Goal: Task Accomplishment & Management: Use online tool/utility

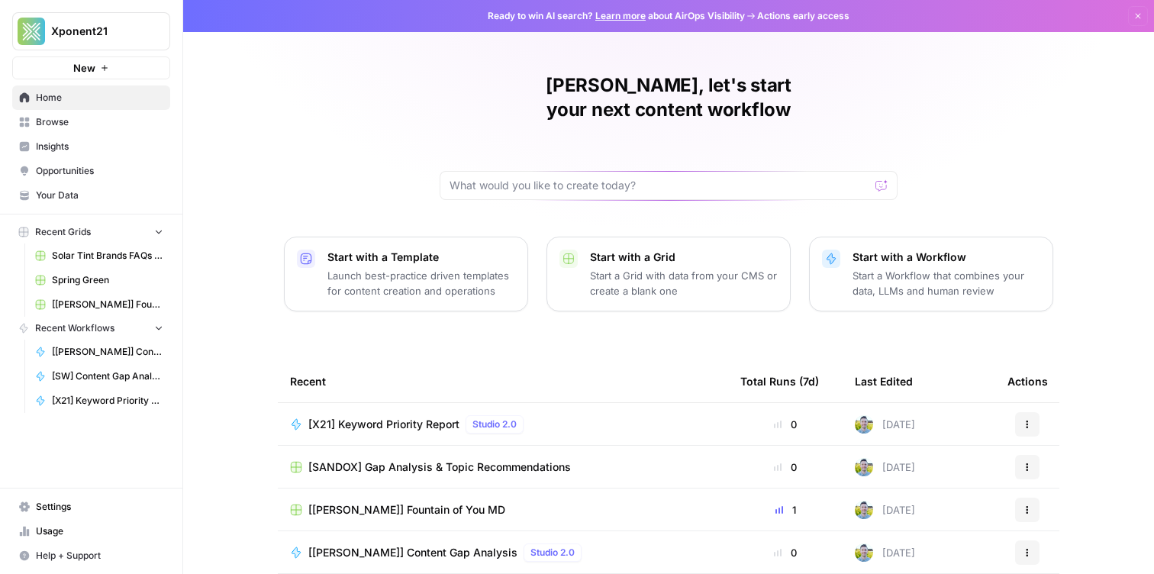
scroll to position [1, 0]
click at [89, 256] on span "Solar Tint Brands FAQs Workflows" at bounding box center [107, 256] width 111 height 14
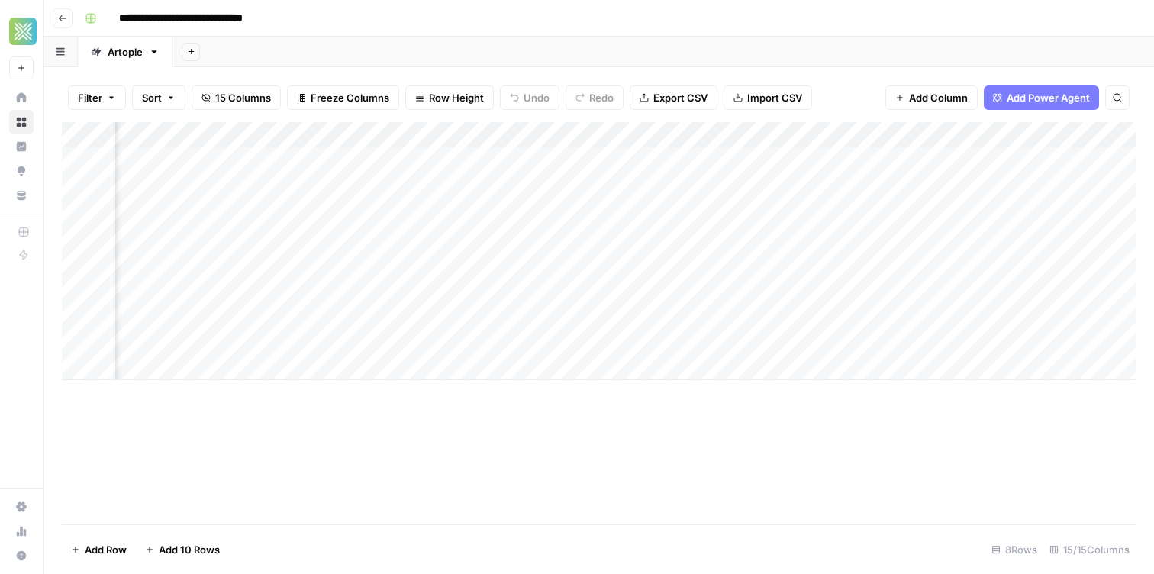
scroll to position [0, 1381]
click at [514, 157] on div "Add Column" at bounding box center [599, 251] width 1074 height 258
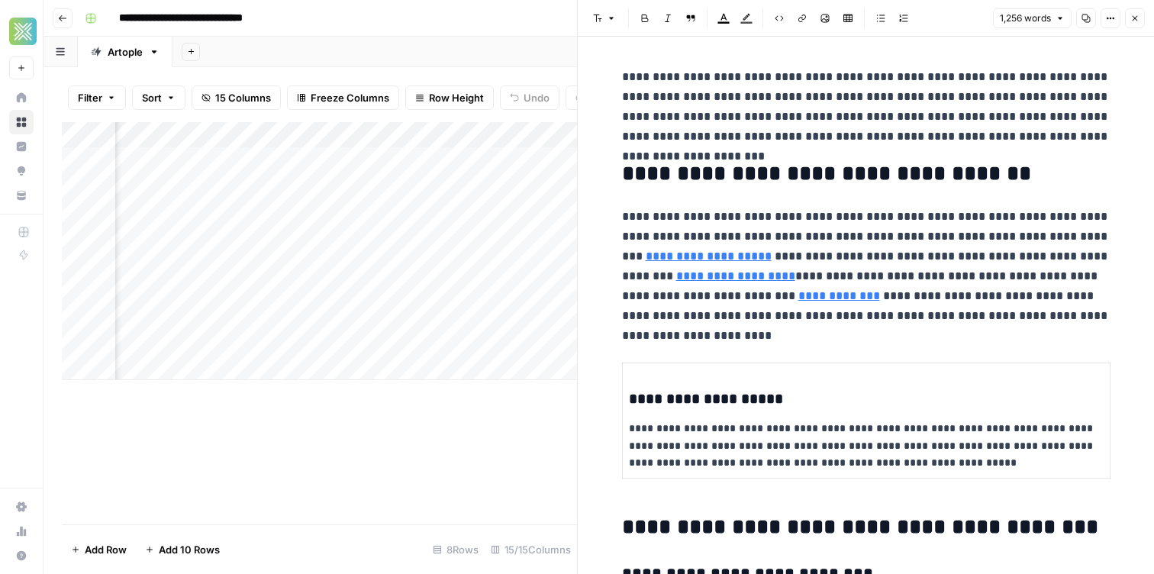
click at [743, 169] on h2 "**********" at bounding box center [866, 174] width 488 height 24
click at [822, 243] on p "**********" at bounding box center [866, 266] width 488 height 119
click at [849, 373] on td "**********" at bounding box center [866, 420] width 488 height 115
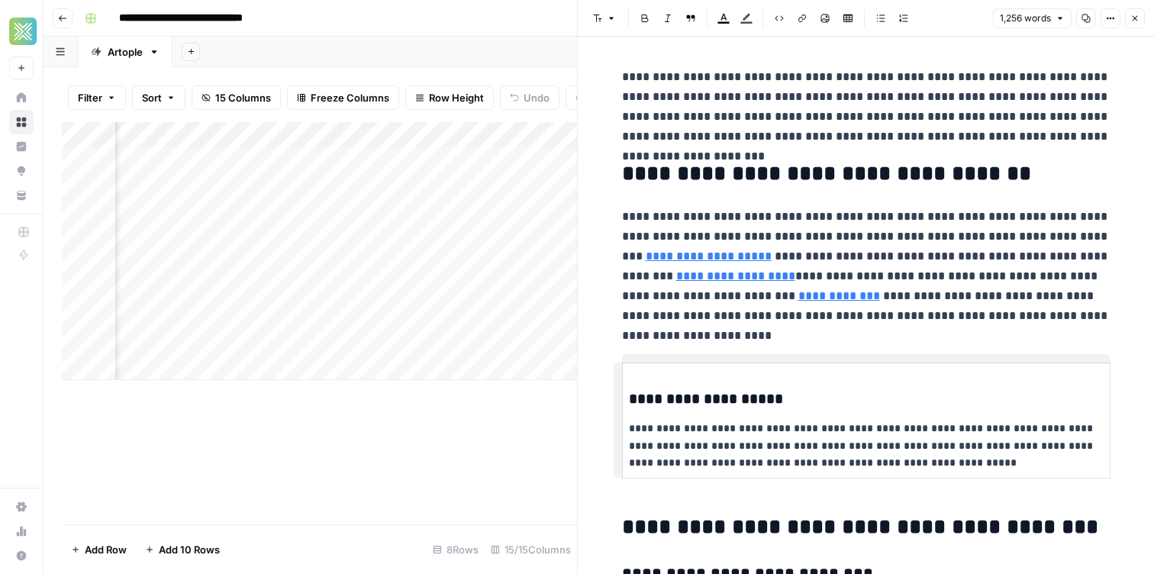
click at [840, 279] on p "**********" at bounding box center [866, 266] width 488 height 119
click at [647, 252] on link "**********" at bounding box center [709, 255] width 126 height 11
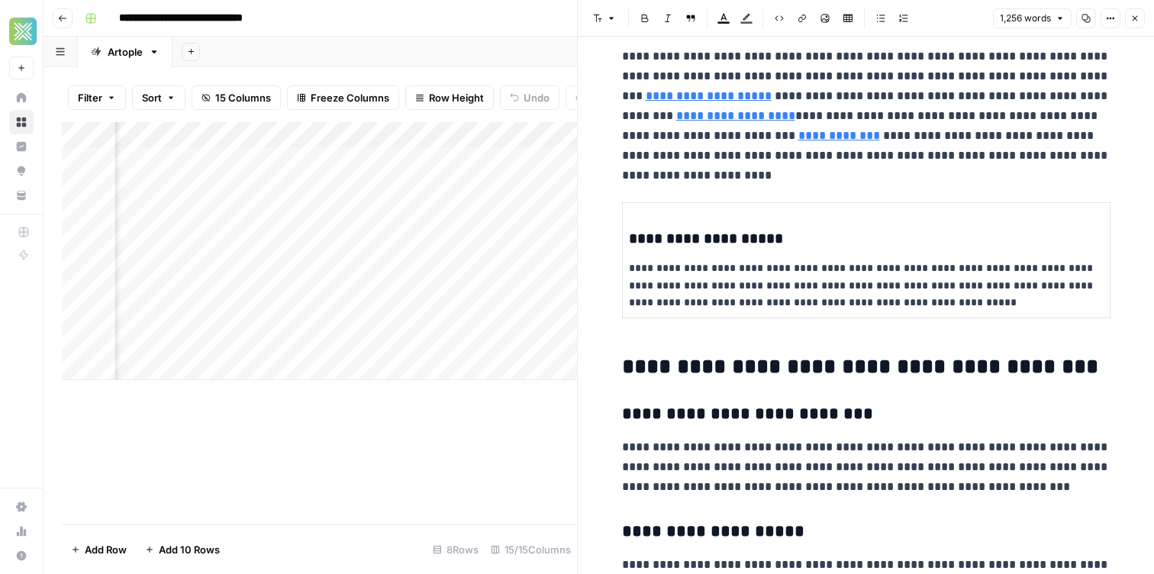
scroll to position [168, 0]
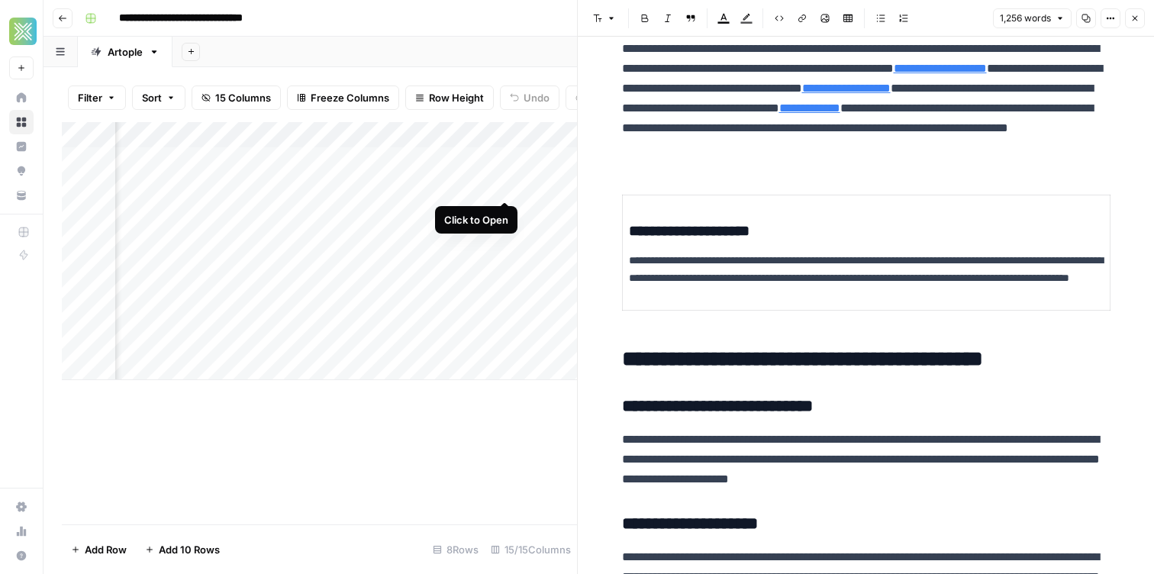
click at [509, 181] on div "Add Column" at bounding box center [319, 251] width 515 height 258
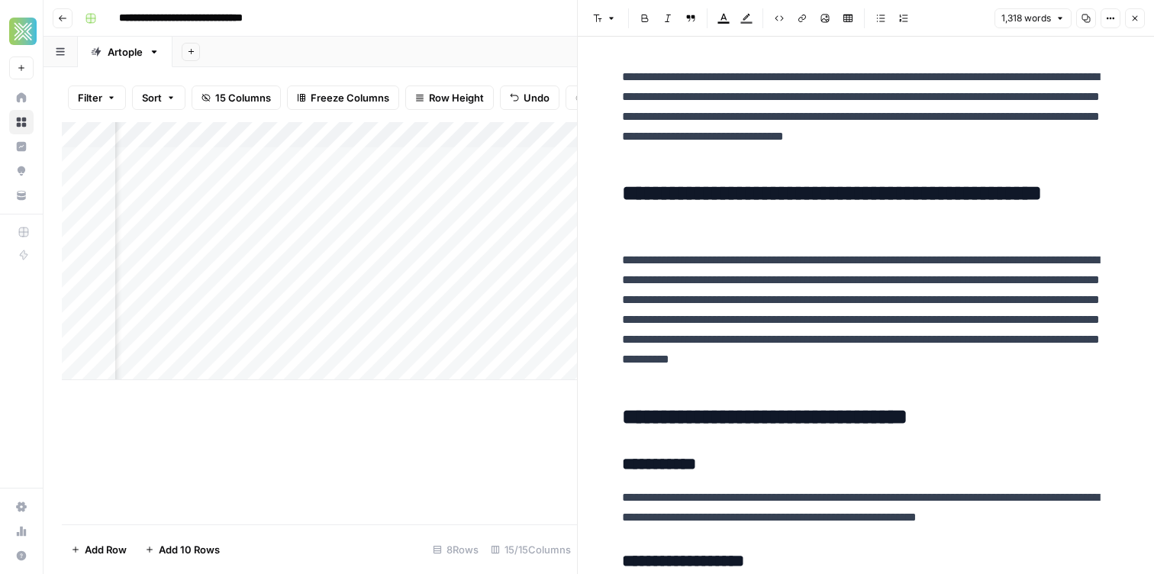
scroll to position [0, 1064]
click at [479, 189] on div "Add Column" at bounding box center [319, 251] width 515 height 258
click at [363, 192] on div "Add Column" at bounding box center [319, 251] width 515 height 258
click at [265, 191] on div "Add Column" at bounding box center [319, 251] width 515 height 258
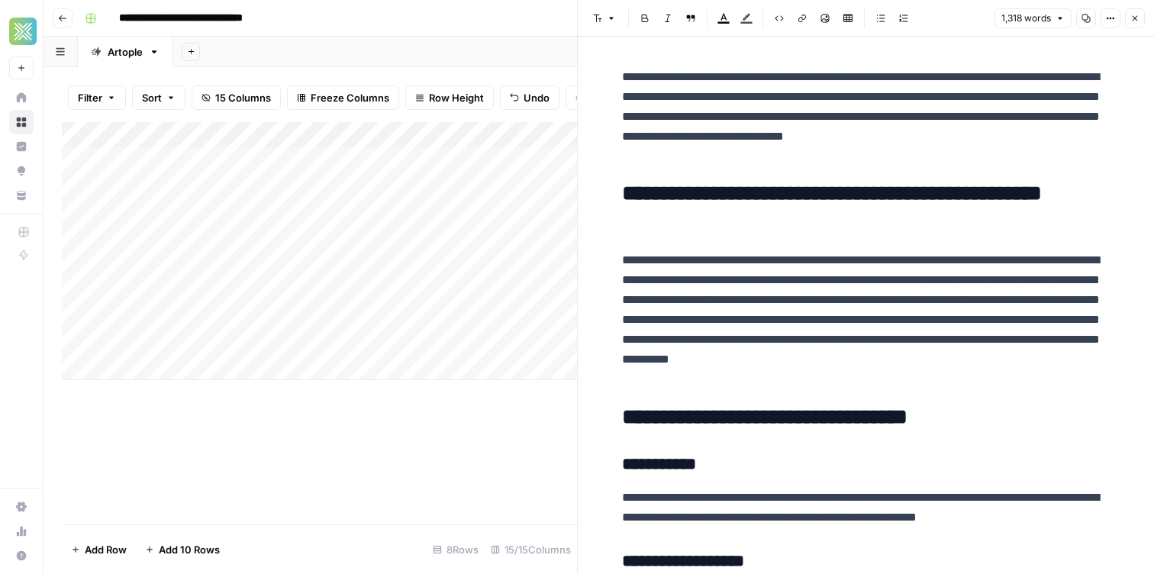
click at [250, 207] on div "Add Column" at bounding box center [319, 251] width 515 height 258
click at [267, 189] on div "Add Column" at bounding box center [319, 251] width 515 height 258
click at [286, 210] on div "Add Column" at bounding box center [319, 251] width 515 height 258
click at [277, 185] on div "Add Column" at bounding box center [319, 251] width 515 height 258
click at [298, 214] on div "Add Column" at bounding box center [319, 251] width 515 height 258
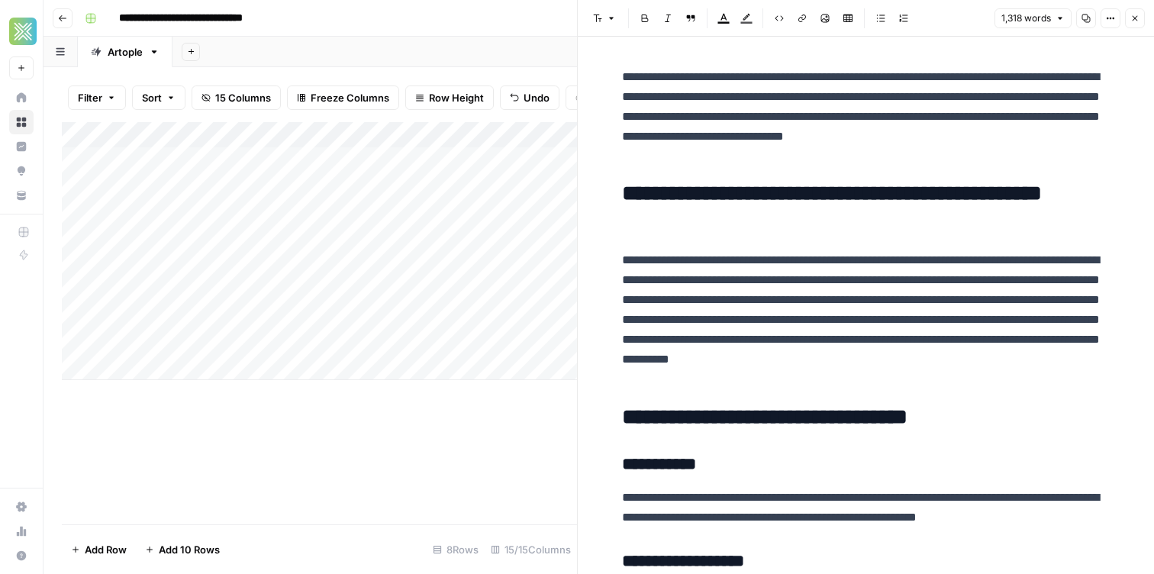
click at [311, 168] on div "Add Column" at bounding box center [319, 251] width 515 height 258
click at [472, 163] on div "Add Column" at bounding box center [319, 251] width 515 height 258
click at [465, 164] on div "Add Column" at bounding box center [319, 251] width 515 height 258
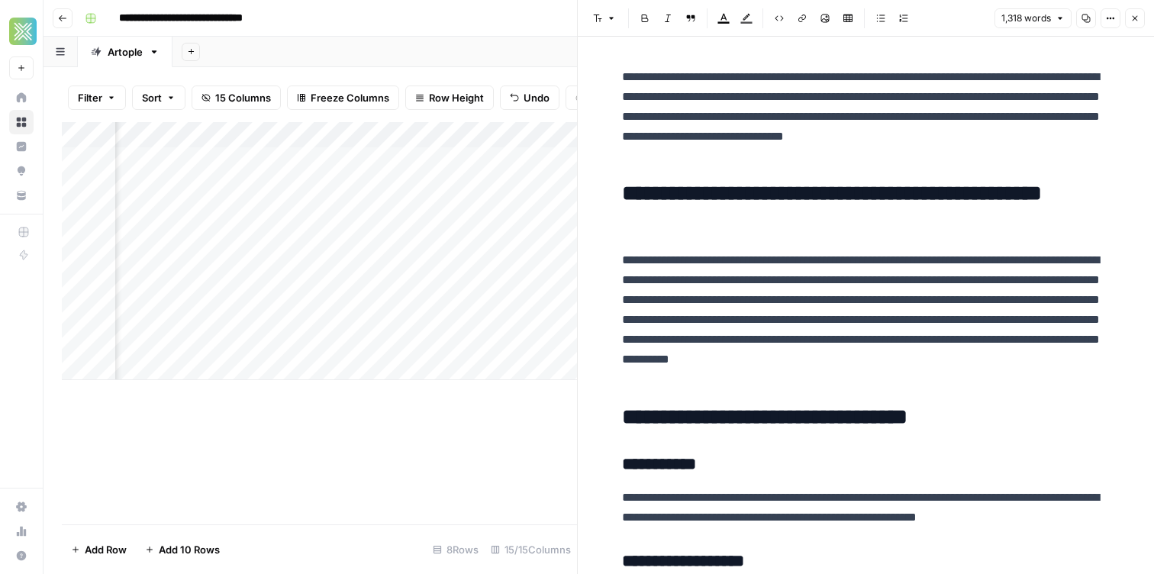
click at [515, 157] on div "Add Column" at bounding box center [319, 251] width 515 height 258
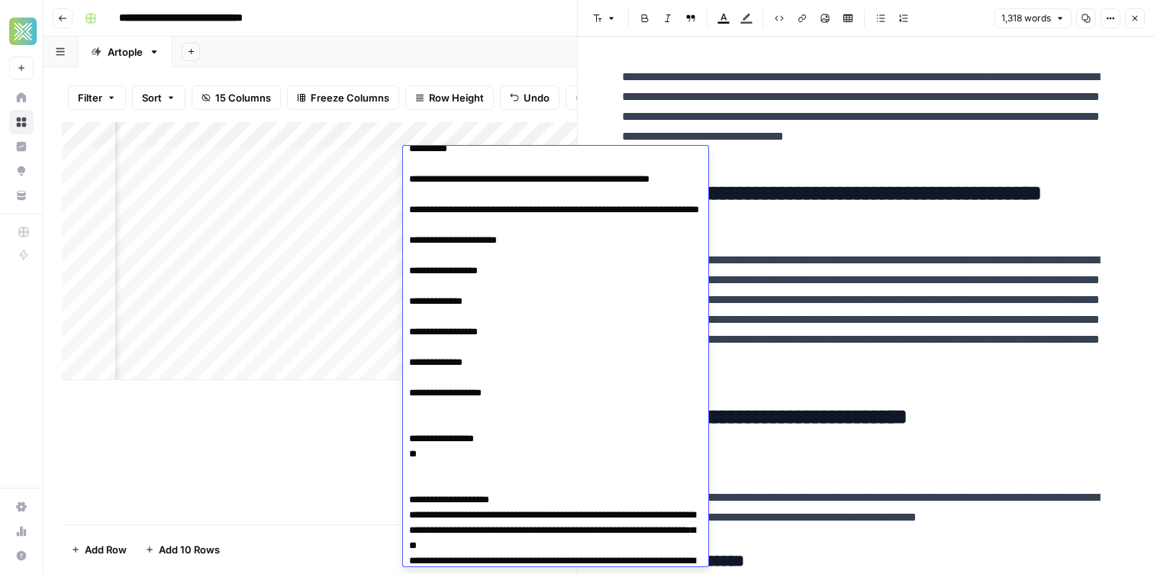
scroll to position [0, 0]
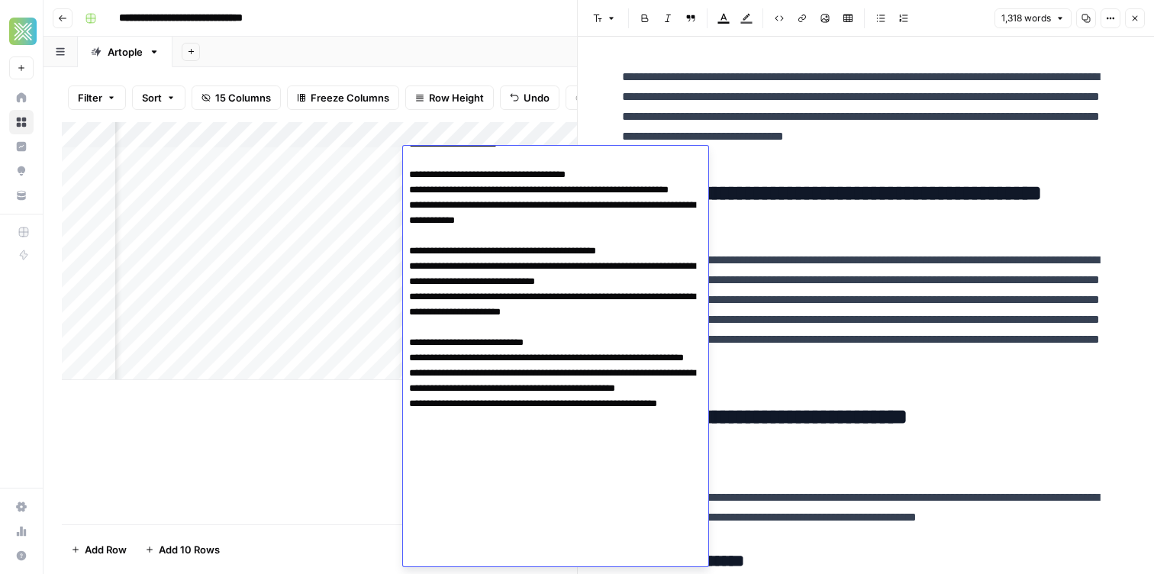
scroll to position [1101, 0]
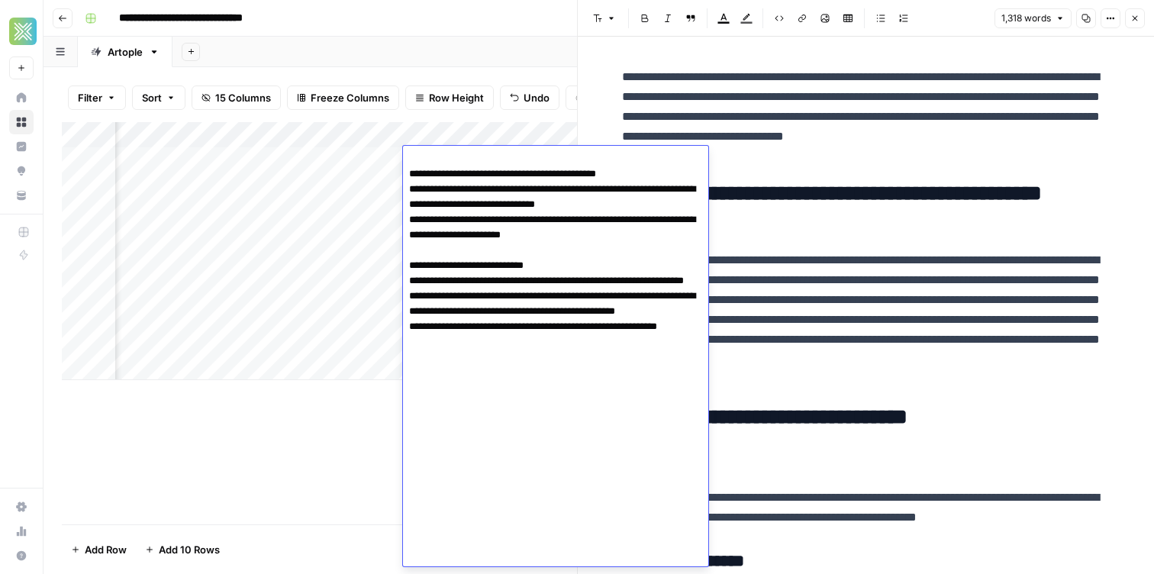
click at [859, 328] on p "**********" at bounding box center [866, 319] width 488 height 139
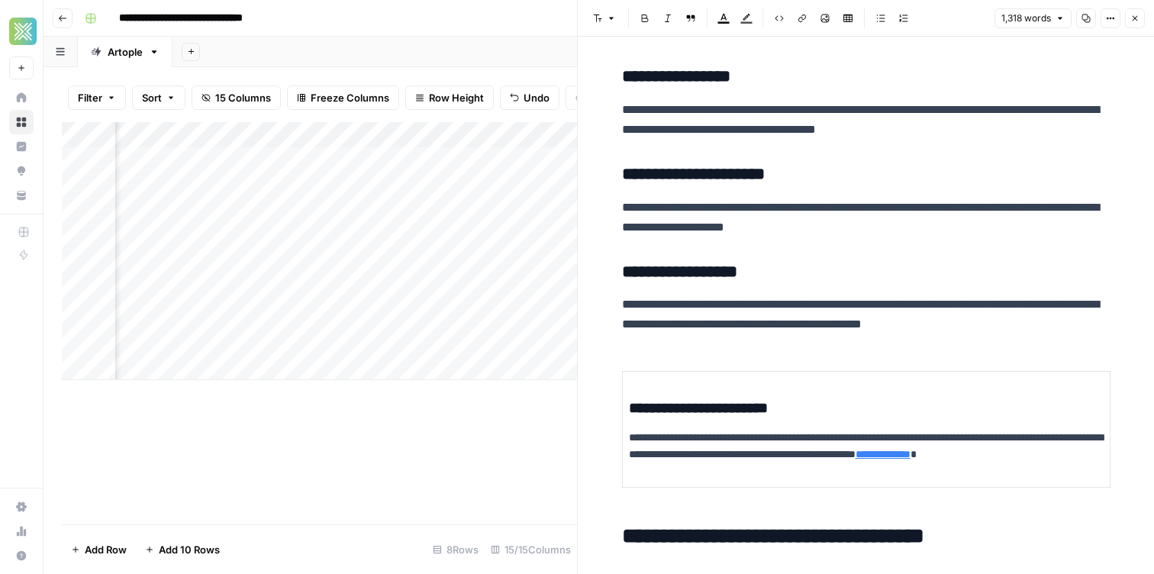
scroll to position [1204, 0]
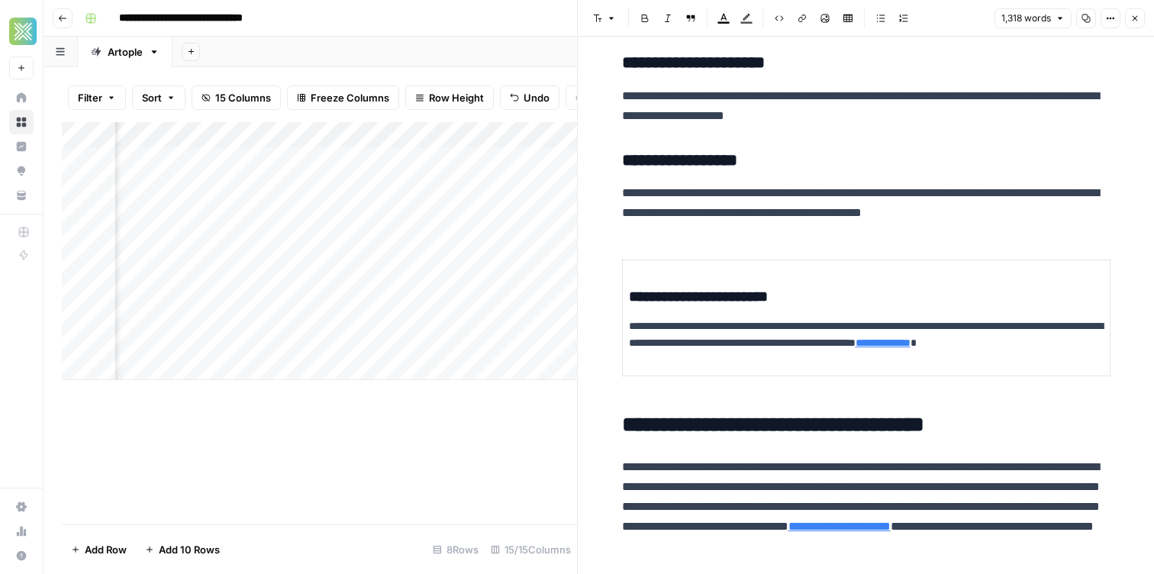
click at [846, 326] on p "**********" at bounding box center [866, 344] width 475 height 52
drag, startPoint x: 833, startPoint y: 359, endPoint x: 734, endPoint y: 219, distance: 171.5
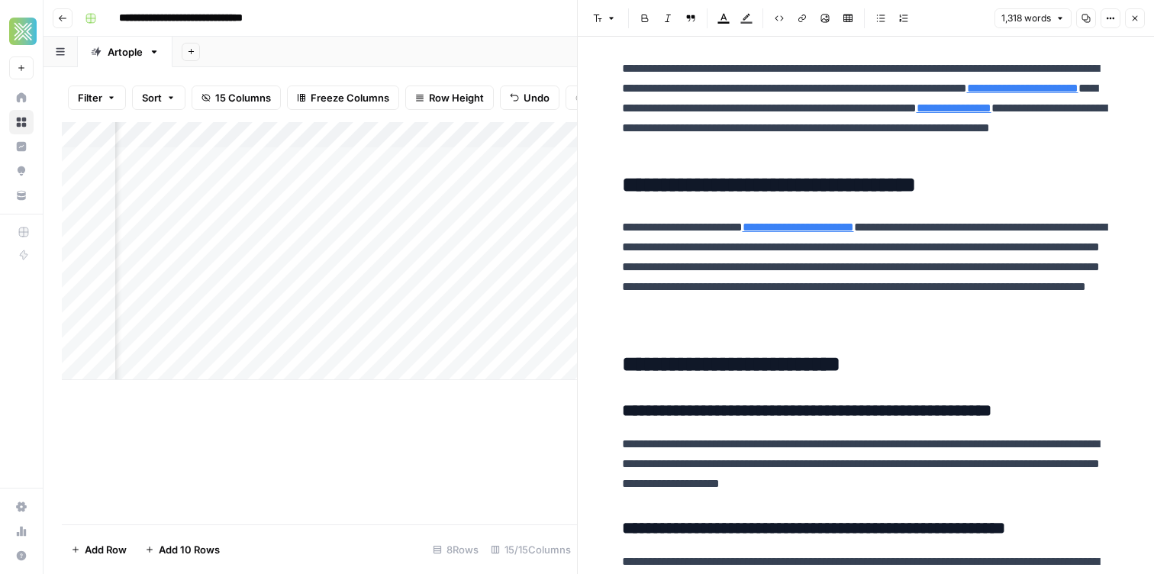
scroll to position [0, 298]
click at [447, 137] on div "Add Column" at bounding box center [319, 251] width 515 height 258
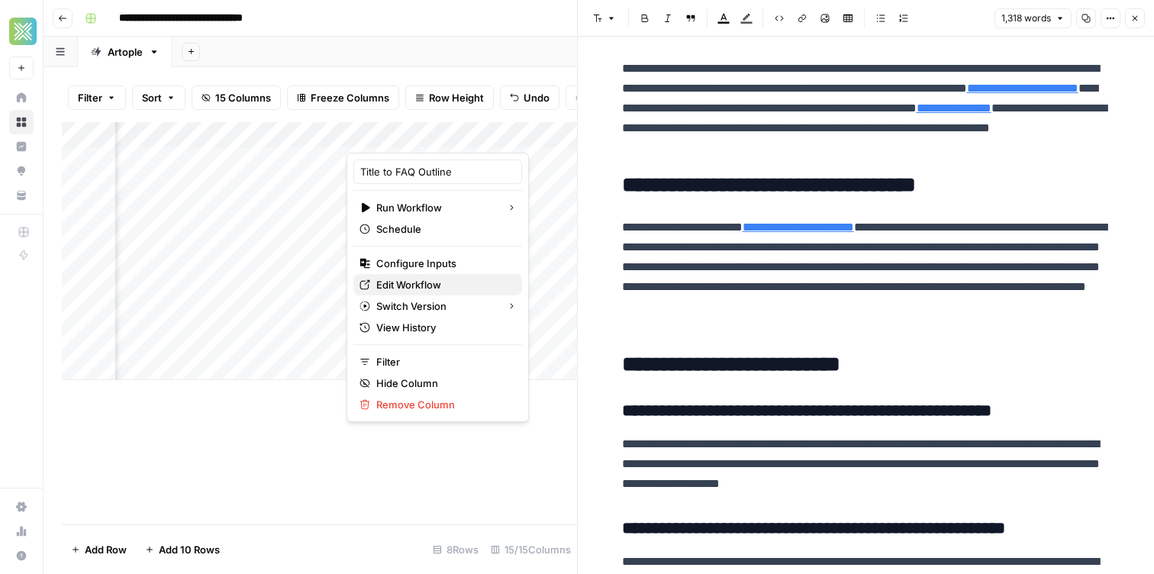
click at [414, 289] on span "Edit Workflow" at bounding box center [443, 284] width 134 height 15
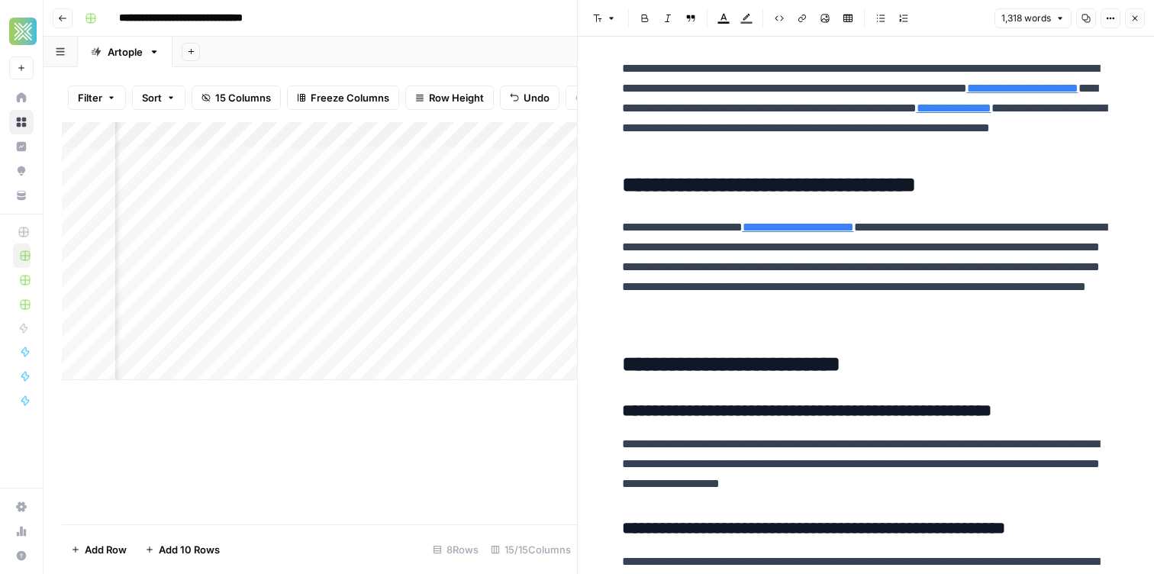
click at [64, 17] on icon "button" at bounding box center [62, 18] width 9 height 9
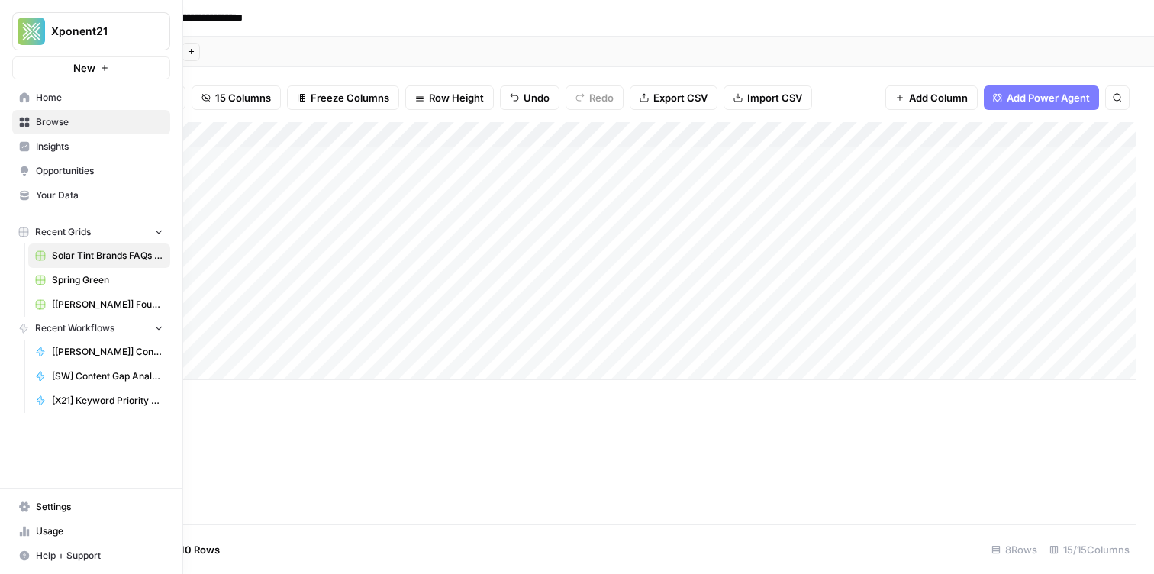
drag, startPoint x: 27, startPoint y: 98, endPoint x: 53, endPoint y: 113, distance: 30.8
click at [27, 98] on icon at bounding box center [25, 97] width 10 height 10
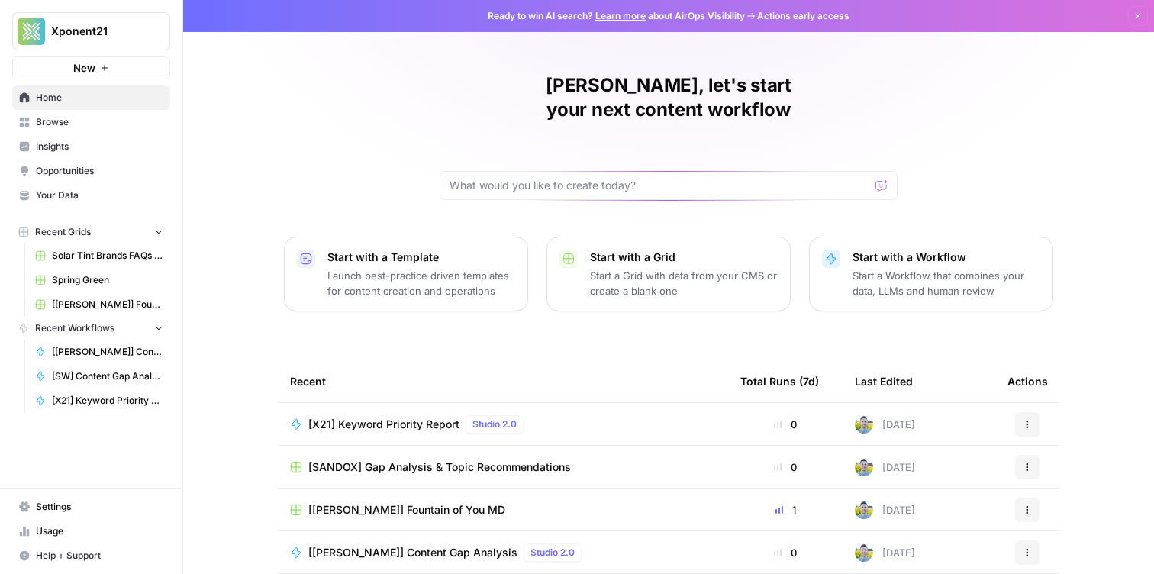
click at [60, 123] on span "Browse" at bounding box center [99, 122] width 127 height 14
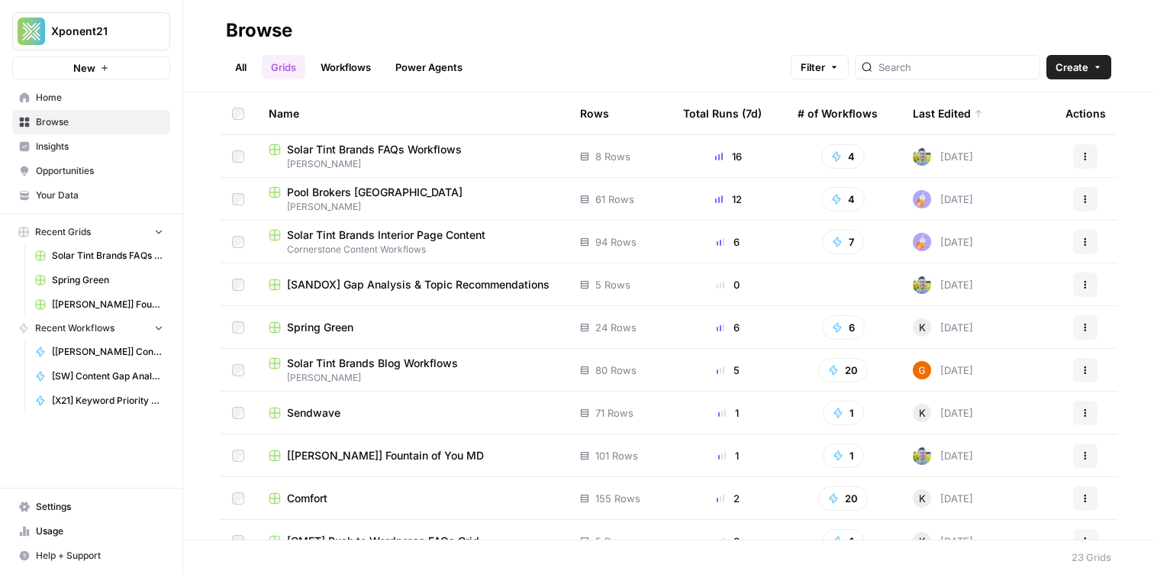
click at [95, 147] on span "Insights" at bounding box center [99, 147] width 127 height 14
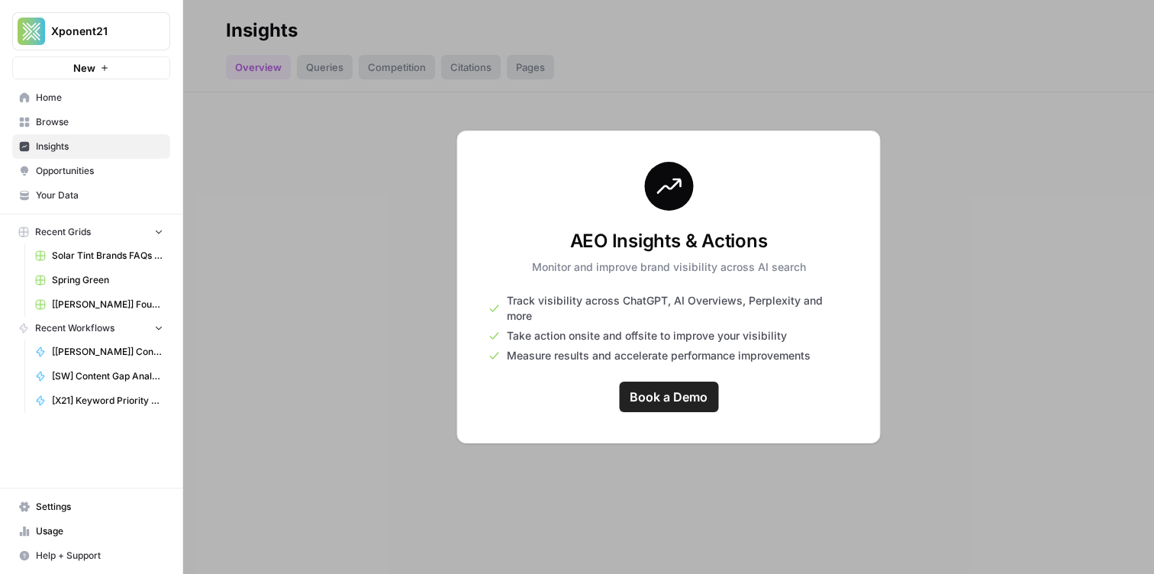
click at [426, 125] on div at bounding box center [668, 287] width 971 height 574
drag, startPoint x: 211, startPoint y: 19, endPoint x: 195, endPoint y: 48, distance: 33.1
click at [209, 24] on div at bounding box center [668, 287] width 971 height 574
click at [190, 37] on div at bounding box center [668, 287] width 971 height 574
click at [89, 176] on span "Opportunities" at bounding box center [99, 171] width 127 height 14
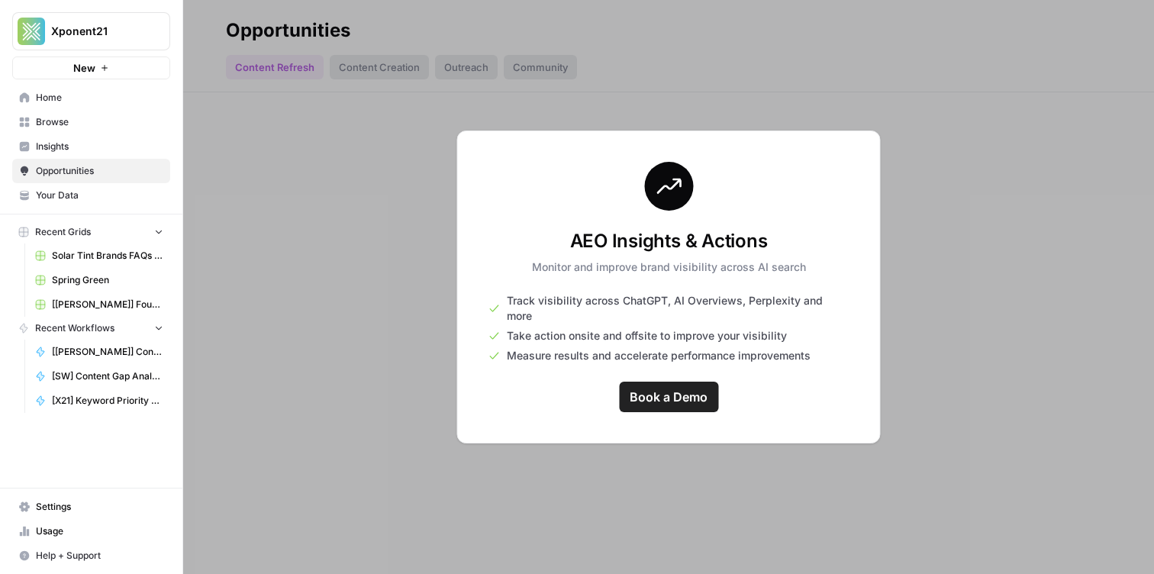
click at [60, 192] on span "Your Data" at bounding box center [99, 196] width 127 height 14
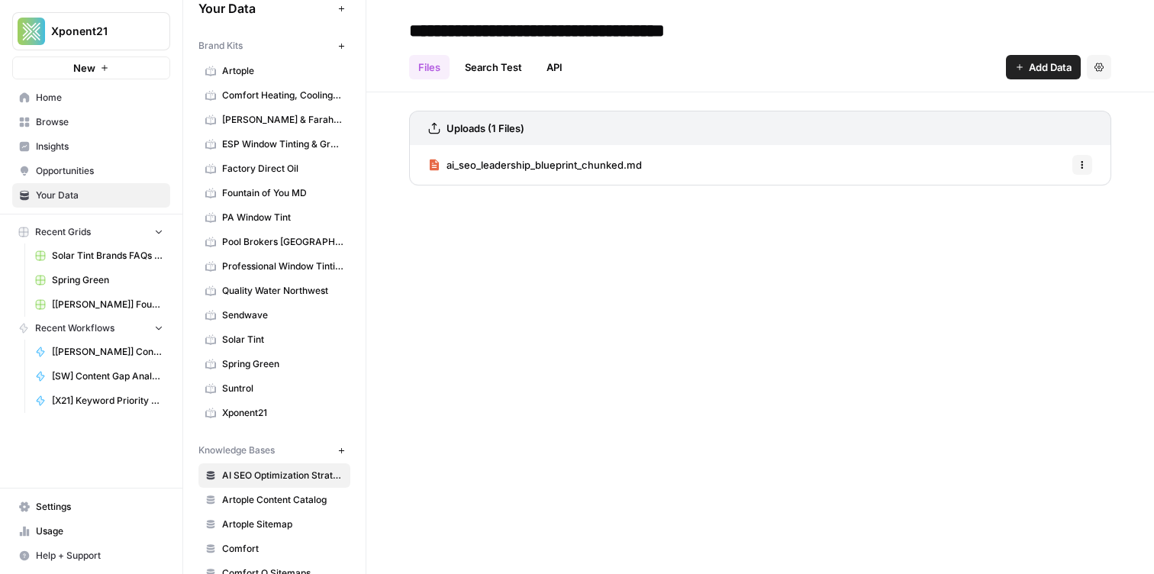
click at [257, 336] on span "Solar Tint" at bounding box center [282, 340] width 121 height 14
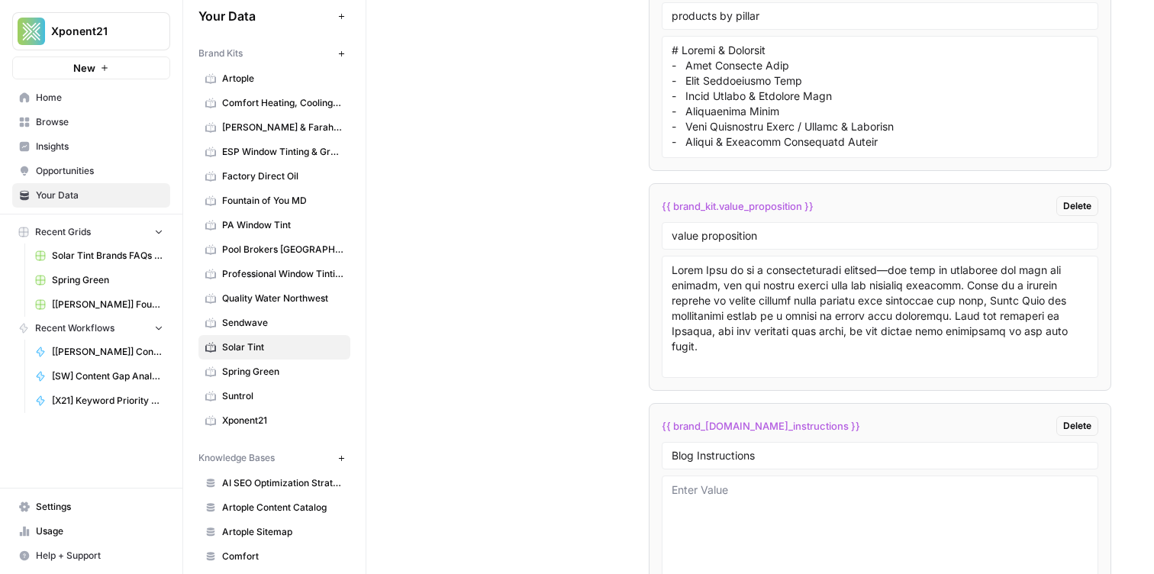
scroll to position [4674, 0]
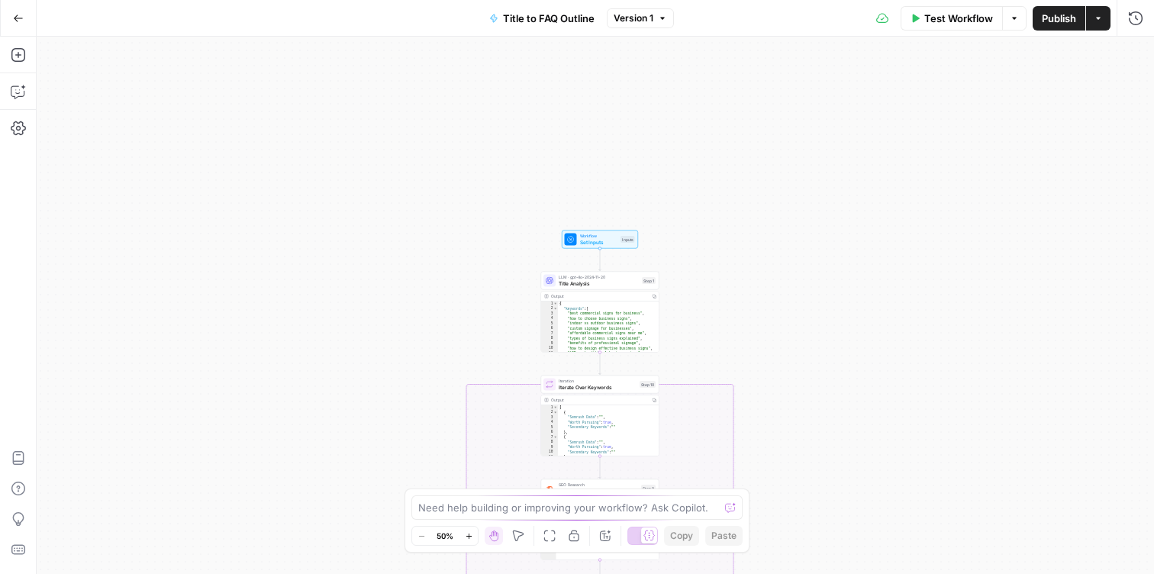
click at [582, 283] on span "Title Analysis" at bounding box center [599, 283] width 80 height 8
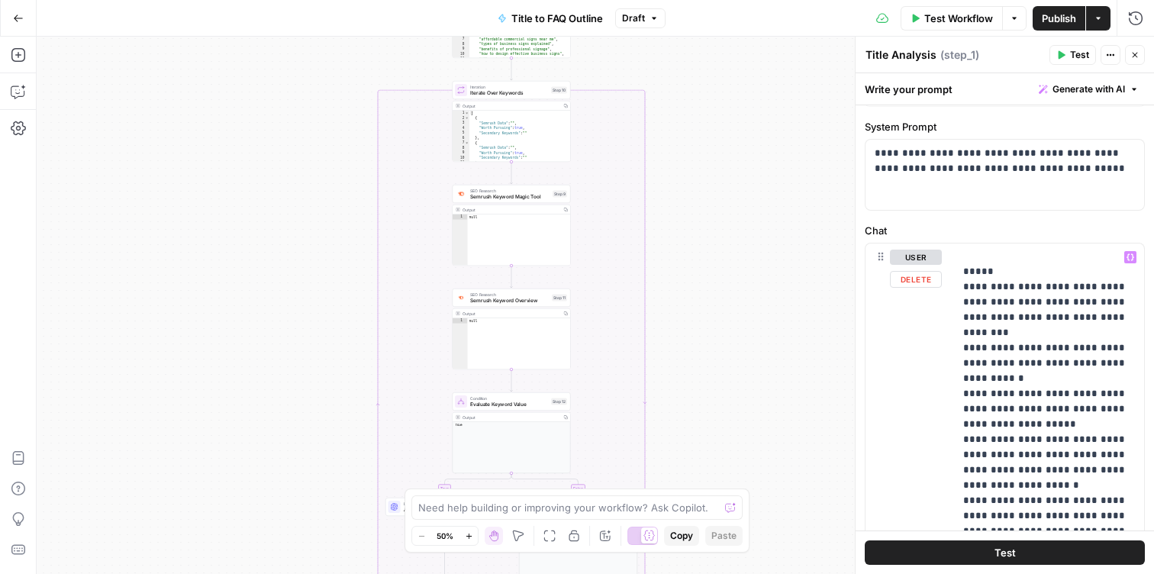
scroll to position [576, 0]
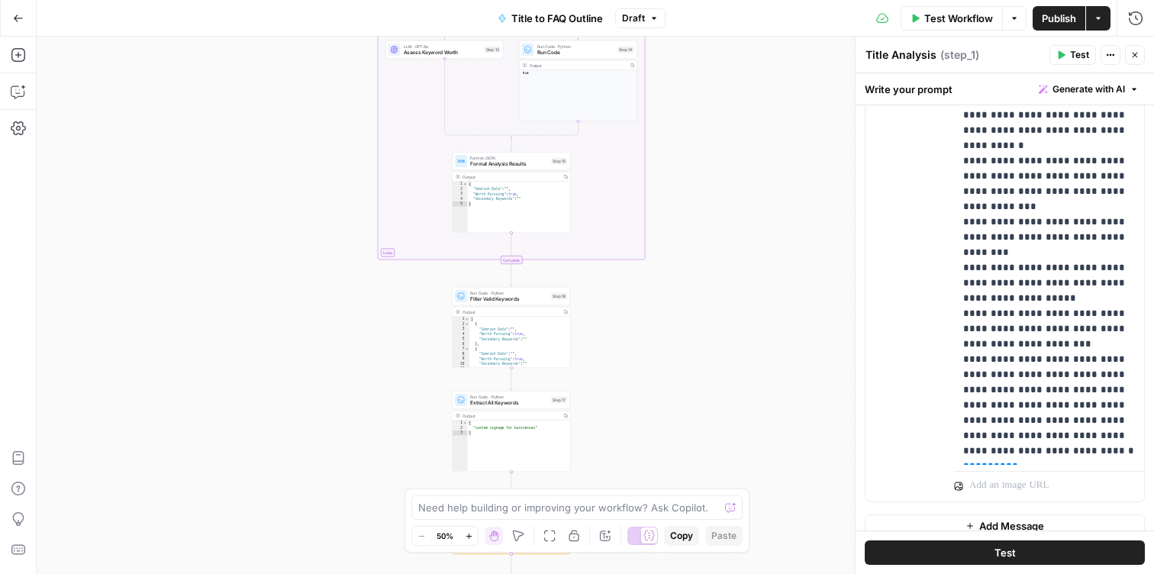
click at [498, 295] on span "Filter Valid Keywords" at bounding box center [509, 299] width 78 height 8
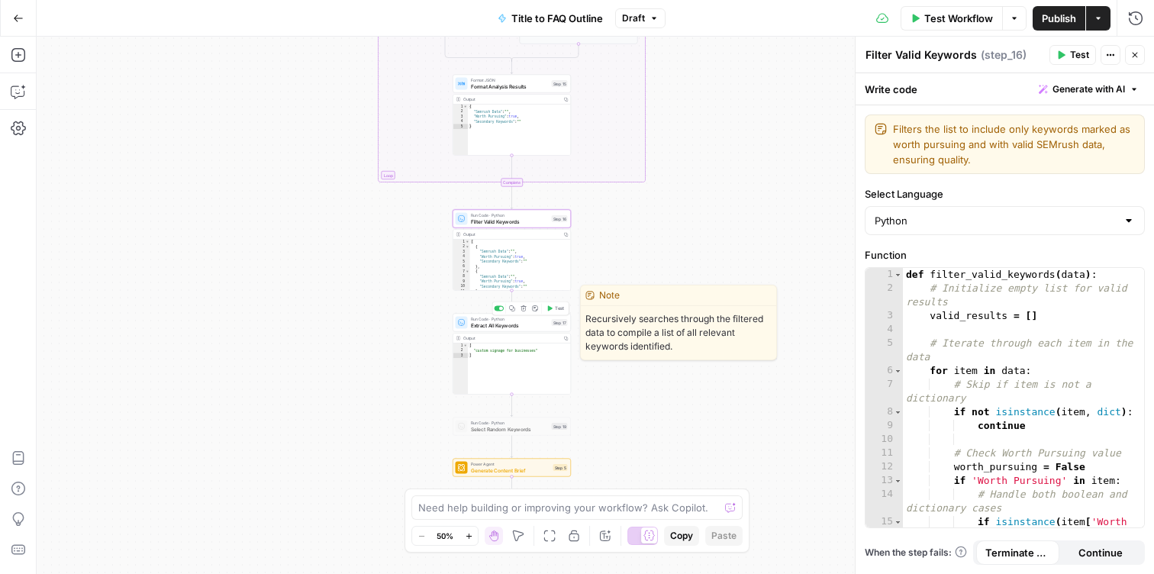
click at [482, 322] on span "Extract All Keywords" at bounding box center [510, 325] width 78 height 8
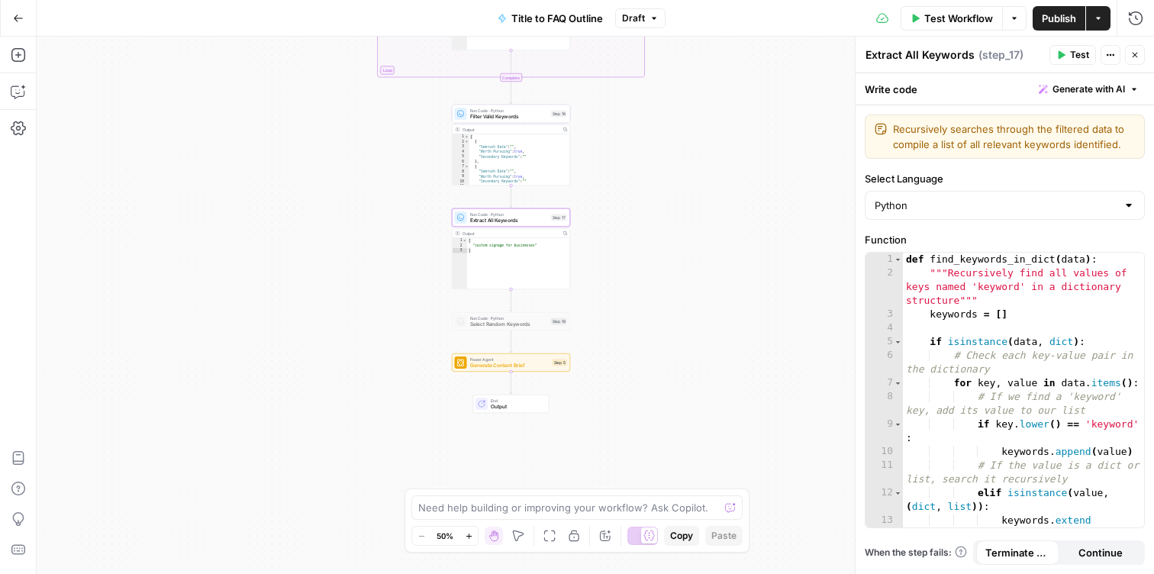
click at [508, 366] on span "Generate Content Brief" at bounding box center [509, 366] width 79 height 8
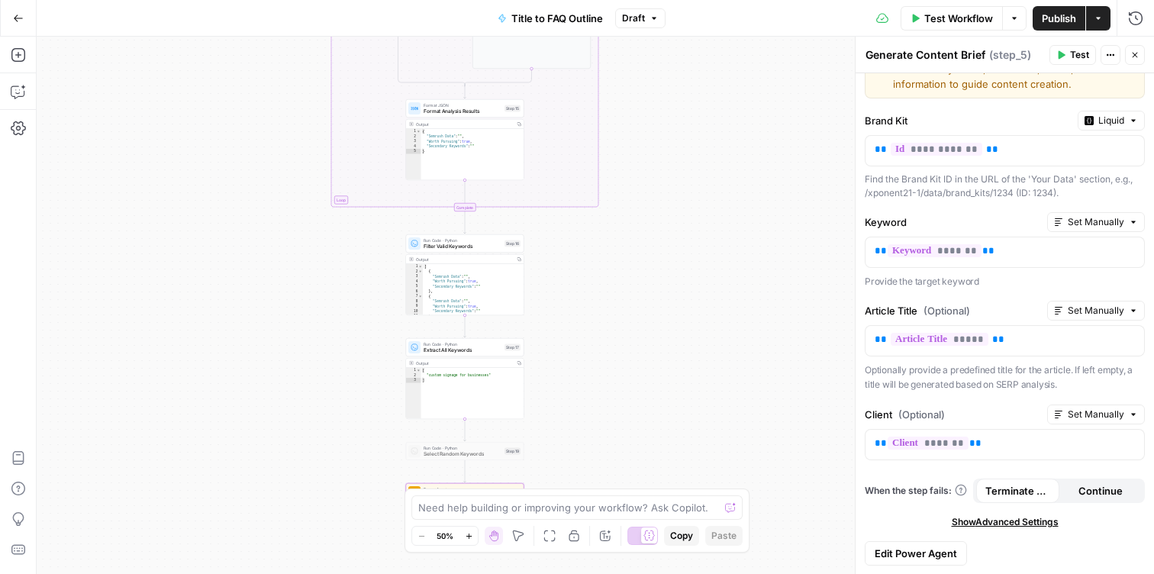
scroll to position [35, 0]
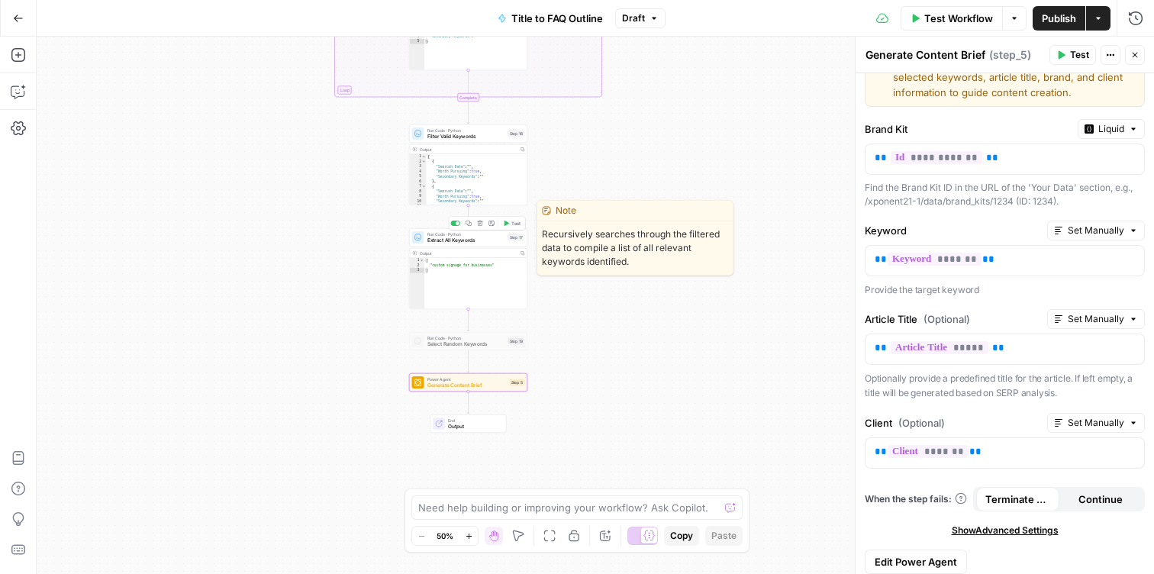
click at [431, 237] on span "Extract All Keywords" at bounding box center [466, 241] width 78 height 8
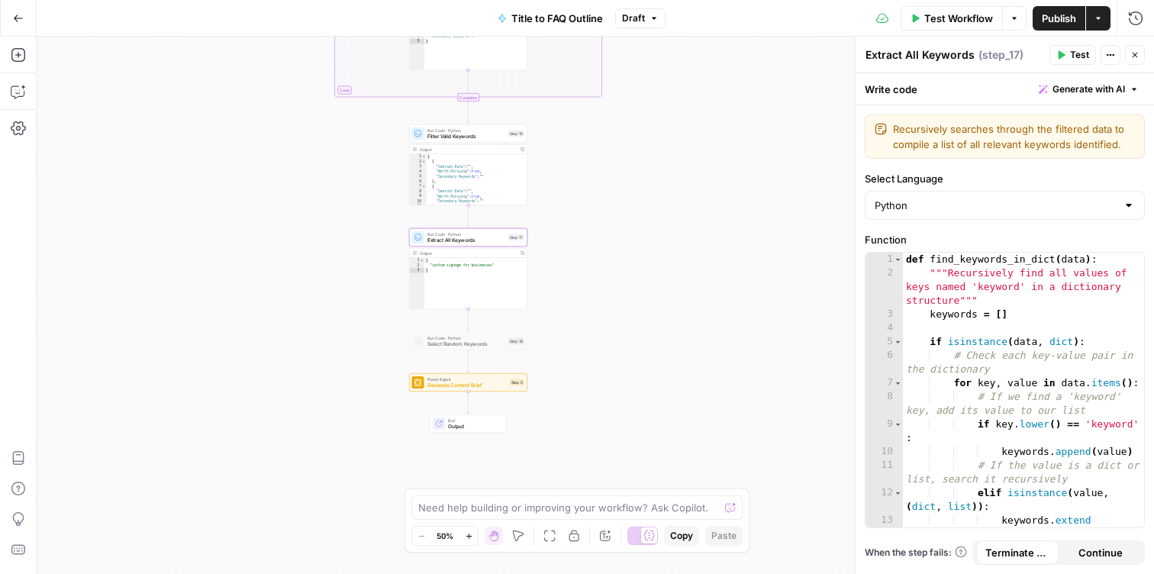
click at [453, 382] on span "Generate Content Brief" at bounding box center [466, 386] width 79 height 8
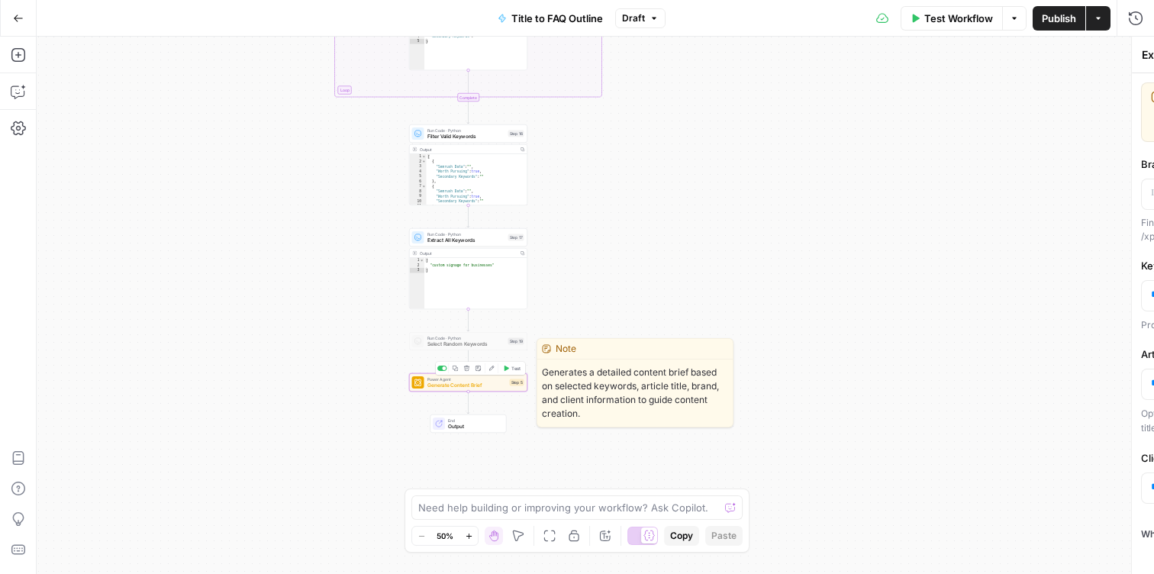
type textarea "Generate Content Brief"
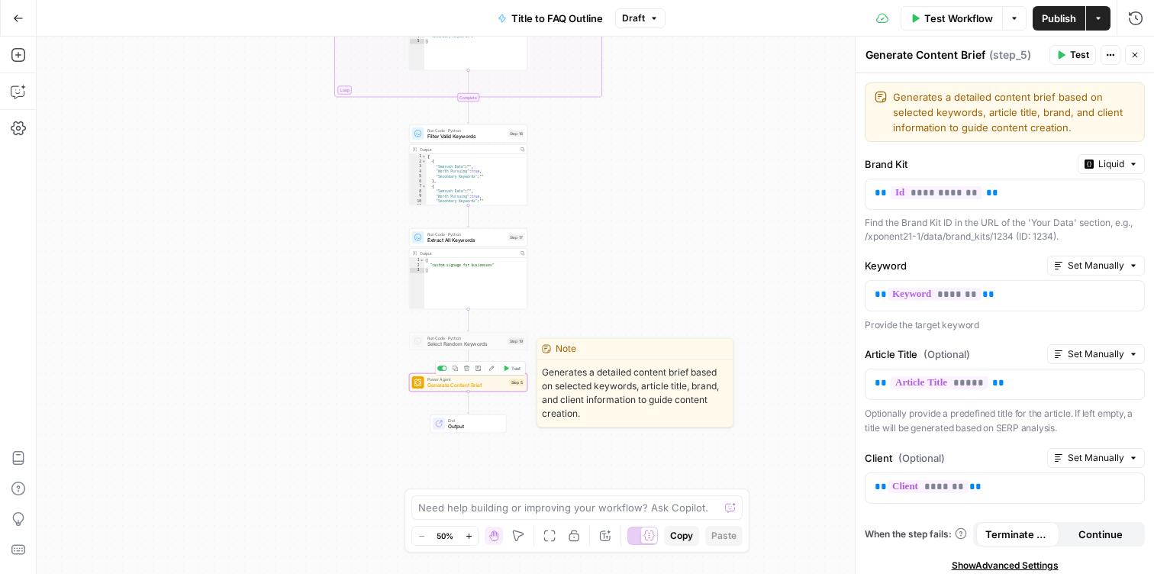
click at [431, 385] on span "Generate Content Brief" at bounding box center [466, 386] width 79 height 8
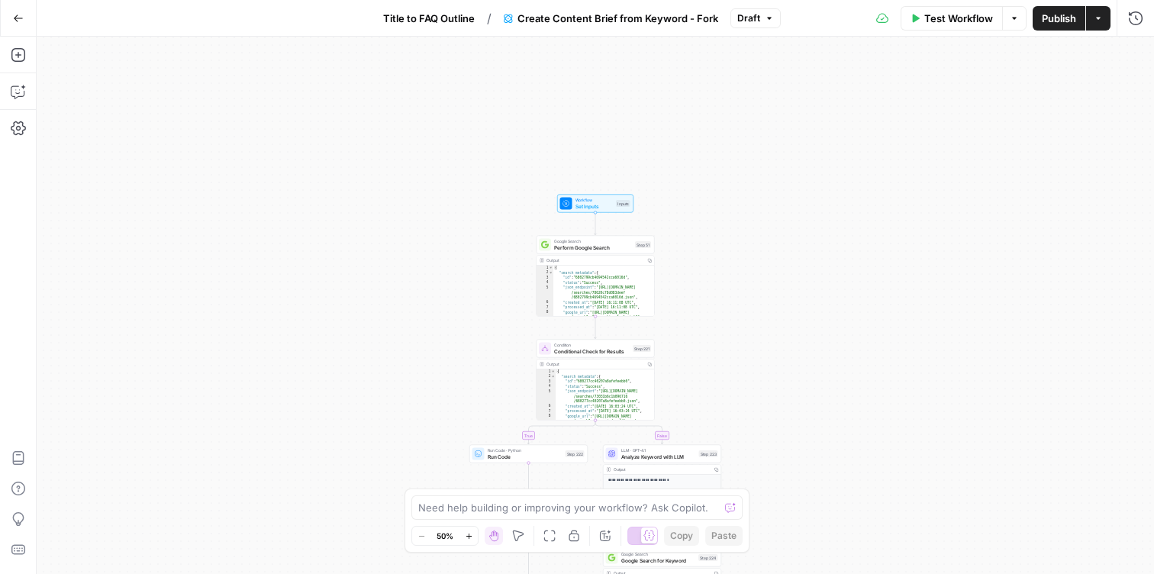
click at [27, 18] on button "Go Back" at bounding box center [18, 18] width 27 height 27
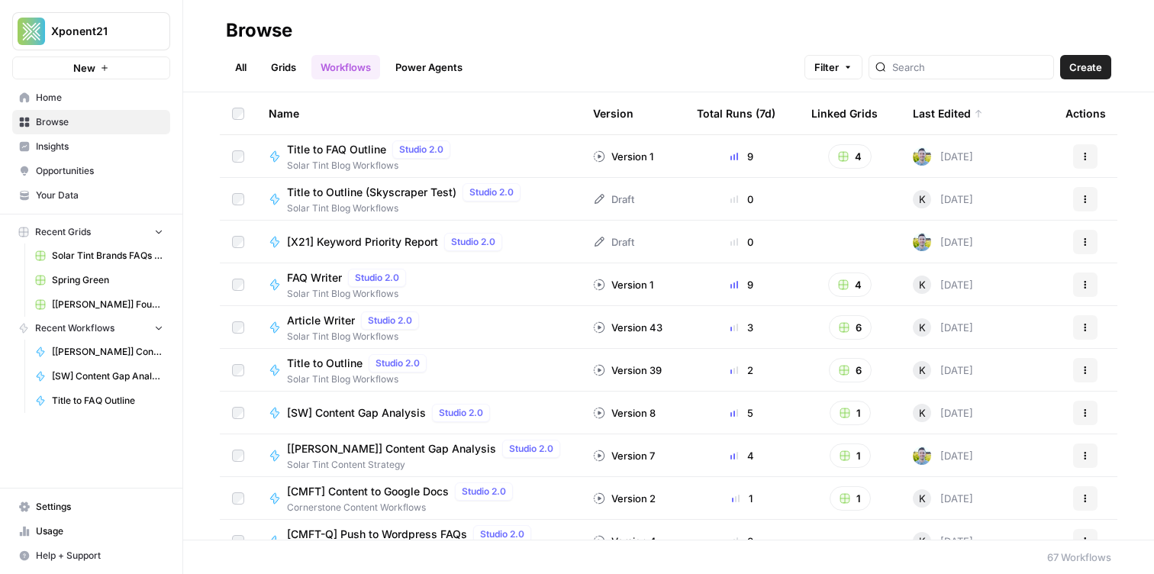
scroll to position [6, 0]
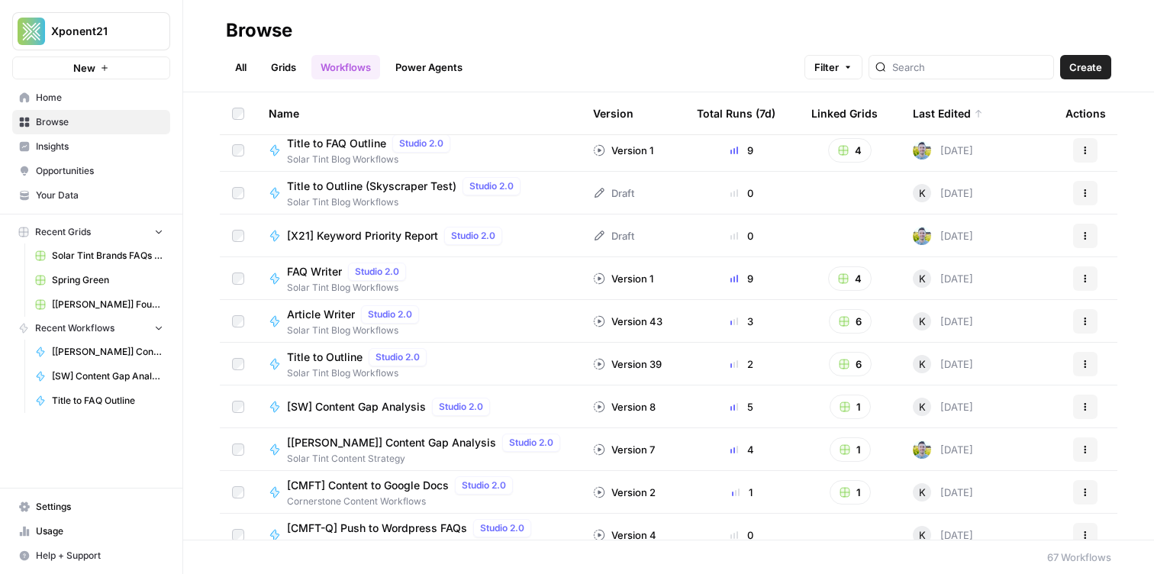
click at [284, 63] on link "Grids" at bounding box center [284, 67] width 44 height 24
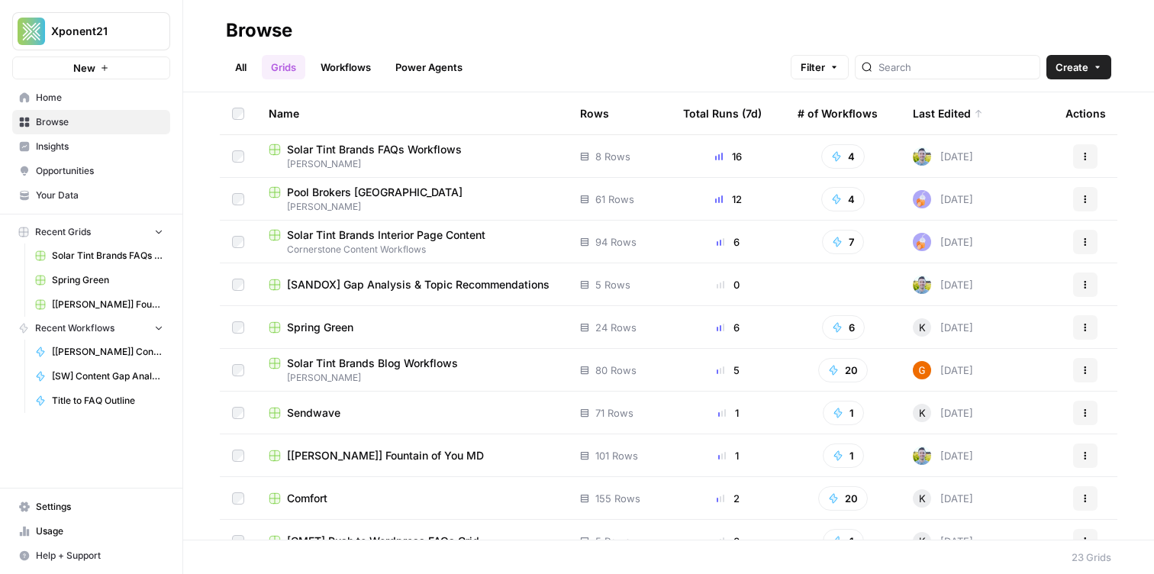
click at [343, 69] on link "Workflows" at bounding box center [345, 67] width 69 height 24
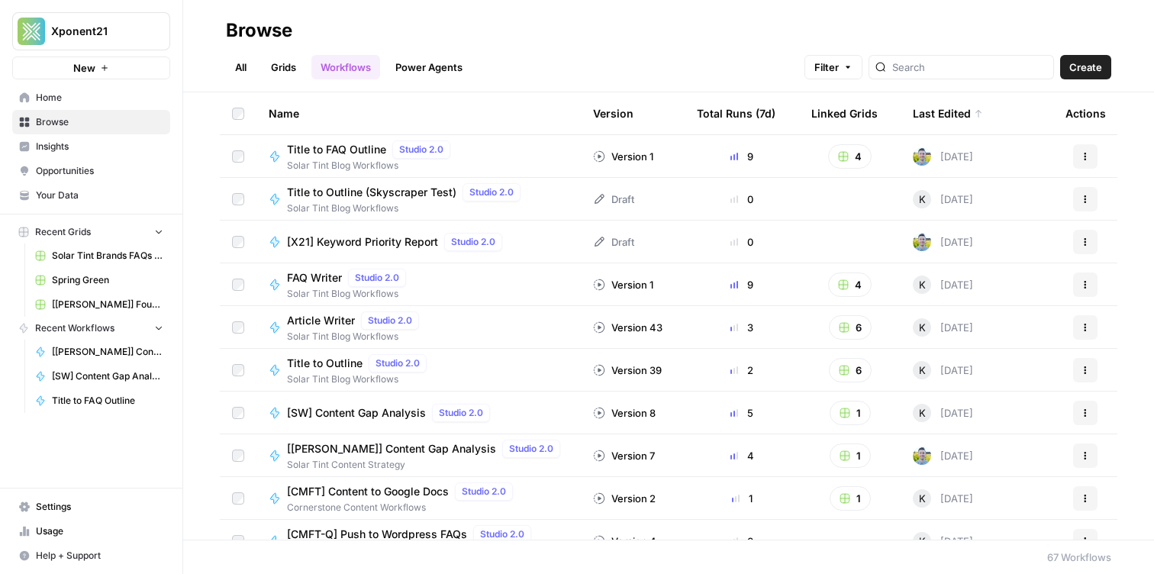
click at [227, 64] on link "All" at bounding box center [241, 67] width 30 height 24
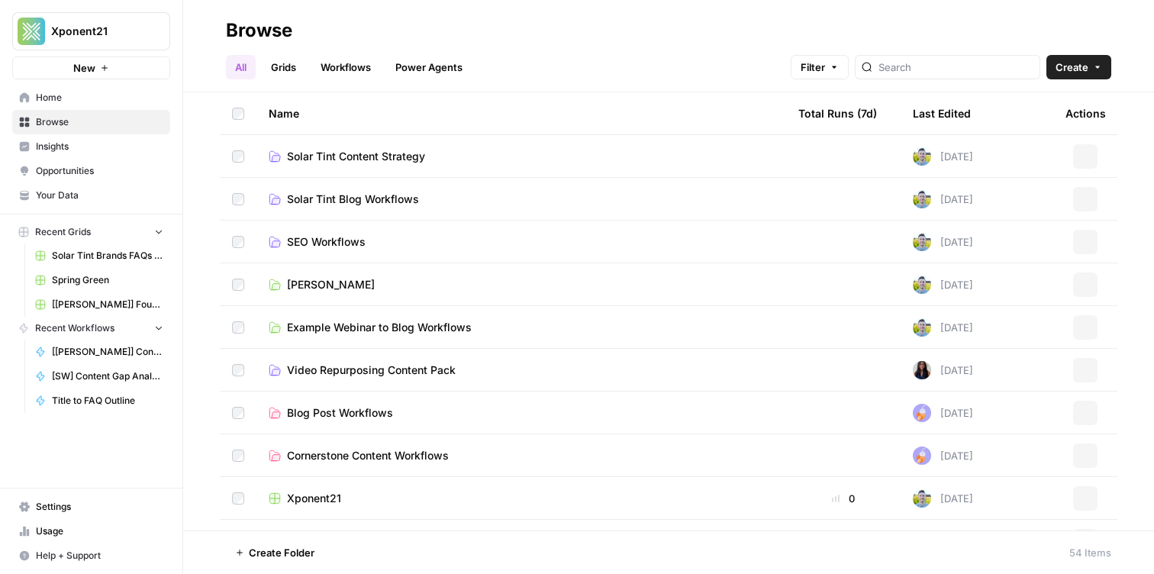
click at [359, 73] on link "Workflows" at bounding box center [345, 67] width 69 height 24
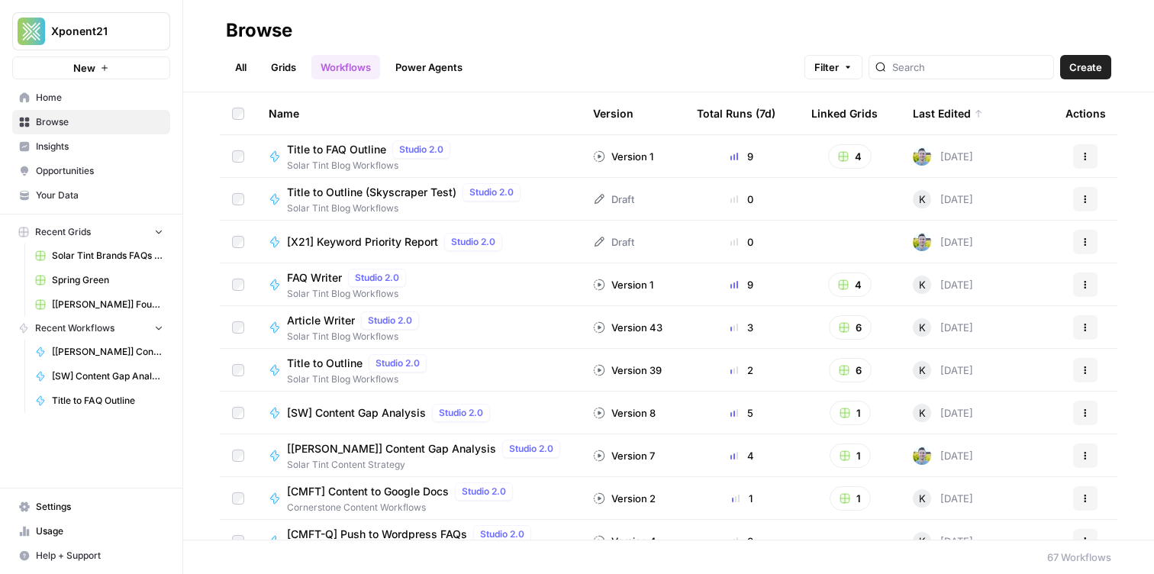
click at [1101, 62] on span "Create" at bounding box center [1085, 67] width 33 height 15
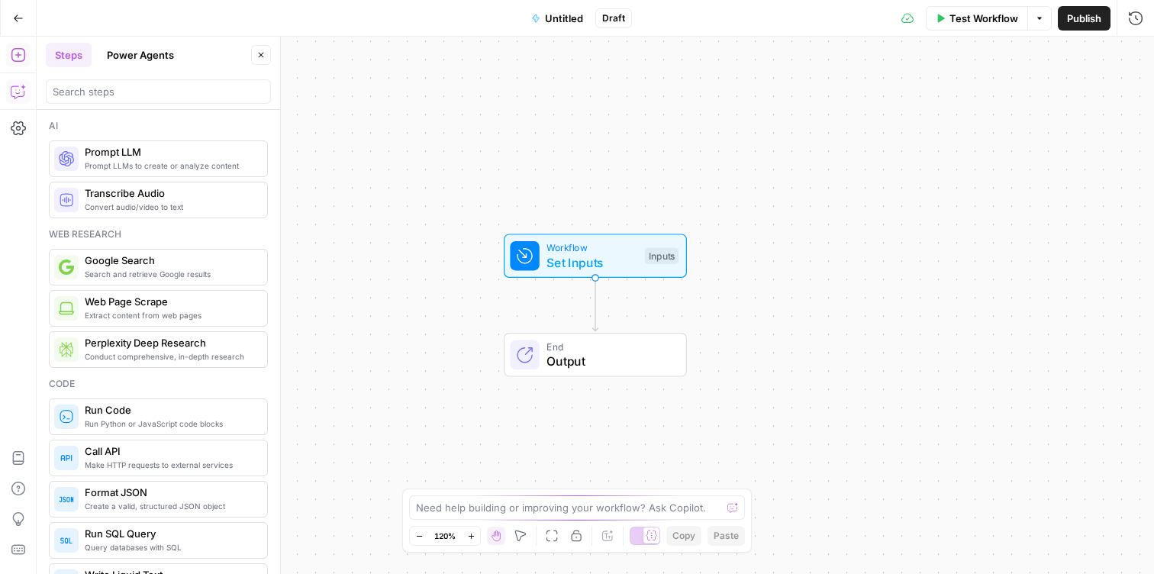
click at [27, 92] on button "Copilot" at bounding box center [18, 91] width 24 height 24
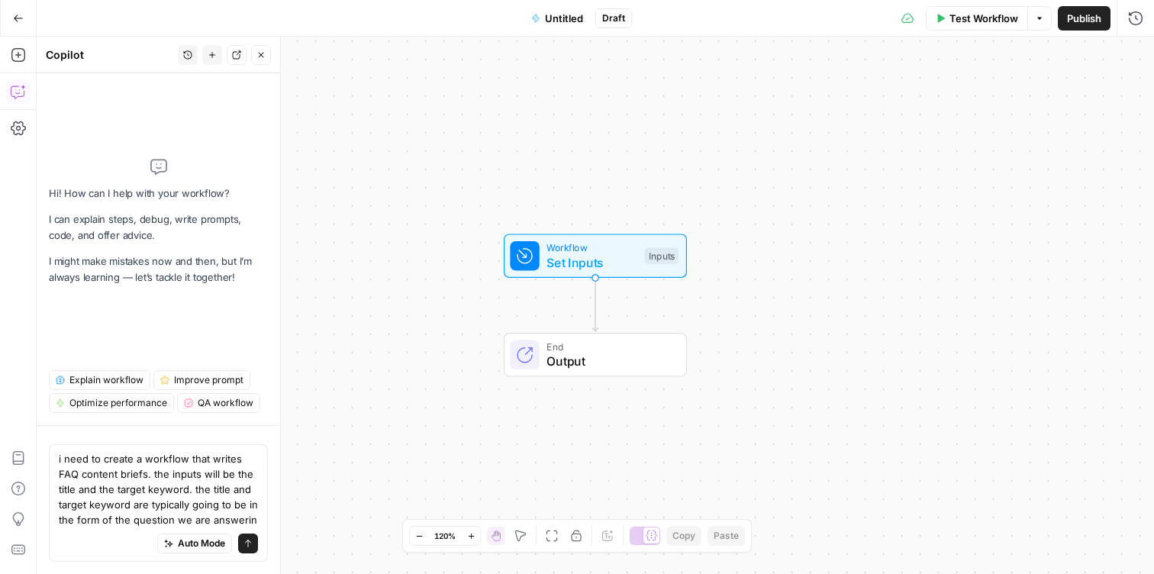
type textarea "i need to create a workflow that writes FAQ content briefs. the inputs will be …"
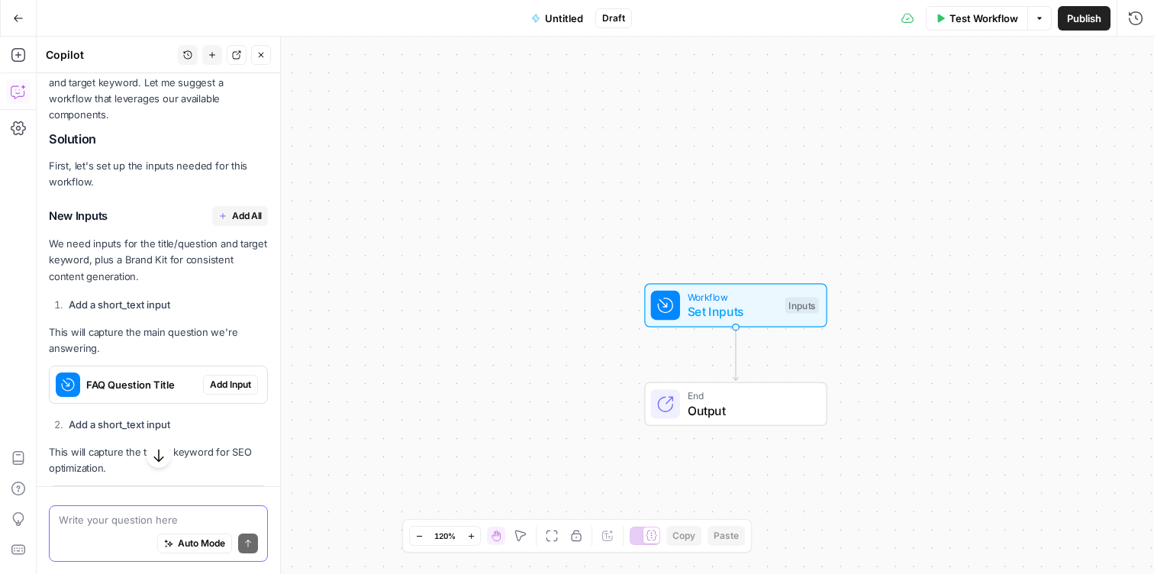
scroll to position [329, 0]
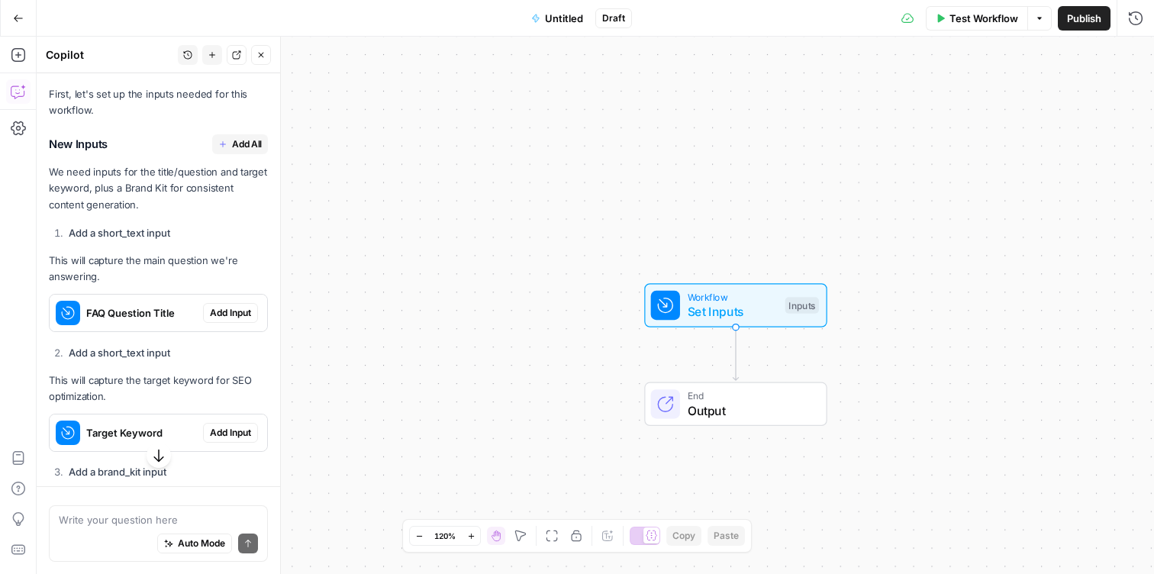
click at [242, 137] on span "Add All" at bounding box center [247, 144] width 30 height 14
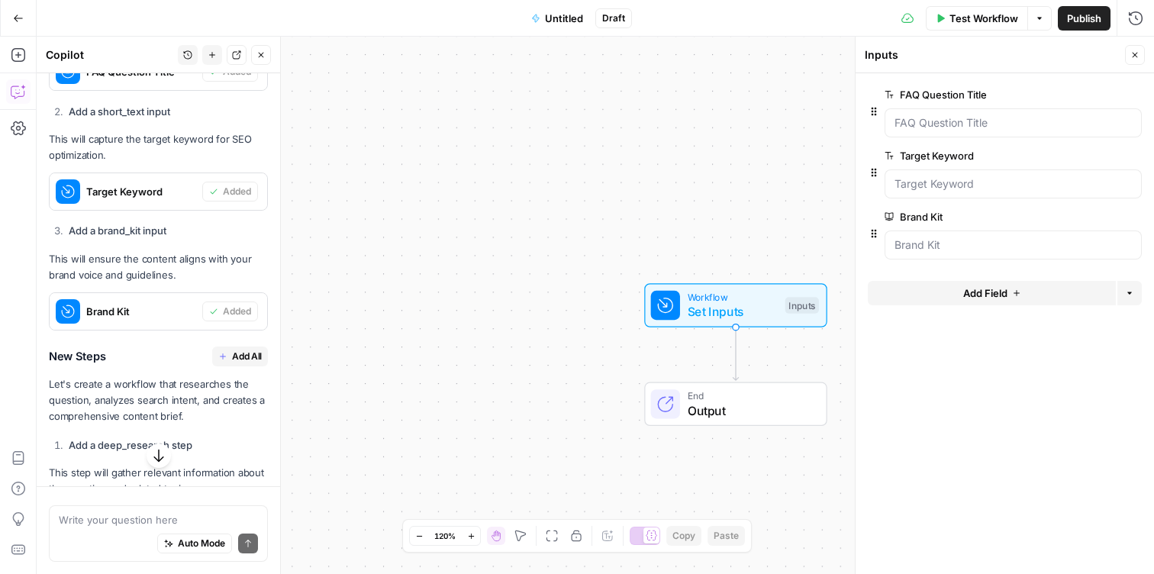
scroll to position [627, 0]
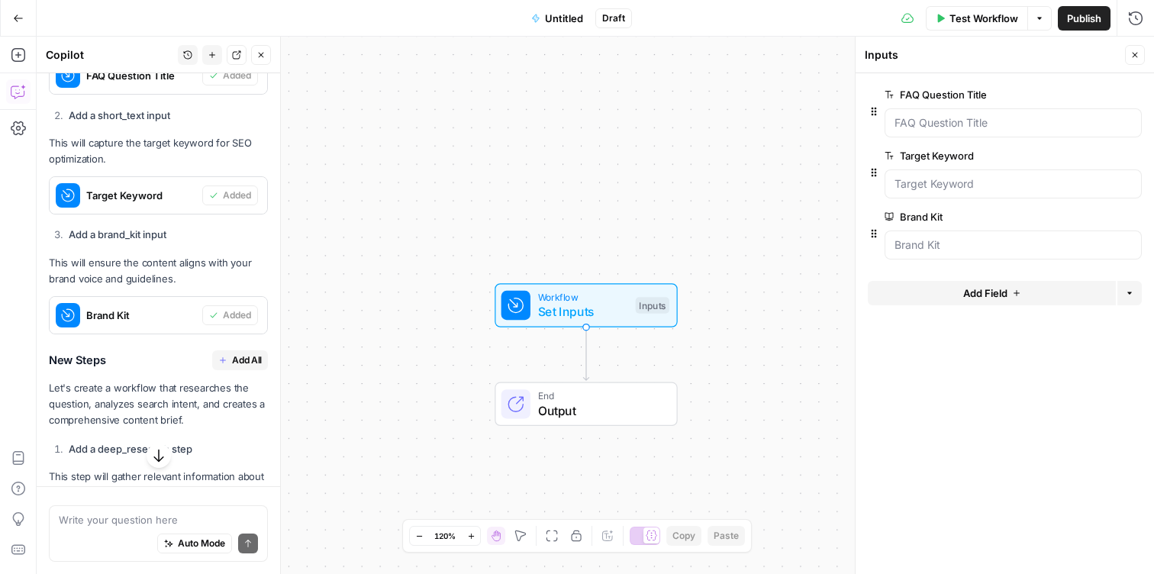
click at [247, 353] on span "Add All" at bounding box center [247, 360] width 30 height 14
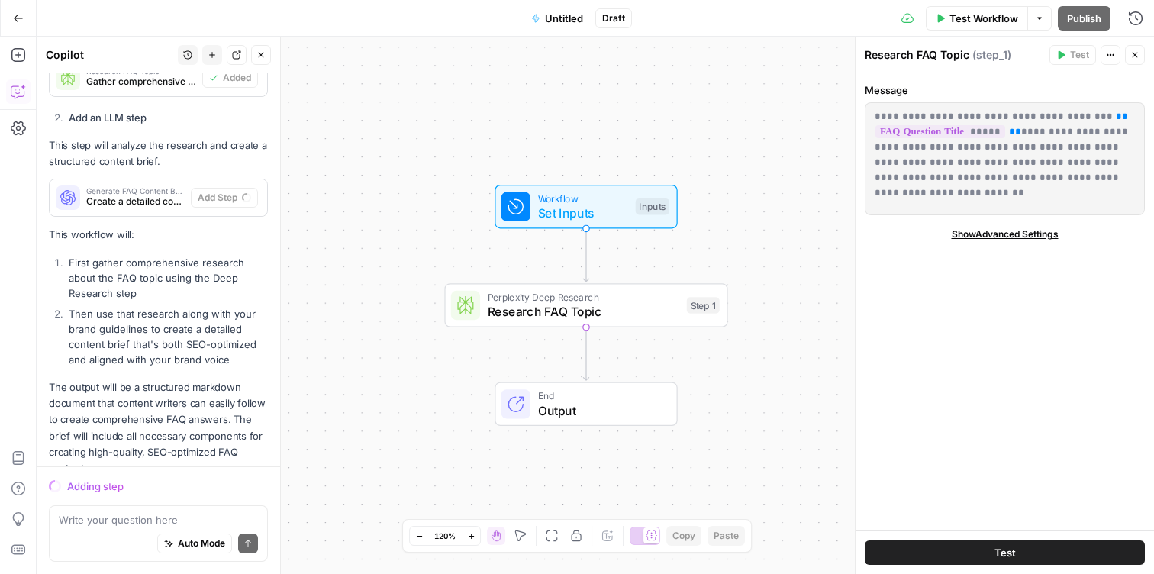
scroll to position [1034, 0]
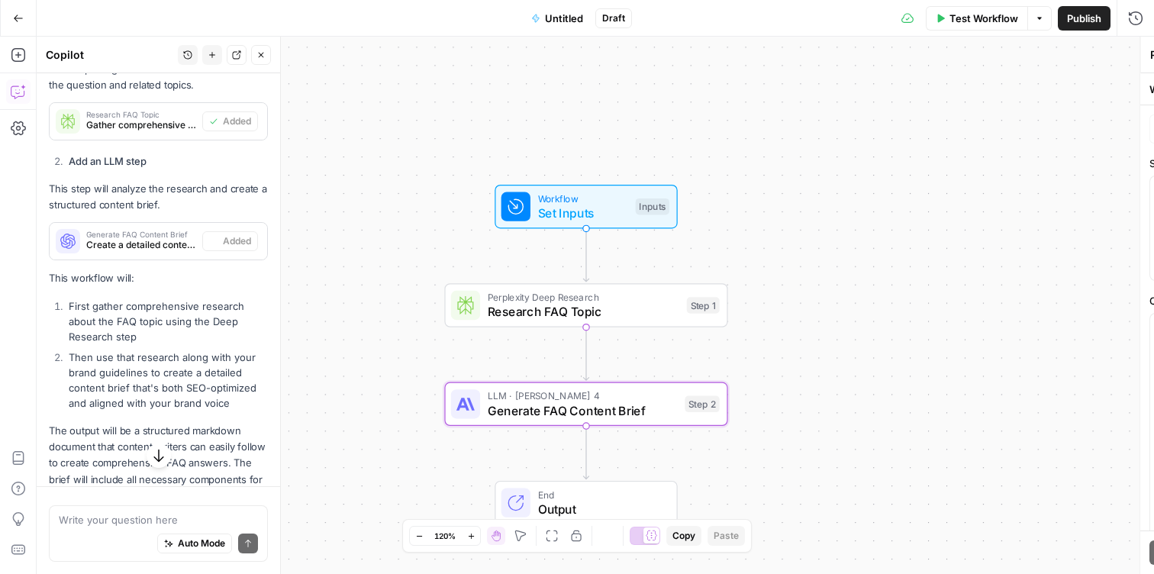
type textarea "Generate FAQ Content Brief"
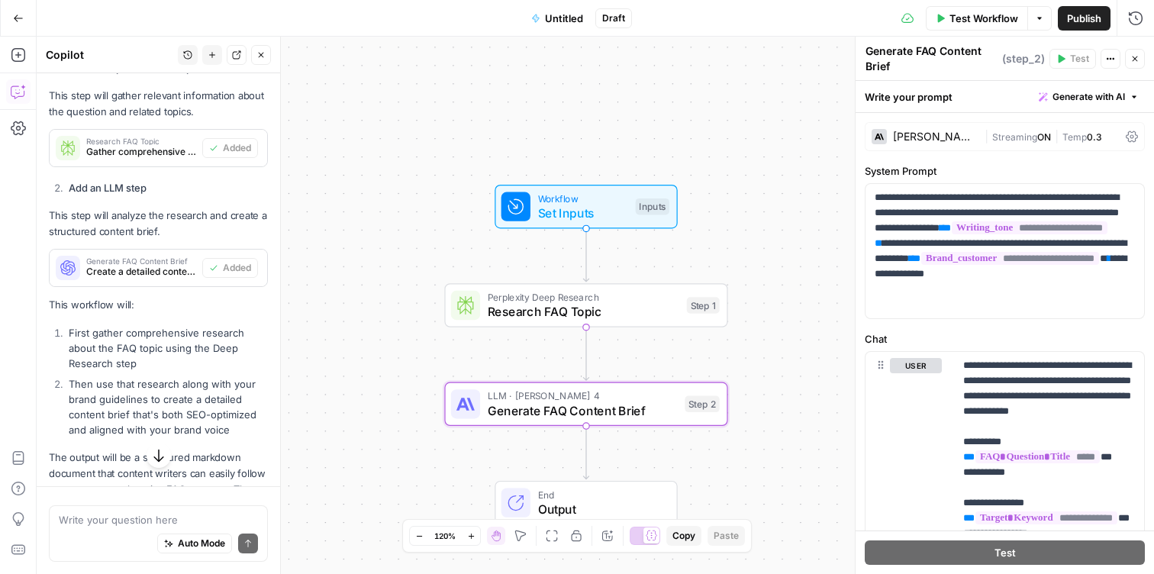
scroll to position [1088, 0]
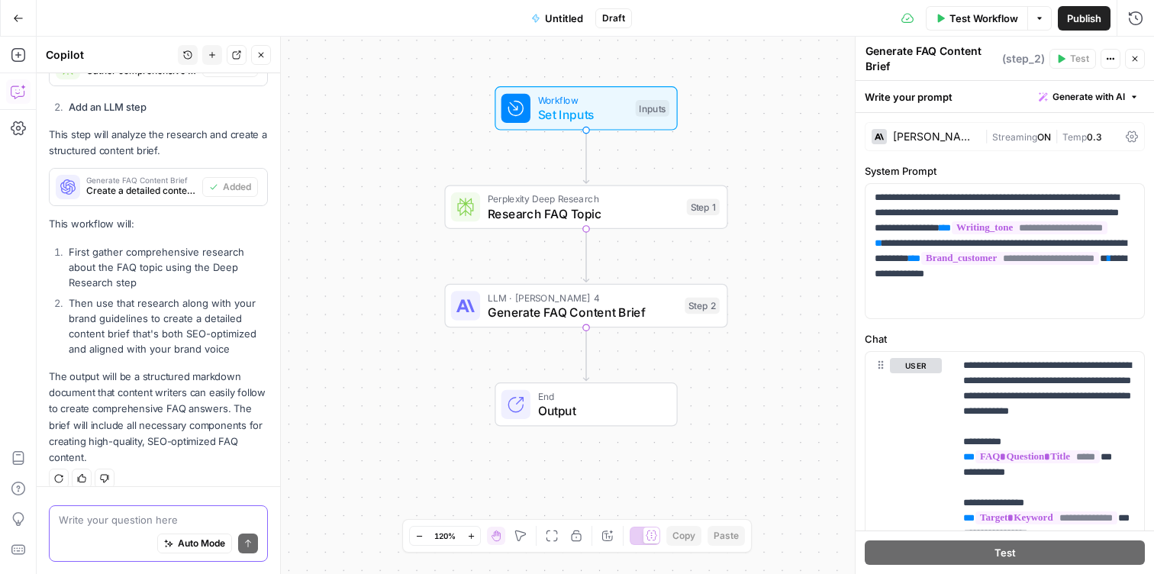
drag, startPoint x: 121, startPoint y: 520, endPoint x: 124, endPoint y: 508, distance: 12.4
click at [122, 519] on textarea at bounding box center [158, 519] width 199 height 15
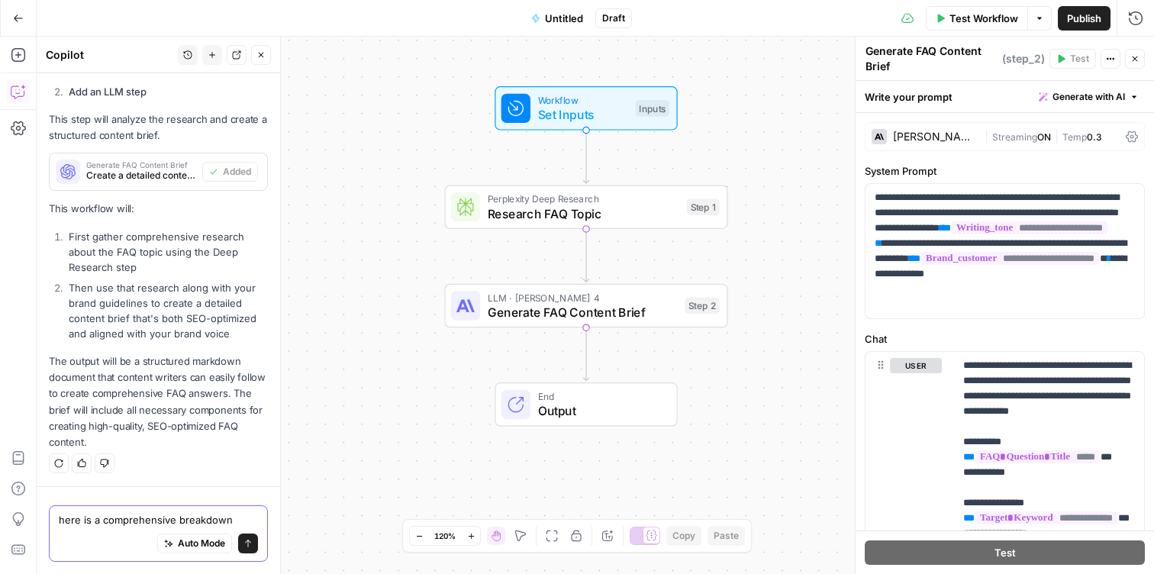
paste textarea "FAQ Content Brief FAQ Question (Title): How can businesses future-proof their S…"
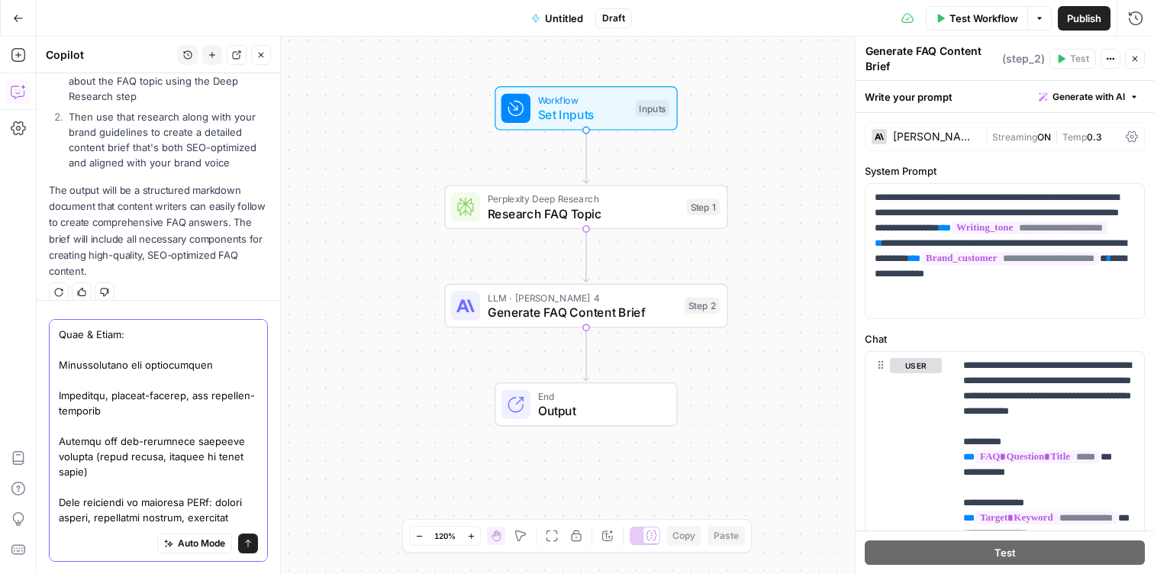
scroll to position [0, 0]
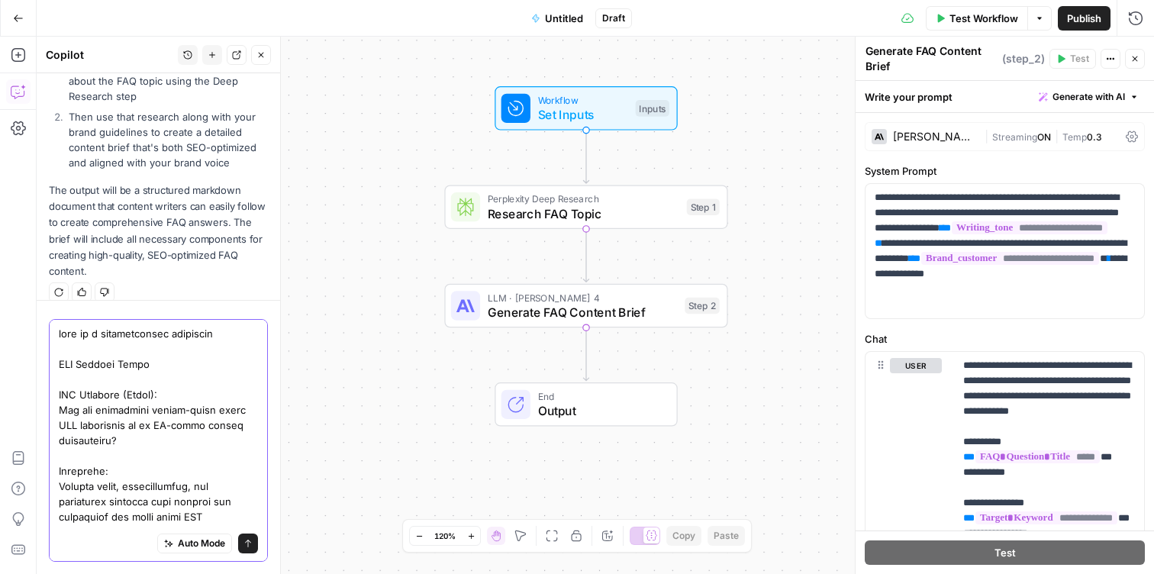
drag, startPoint x: 240, startPoint y: 336, endPoint x: 233, endPoint y: 341, distance: 8.7
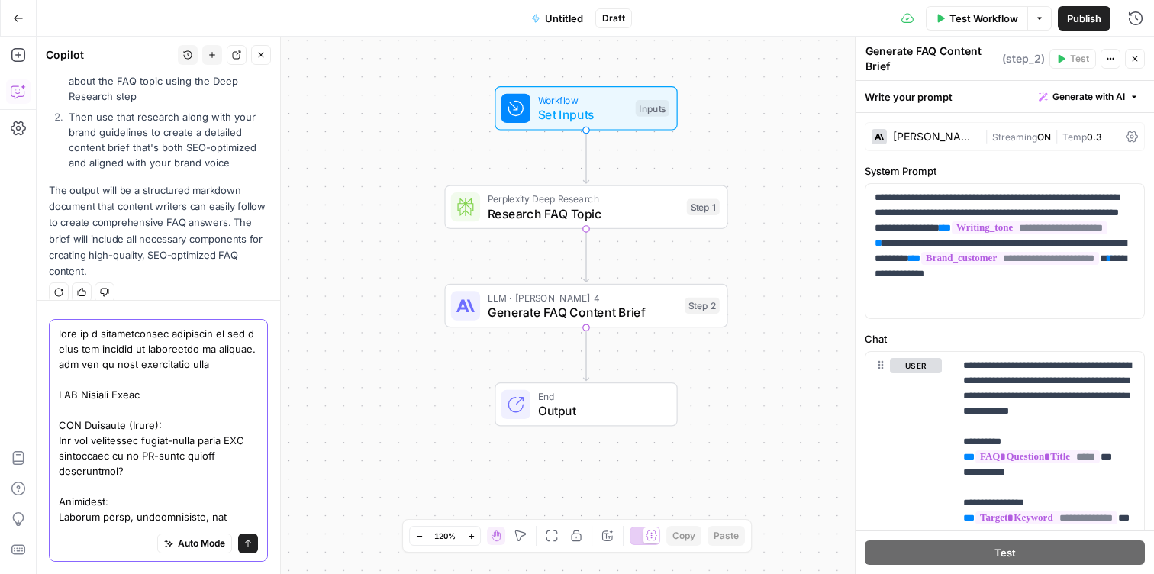
type textarea "here is a comprehensive breakdown of how i want the content to ultimately be wr…"
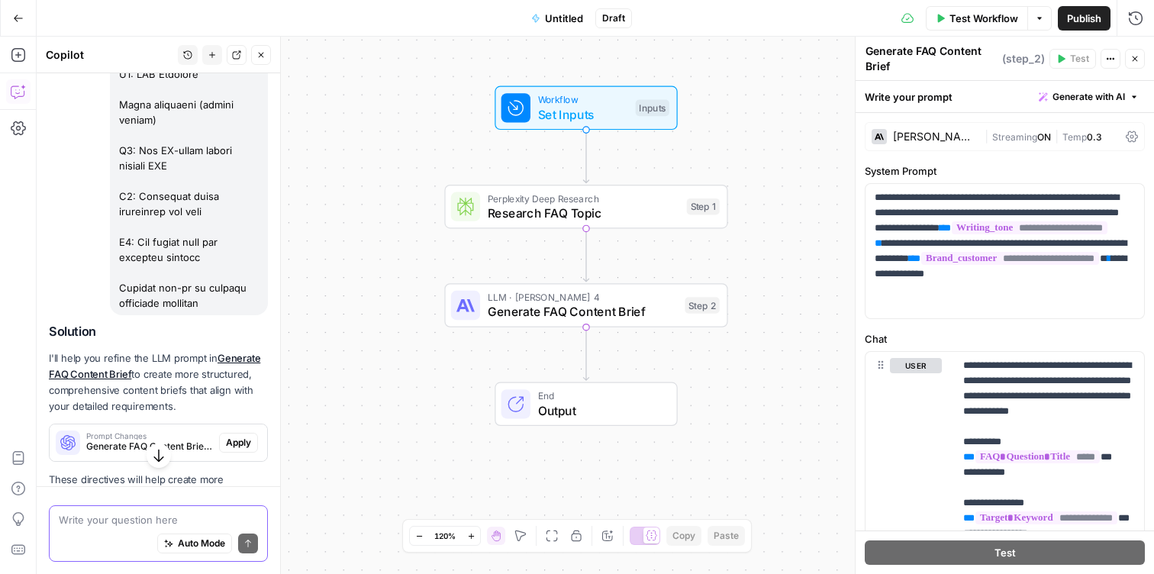
scroll to position [3390, 0]
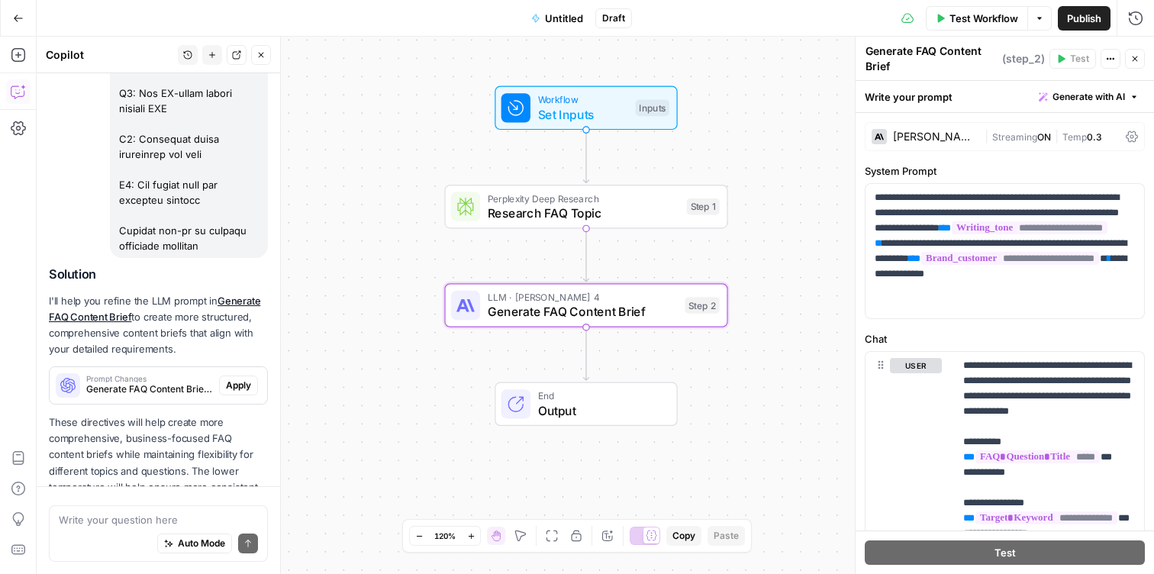
click at [241, 379] on span "Apply" at bounding box center [238, 386] width 25 height 14
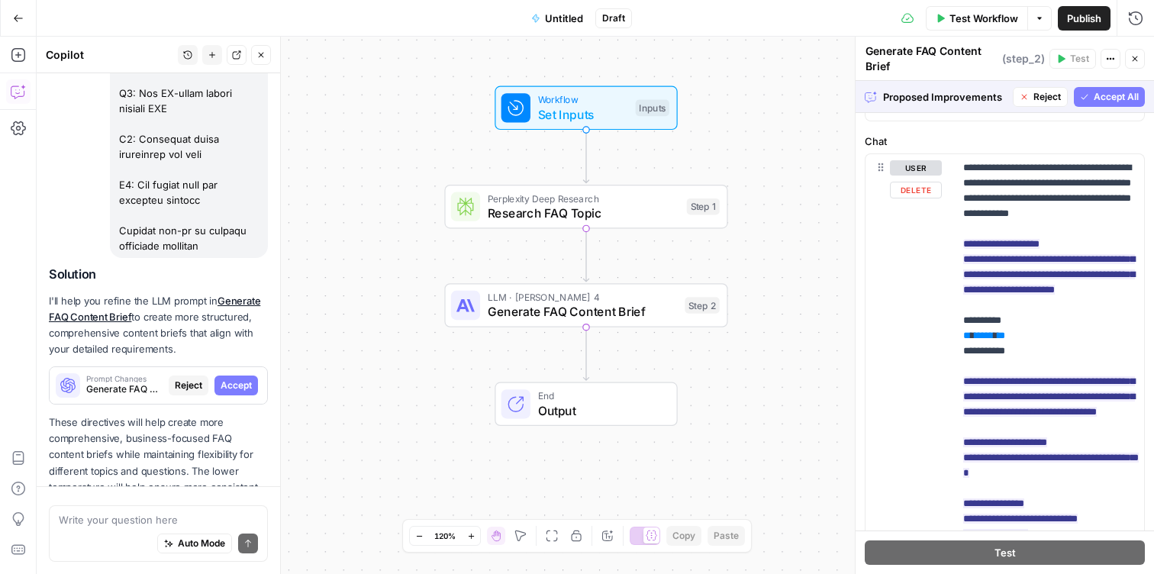
scroll to position [548, 0]
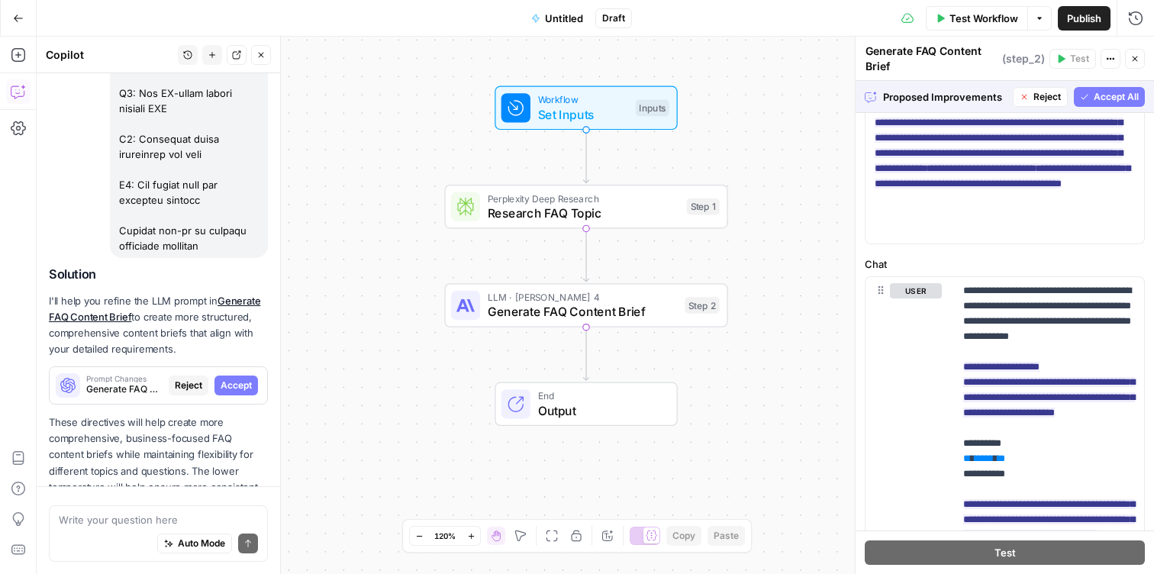
click at [1117, 97] on span "Accept All" at bounding box center [1116, 97] width 45 height 14
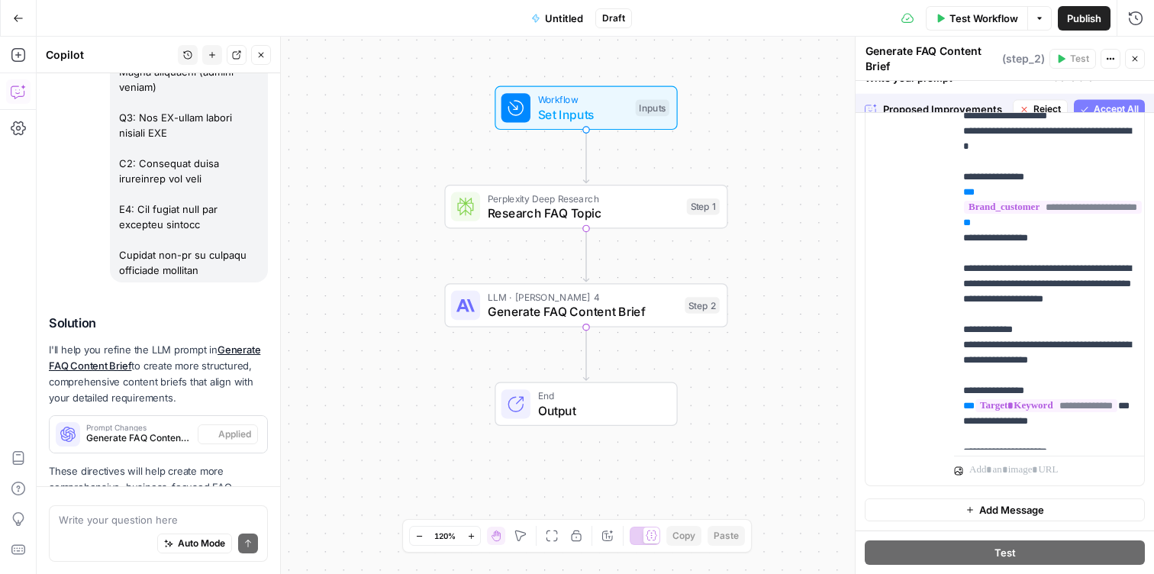
scroll to position [0, 0]
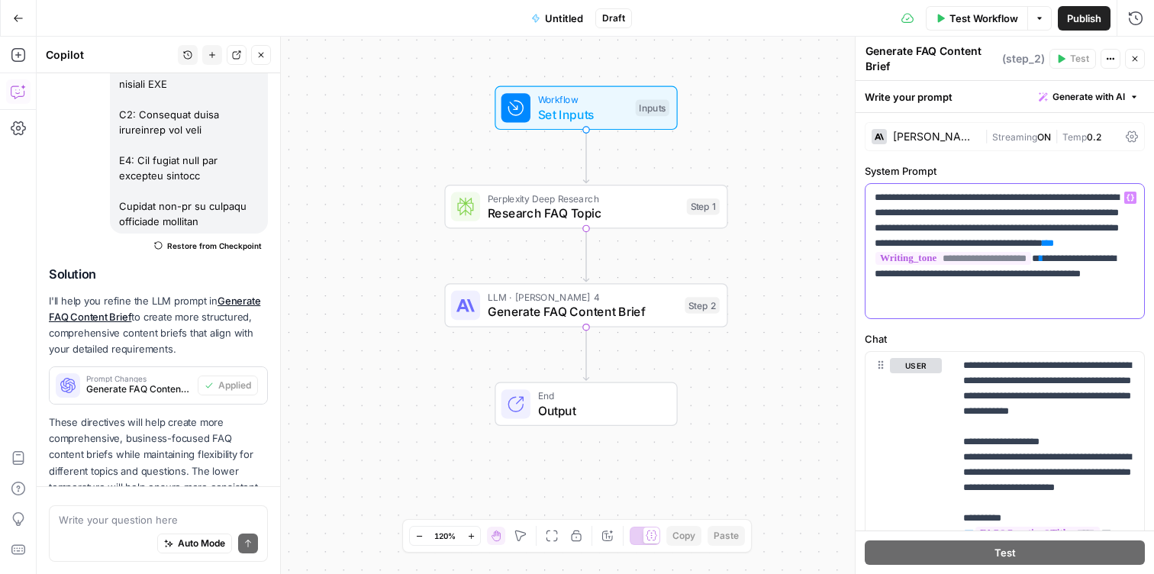
click at [960, 305] on p "**********" at bounding box center [1005, 251] width 260 height 122
click at [1129, 192] on button "Variables Menu" at bounding box center [1130, 198] width 12 height 12
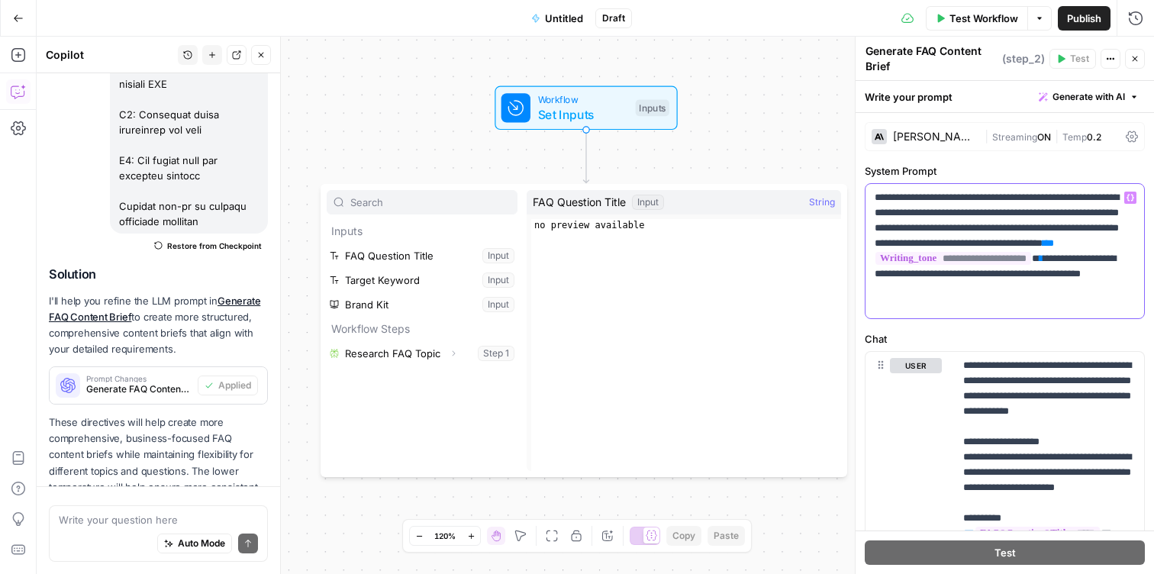
click at [1099, 309] on p "**********" at bounding box center [1005, 251] width 260 height 122
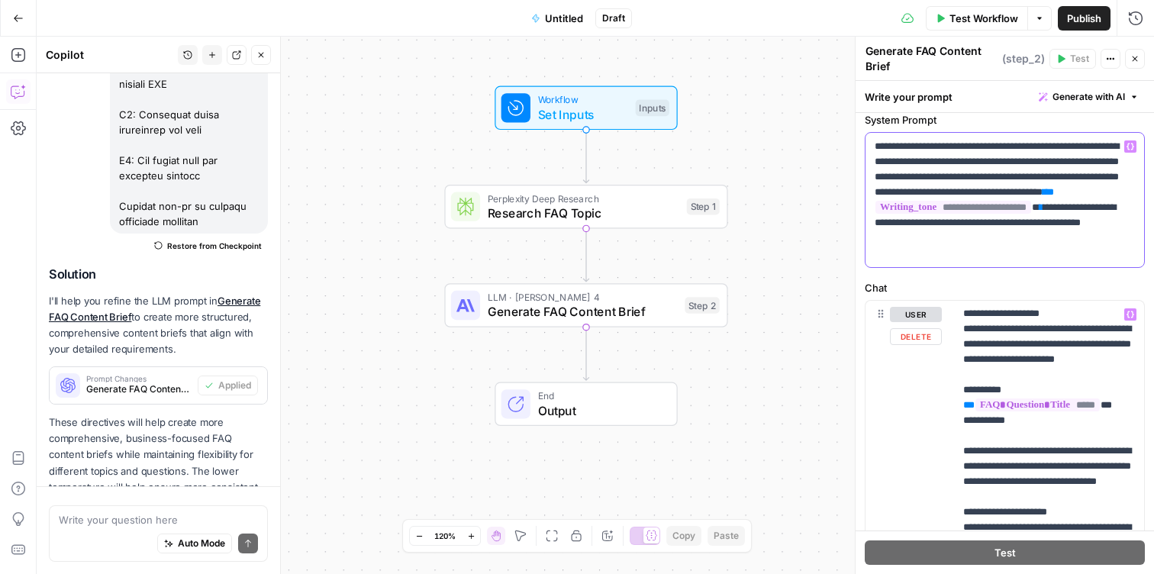
scroll to position [73, 0]
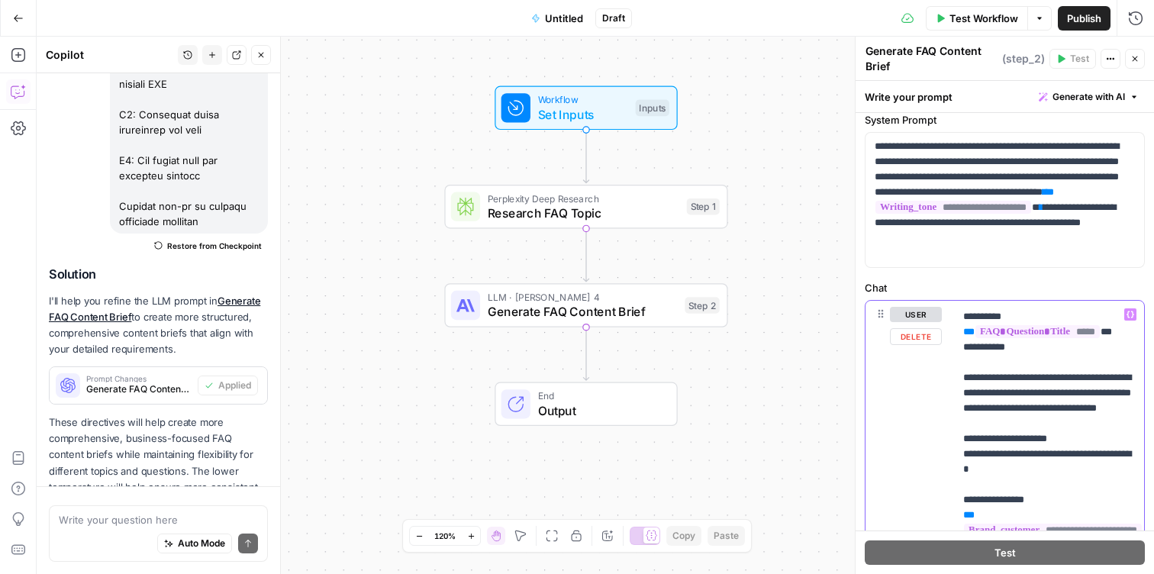
scroll to position [195, 0]
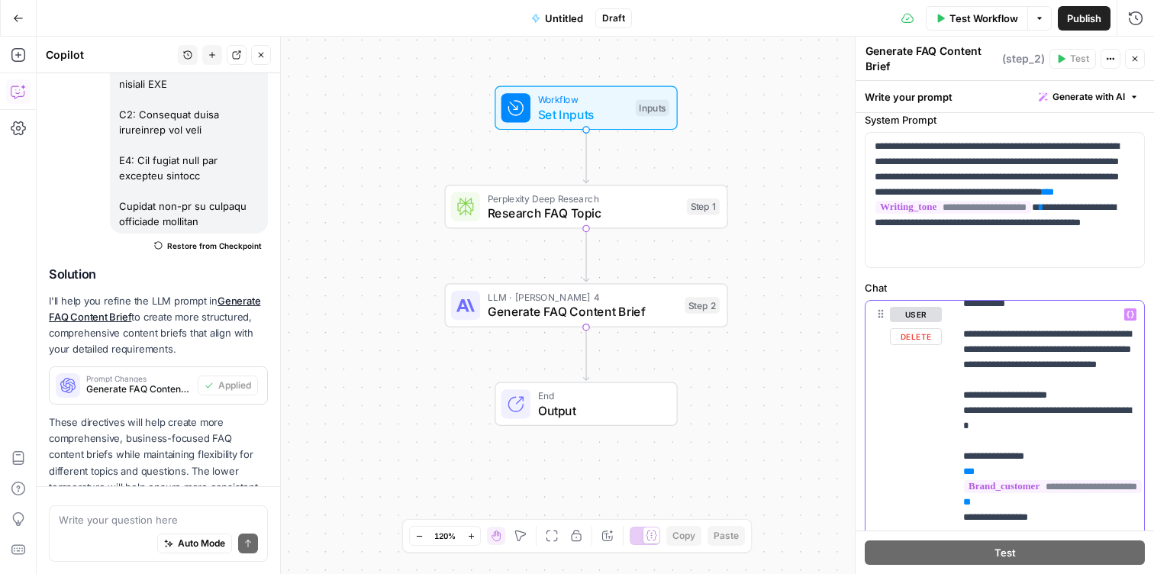
scroll to position [229, 0]
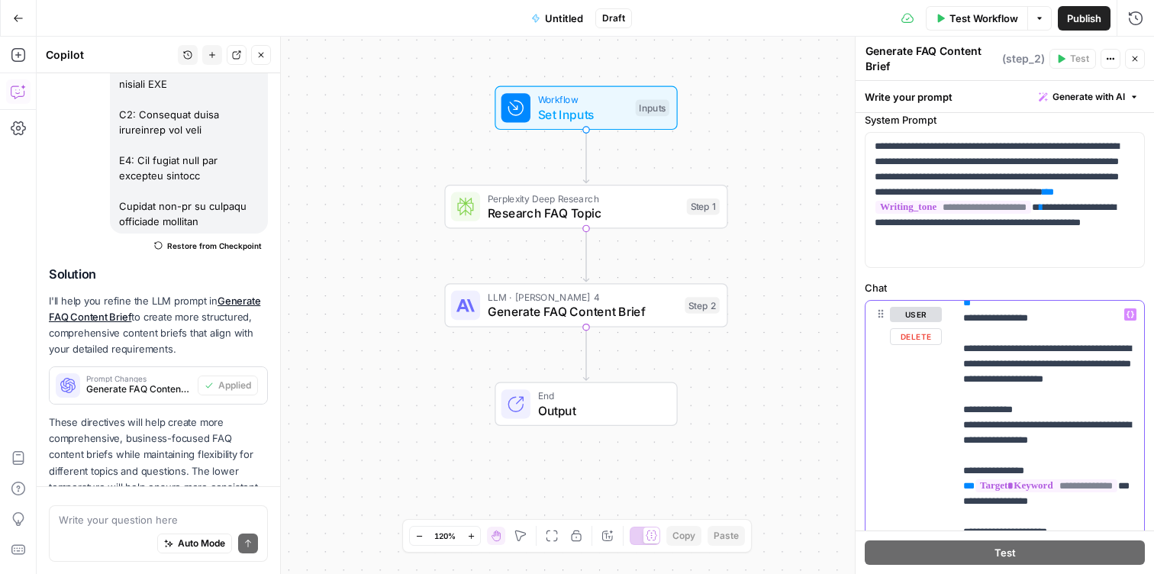
scroll to position [425, 3]
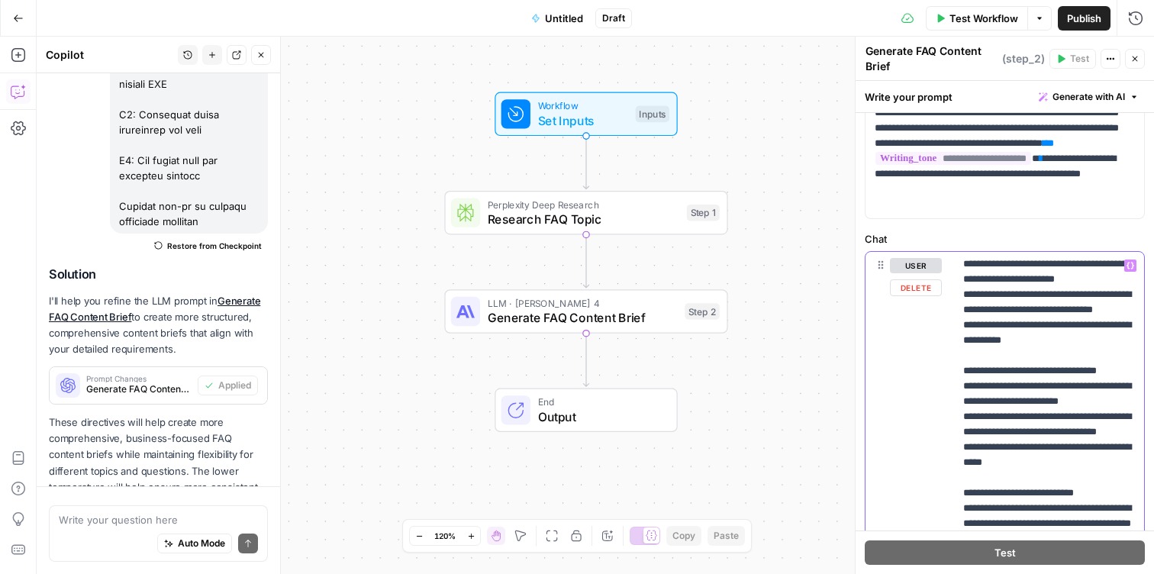
scroll to position [1636, 0]
click at [1044, 316] on p "**********" at bounding box center [1049, 408] width 172 height 3572
click at [1048, 374] on p "**********" at bounding box center [1049, 408] width 172 height 3572
click at [1052, 401] on p "**********" at bounding box center [1049, 408] width 172 height 3572
click at [1040, 474] on p "**********" at bounding box center [1049, 408] width 172 height 3572
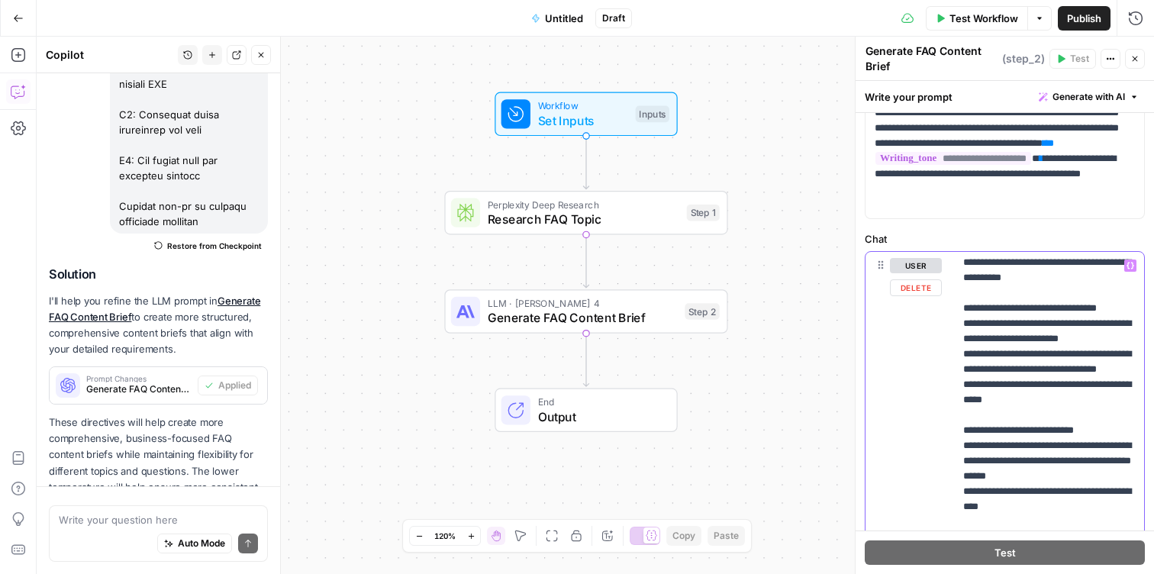
scroll to position [1708, 0]
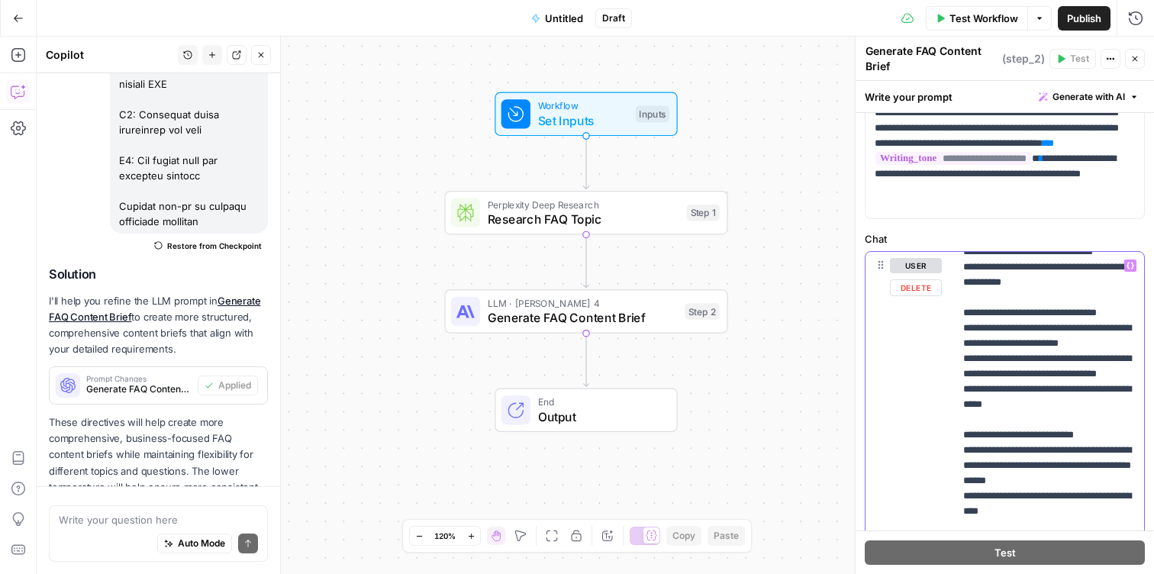
click at [1074, 443] on p "**********" at bounding box center [1049, 351] width 172 height 3603
click at [1078, 427] on p "**********" at bounding box center [1049, 351] width 172 height 3603
click at [1082, 440] on p "**********" at bounding box center [1049, 351] width 172 height 3603
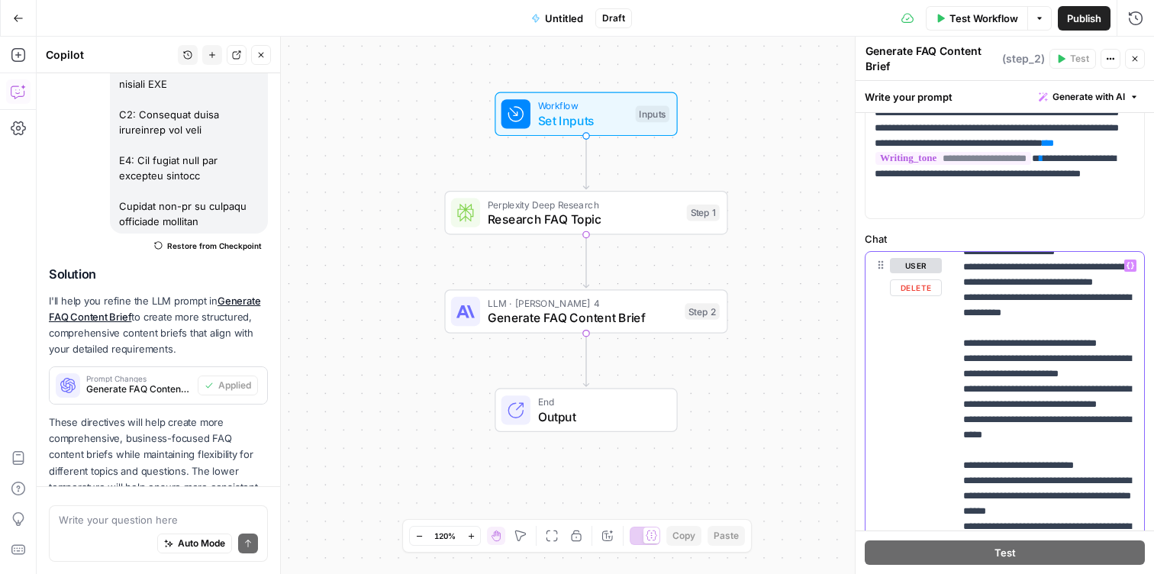
click at [1005, 427] on p "**********" at bounding box center [1049, 359] width 172 height 3618
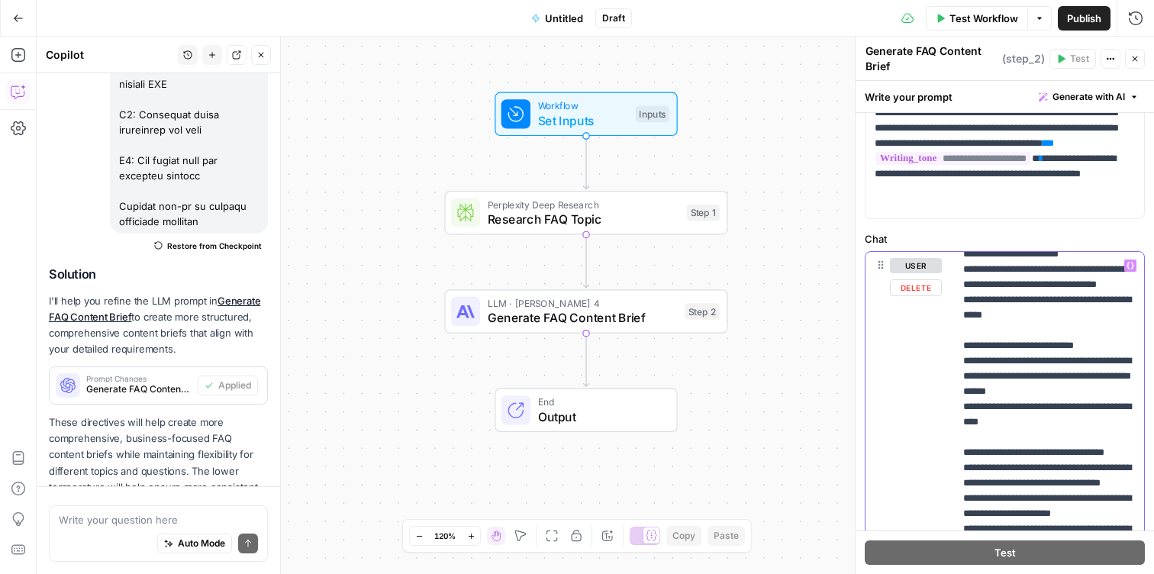
scroll to position [1830, 0]
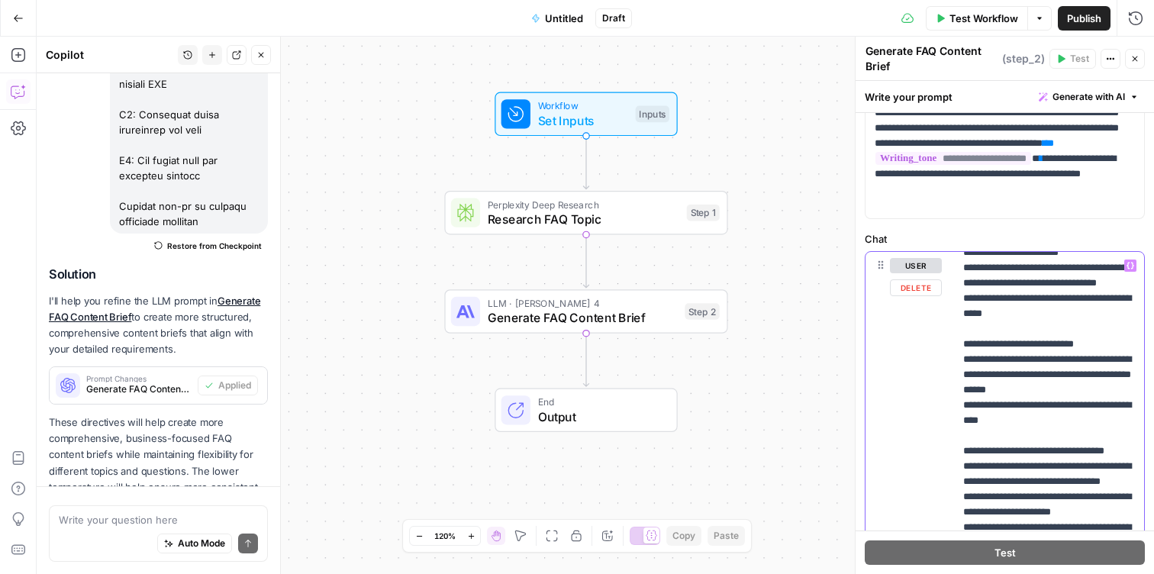
drag, startPoint x: 954, startPoint y: 368, endPoint x: 988, endPoint y: 392, distance: 41.1
click at [987, 392] on div "**********" at bounding box center [1049, 563] width 190 height 622
drag, startPoint x: 1082, startPoint y: 492, endPoint x: 947, endPoint y: 361, distance: 187.3
click at [948, 361] on div "**********" at bounding box center [1005, 581] width 279 height 658
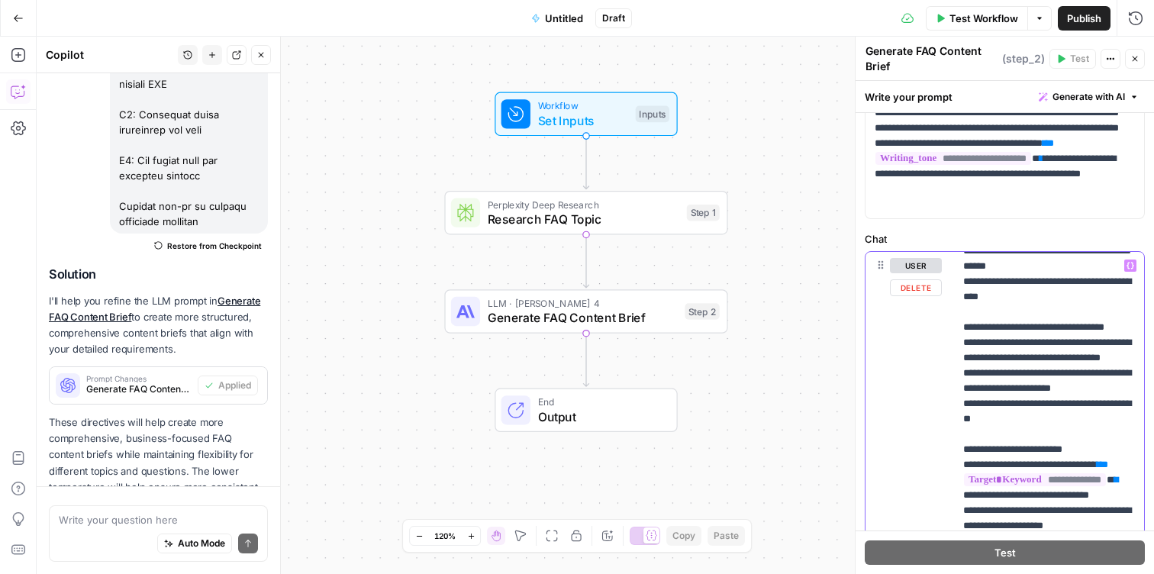
scroll to position [1865, 0]
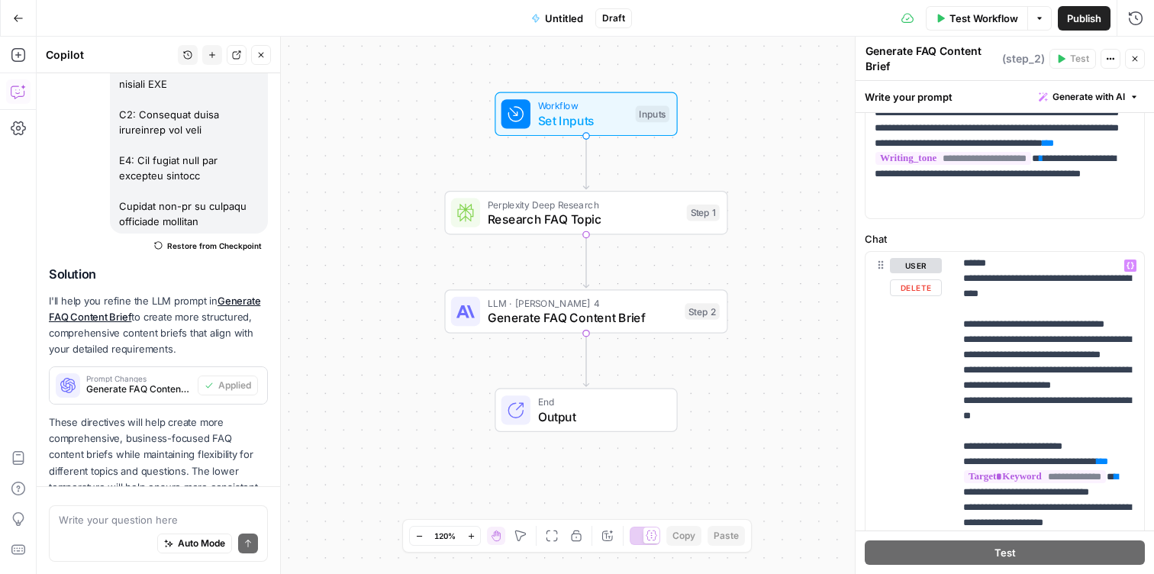
drag, startPoint x: 952, startPoint y: 347, endPoint x: 1043, endPoint y: 432, distance: 124.2
click at [1045, 432] on div "**********" at bounding box center [1005, 581] width 279 height 658
drag, startPoint x: 1064, startPoint y: 471, endPoint x: 941, endPoint y: 346, distance: 175.4
click at [946, 345] on div "**********" at bounding box center [1005, 581] width 279 height 658
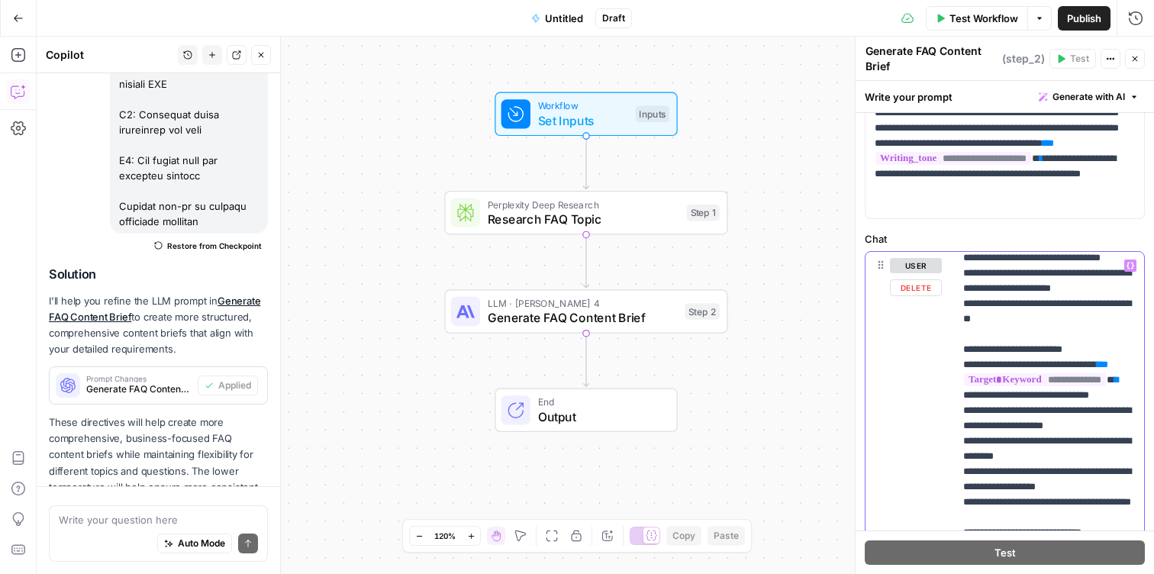
scroll to position [1839, 2]
drag, startPoint x: 962, startPoint y: 380, endPoint x: 1089, endPoint y: 482, distance: 162.9
click at [1089, 483] on p "**********" at bounding box center [1049, 83] width 172 height 3328
click at [1062, 361] on p "**********" at bounding box center [1049, 83] width 172 height 3328
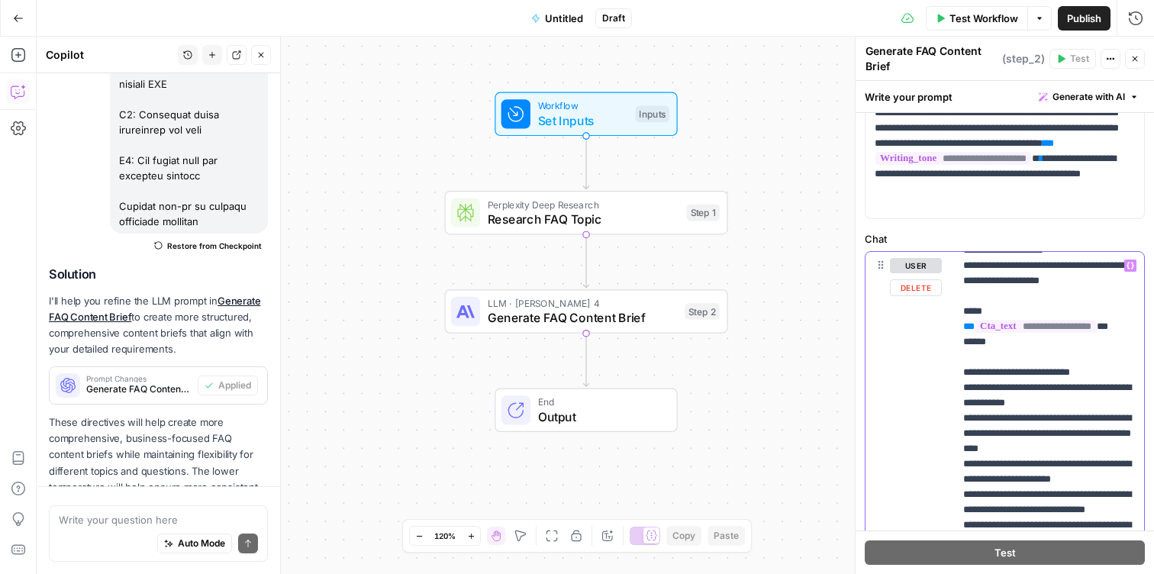
scroll to position [2432, 2]
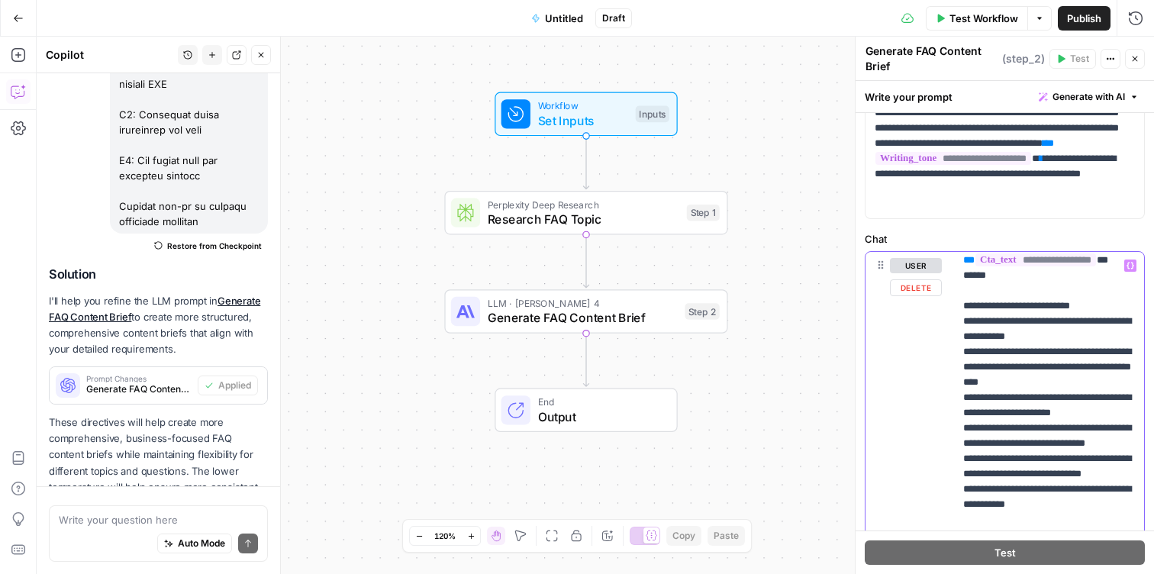
scroll to position [2495, 1]
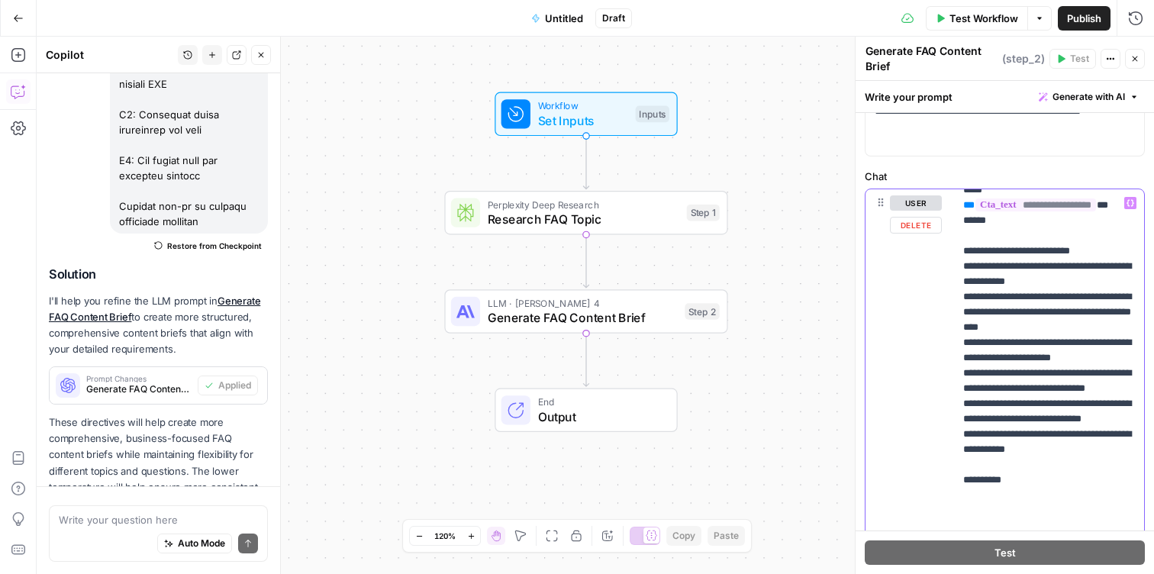
scroll to position [2485, 6]
drag, startPoint x: 1013, startPoint y: 466, endPoint x: 992, endPoint y: 400, distance: 69.5
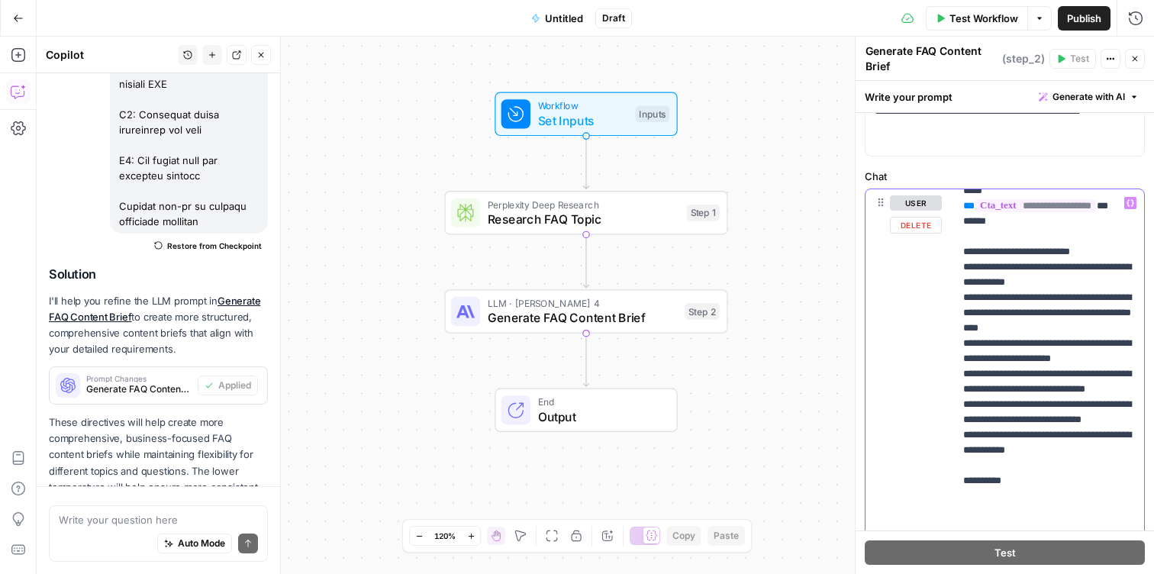
drag, startPoint x: 1027, startPoint y: 458, endPoint x: 955, endPoint y: 318, distance: 158.1
click at [952, 312] on div "**********" at bounding box center [1005, 518] width 279 height 658
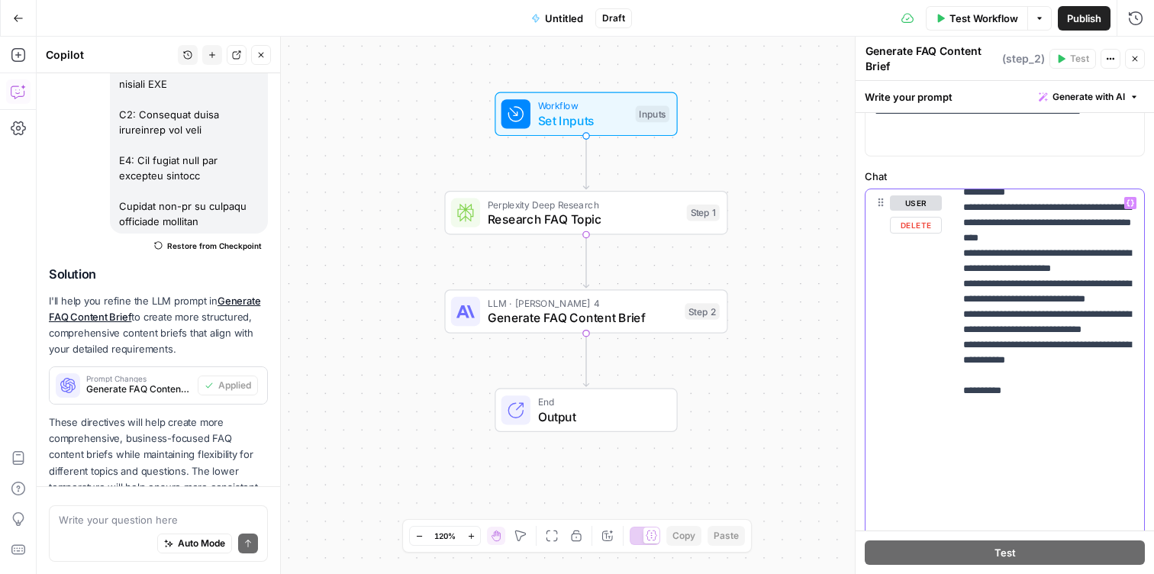
scroll to position [2498, 0]
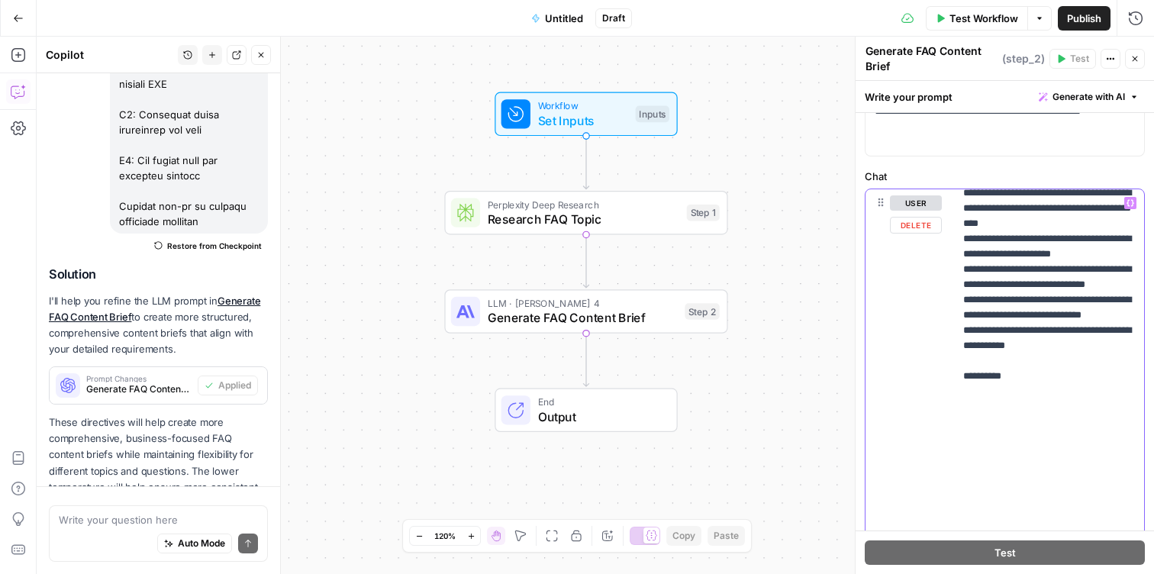
drag, startPoint x: 957, startPoint y: 314, endPoint x: 1103, endPoint y: 411, distance: 175.1
click at [1102, 411] on div "**********" at bounding box center [1049, 500] width 190 height 622
drag, startPoint x: 1111, startPoint y: 469, endPoint x: 949, endPoint y: 312, distance: 225.6
click at [949, 312] on div "**********" at bounding box center [1005, 518] width 279 height 658
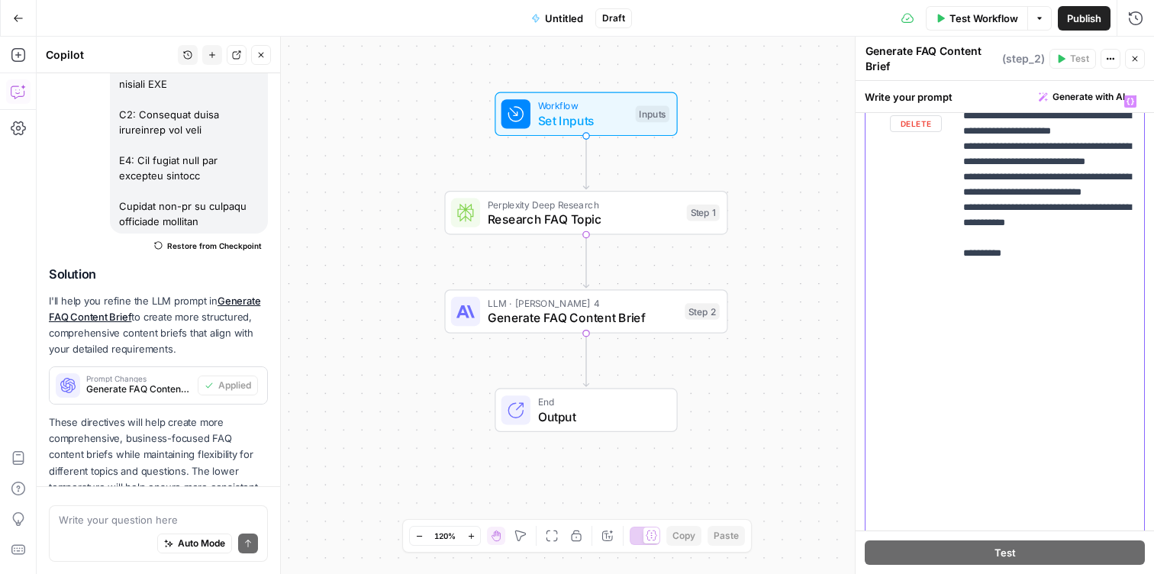
scroll to position [289, 0]
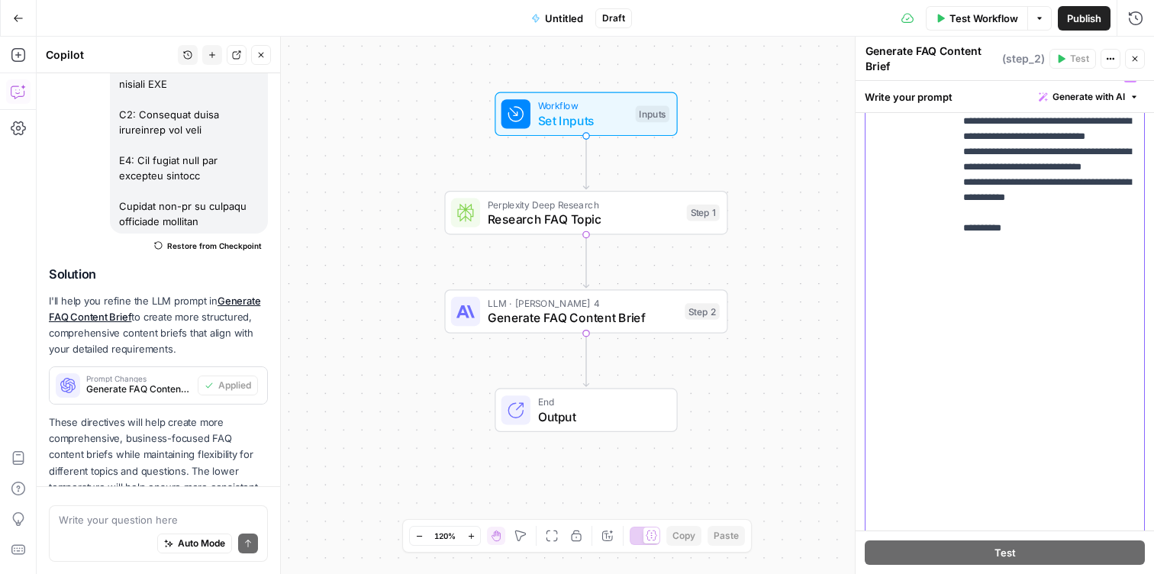
drag, startPoint x: 990, startPoint y: 343, endPoint x: 1049, endPoint y: 356, distance: 60.9
click at [1054, 366] on div "**********" at bounding box center [1049, 374] width 190 height 622
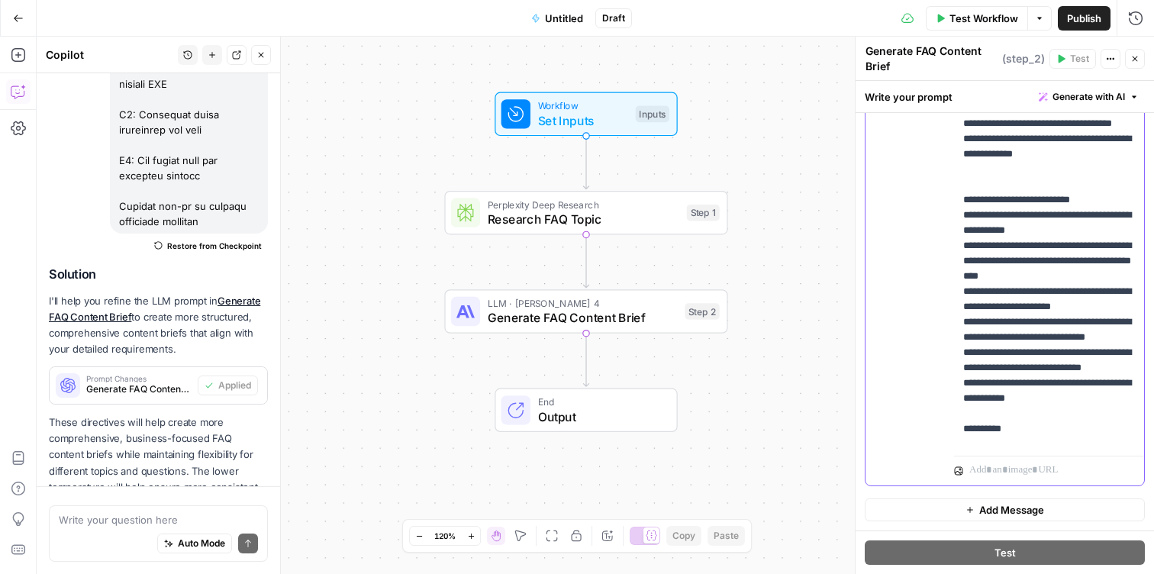
scroll to position [2291, 0]
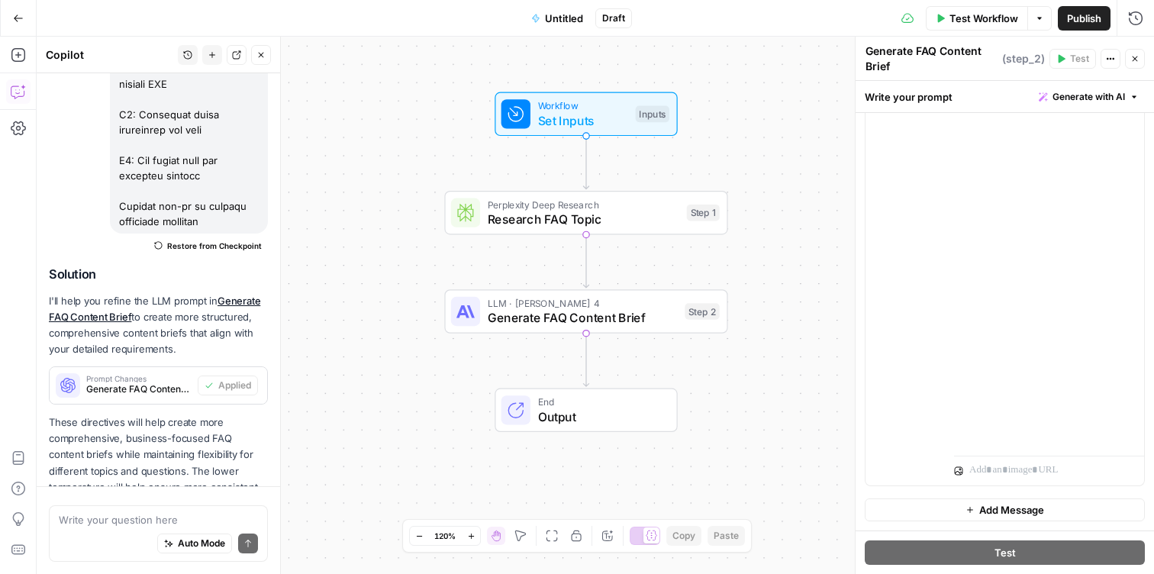
click at [177, 421] on p "These directives will help create more comprehensive, business-focused FAQ cont…" at bounding box center [158, 462] width 219 height 97
click at [759, 354] on div "Workflow Set Inputs Inputs Perplexity Deep Research Research FAQ Topic Step 1 L…" at bounding box center [595, 305] width 1117 height 537
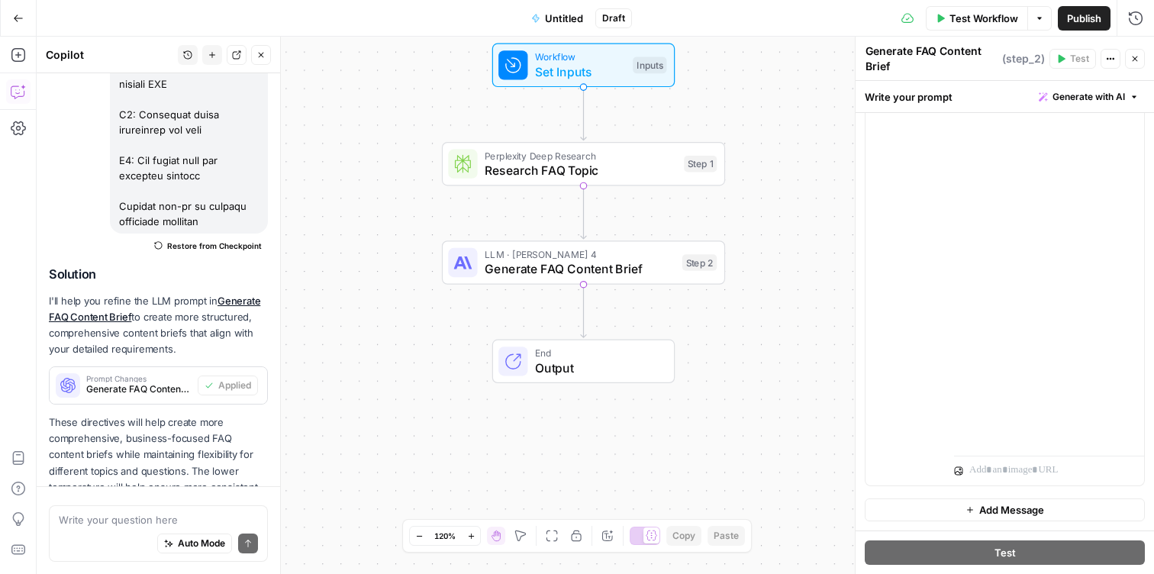
click at [571, 18] on span "Untitled" at bounding box center [564, 18] width 38 height 15
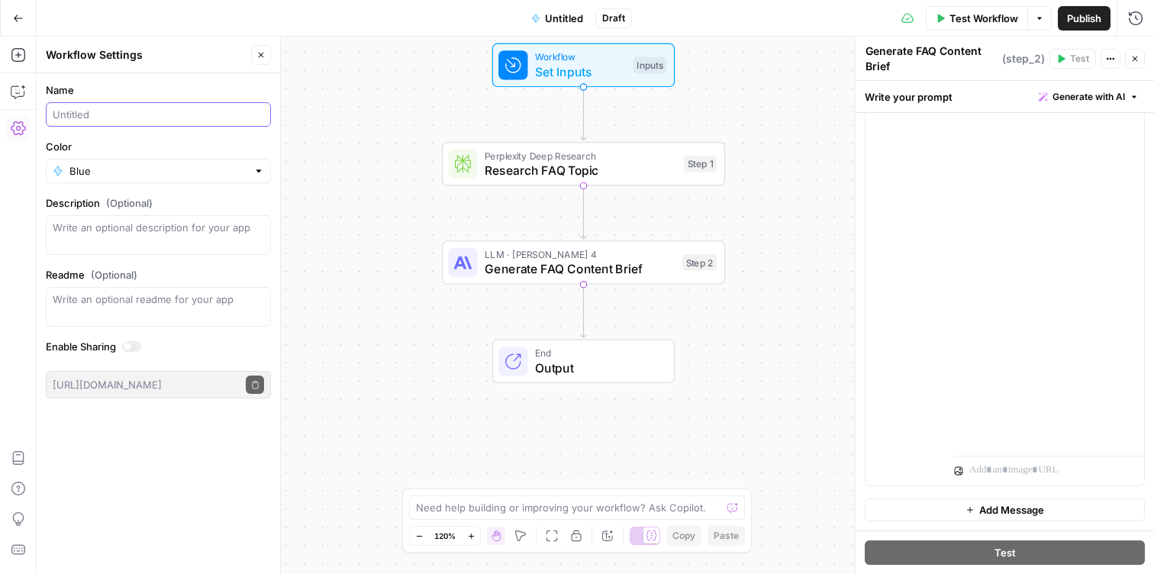
click at [127, 108] on input "Name" at bounding box center [158, 114] width 211 height 15
type input "FAQ Content Brief"
drag, startPoint x: 362, startPoint y: 160, endPoint x: 350, endPoint y: 167, distance: 13.8
click at [361, 160] on div "Workflow Set Inputs Inputs Perplexity Deep Research Research FAQ Topic Step 1 C…" at bounding box center [595, 305] width 1117 height 537
click at [961, 17] on span "Test Workflow" at bounding box center [983, 18] width 69 height 15
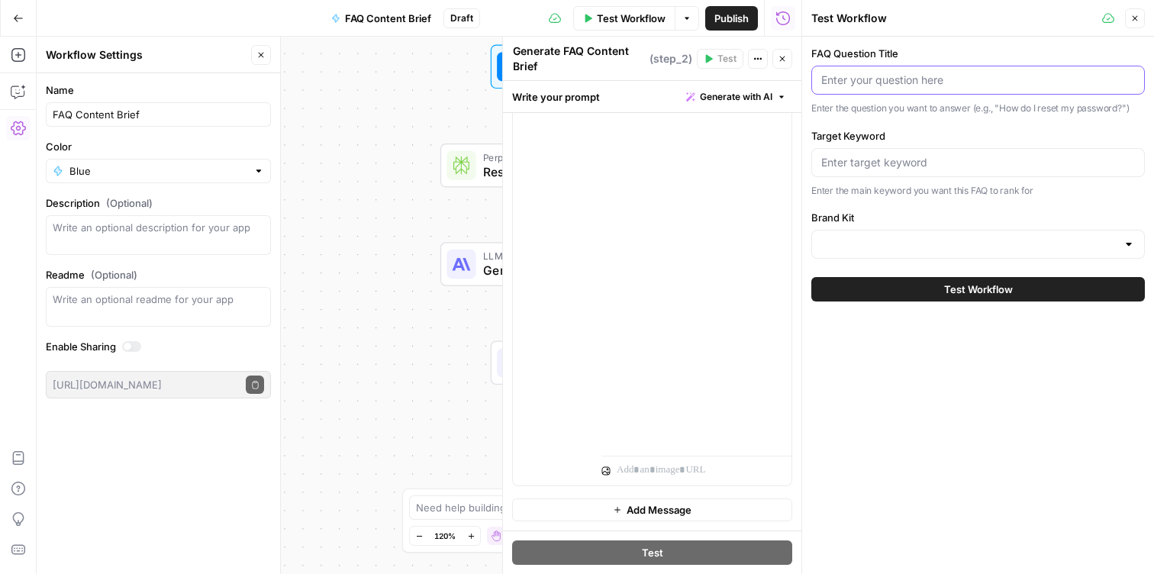
click at [982, 73] on input "FAQ Question Title" at bounding box center [978, 80] width 314 height 15
paste input "Can decorative films be easily removed without damage?"
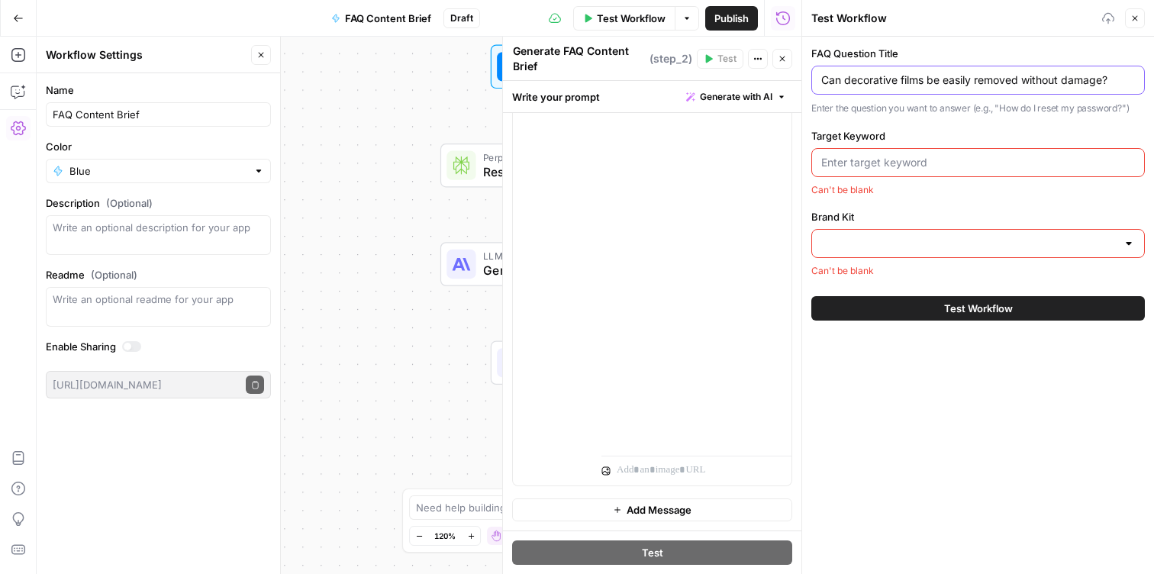
type input "Can decorative films be easily removed without damage?"
click at [921, 157] on input "Target Keyword" at bounding box center [978, 162] width 314 height 15
paste input "Can decorative films be easily removed without damage?"
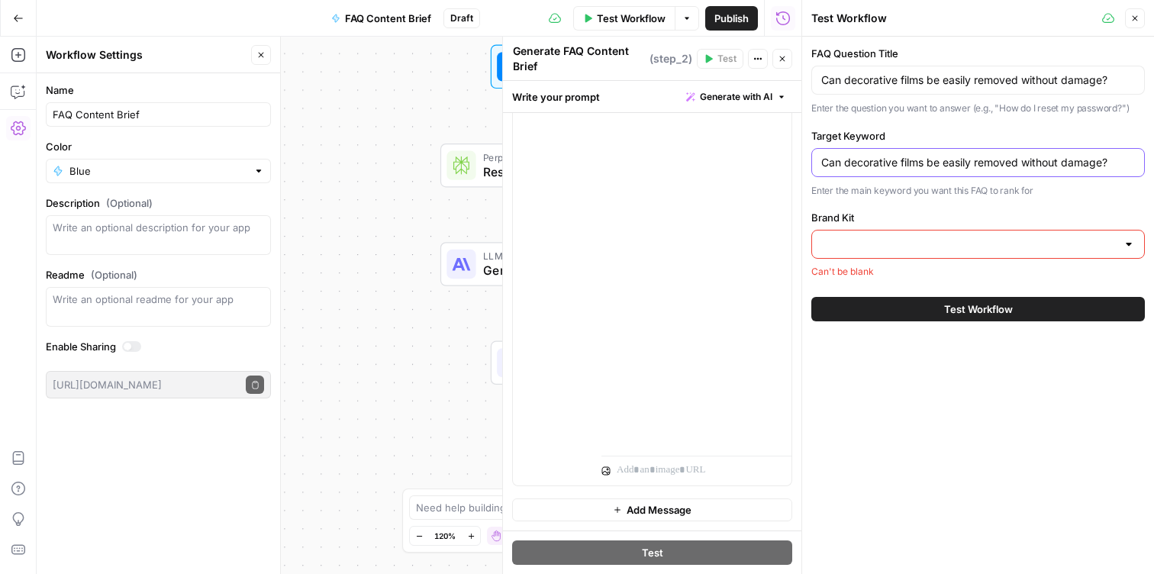
type input "Can decorative films be easily removed without damage?"
click at [864, 118] on div "FAQ Question Title Can decorative films be easily removed without damage? Enter…" at bounding box center [978, 162] width 334 height 233
click at [919, 235] on div at bounding box center [978, 244] width 334 height 29
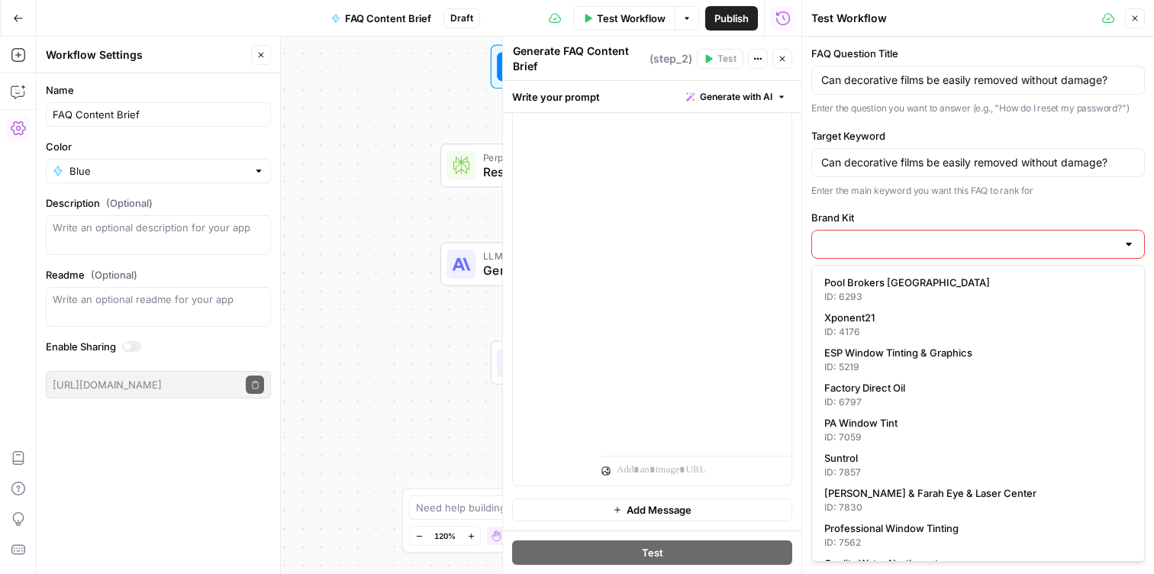
click at [905, 249] on input "Brand Kit" at bounding box center [968, 244] width 295 height 15
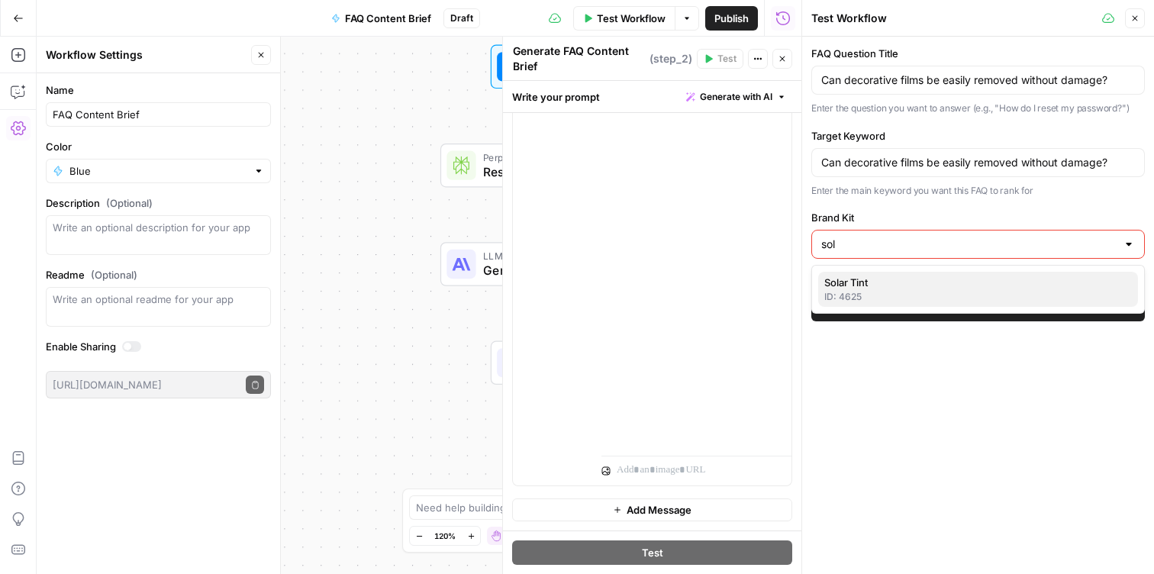
click at [902, 289] on span "Solar Tint" at bounding box center [974, 282] width 301 height 15
type input "Solar Tint"
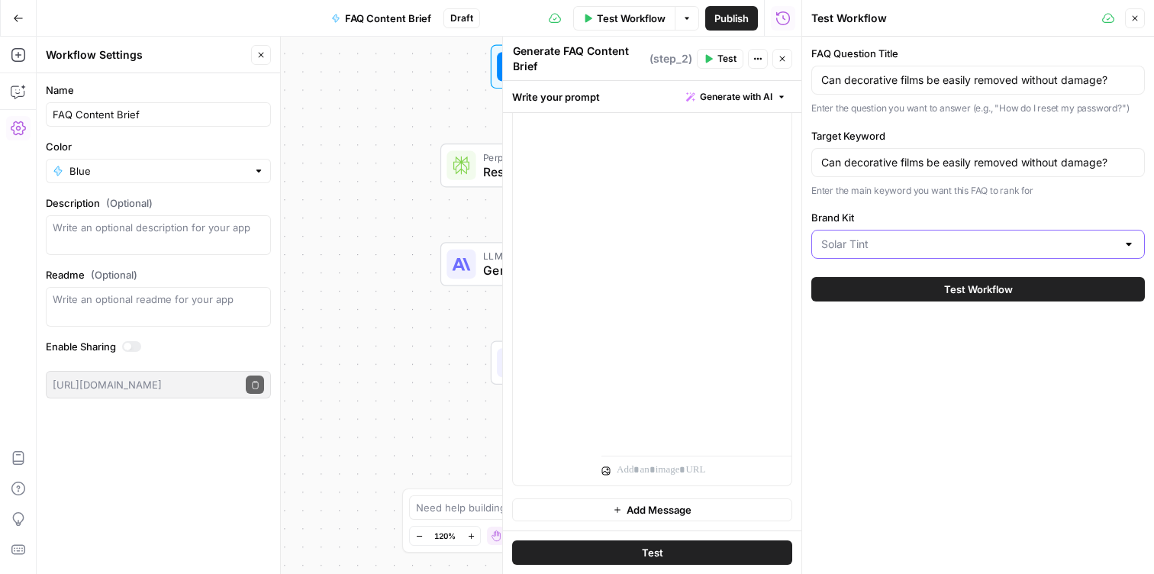
click at [866, 244] on input "Brand Kit" at bounding box center [968, 244] width 295 height 15
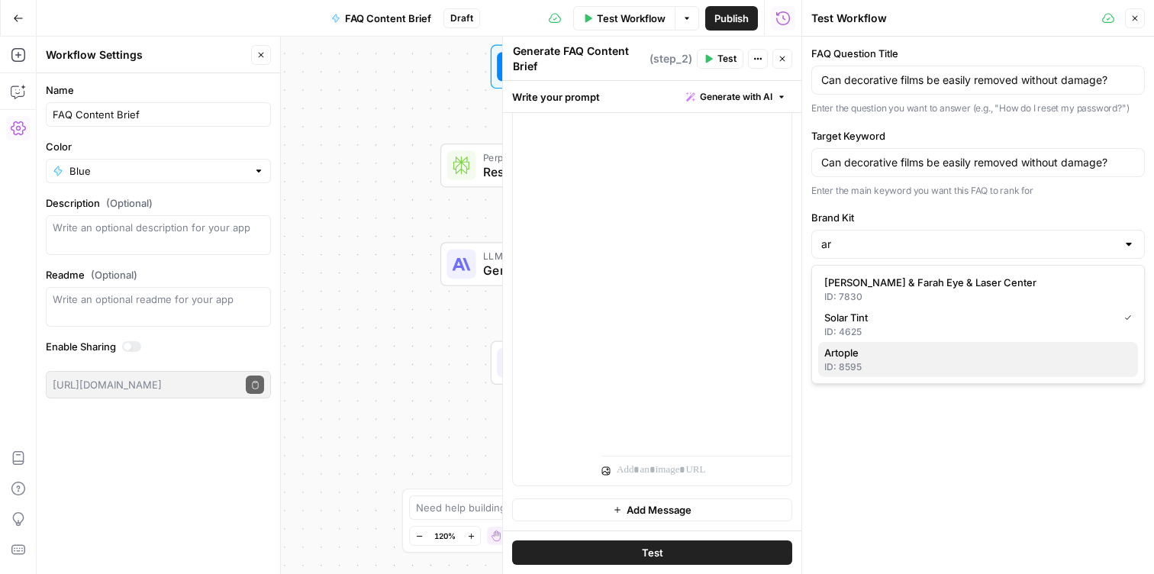
click at [901, 355] on span "Artople" at bounding box center [974, 352] width 301 height 15
type input "Artople"
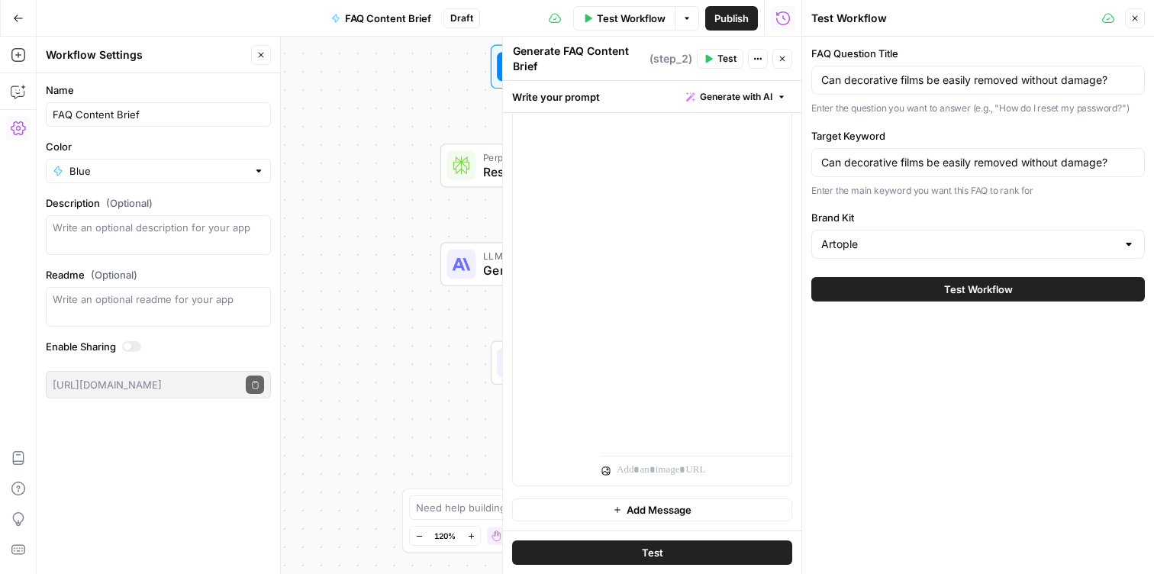
click at [960, 296] on span "Test Workflow" at bounding box center [978, 289] width 69 height 15
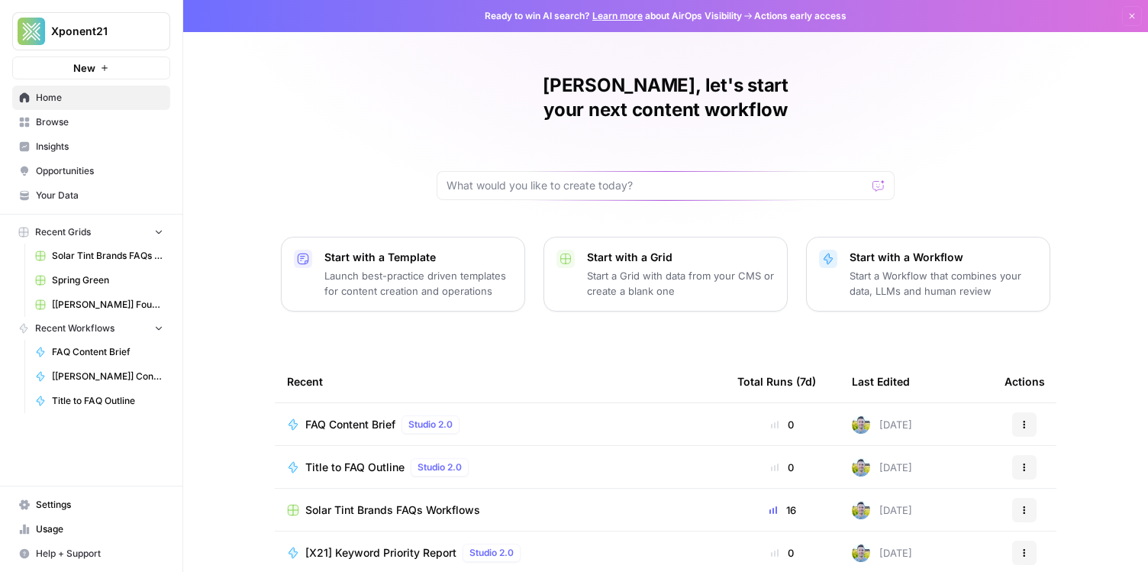
click at [109, 131] on link "Browse" at bounding box center [91, 122] width 158 height 24
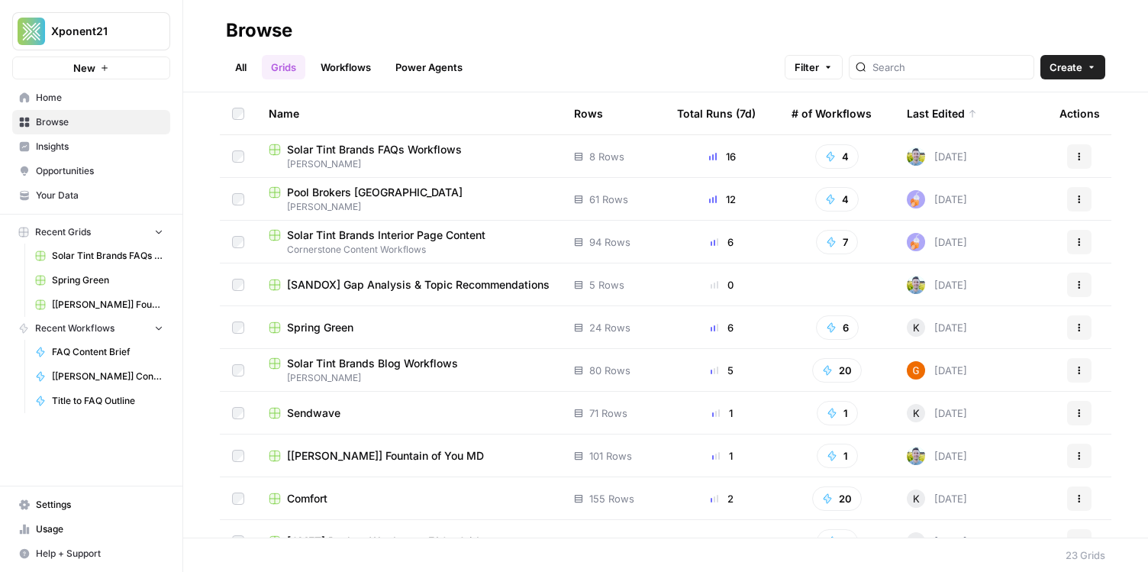
drag, startPoint x: 322, startPoint y: 424, endPoint x: 316, endPoint y: 407, distance: 17.9
click at [322, 424] on td "Sendwave" at bounding box center [408, 413] width 305 height 42
click at [315, 408] on span "Sendwave" at bounding box center [313, 412] width 53 height 15
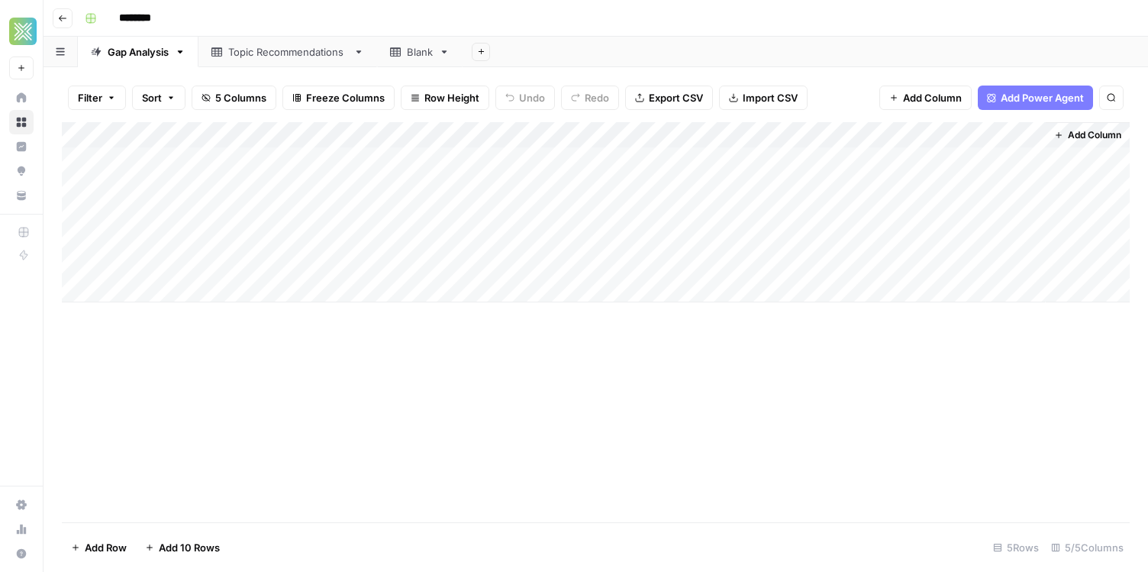
click at [267, 62] on link "Topic Recommendations" at bounding box center [287, 52] width 179 height 31
click at [119, 50] on div "Gap Analysis" at bounding box center [138, 51] width 61 height 15
click at [420, 163] on div "Add Column" at bounding box center [596, 212] width 1068 height 180
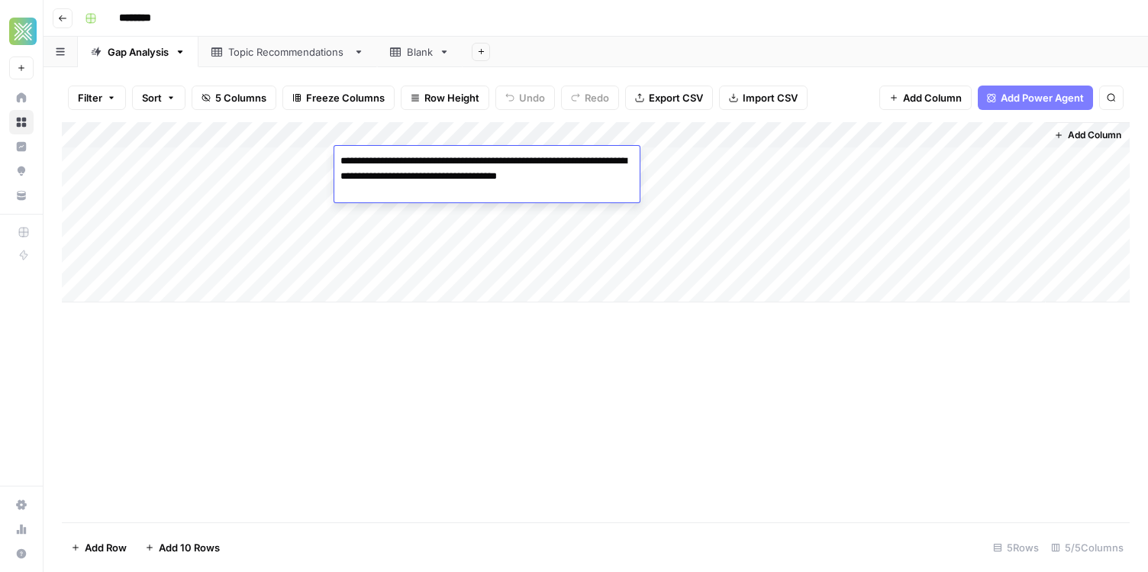
click at [222, 223] on div "Add Column" at bounding box center [596, 212] width 1068 height 180
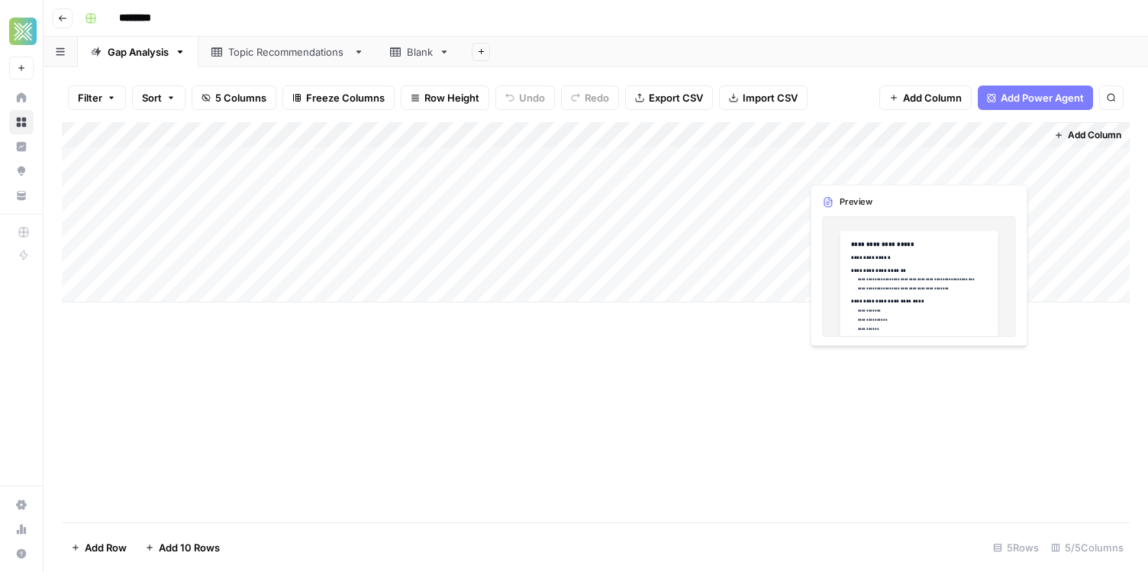
click at [974, 156] on div "Add Column" at bounding box center [596, 212] width 1068 height 180
click at [1029, 153] on div "Add Column" at bounding box center [596, 212] width 1068 height 180
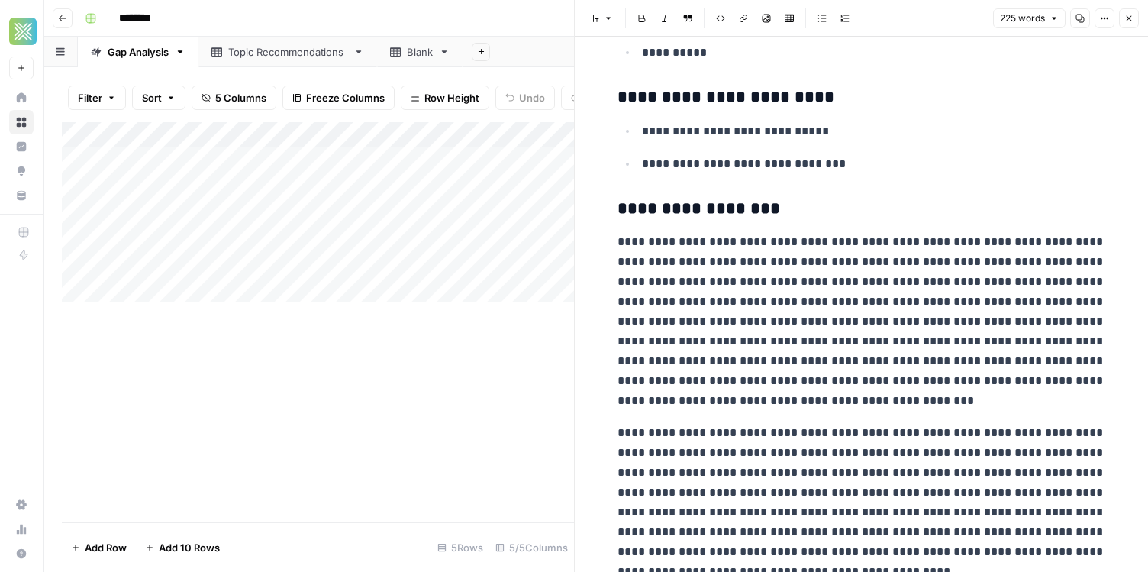
scroll to position [427, 0]
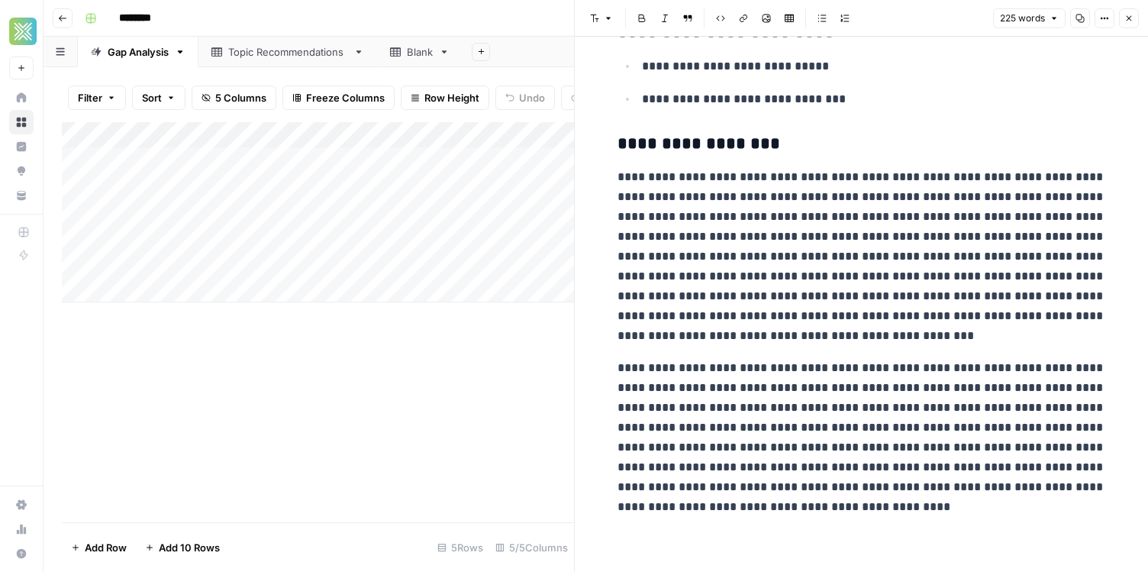
click at [336, 414] on div "Add Column" at bounding box center [318, 322] width 512 height 400
click at [1120, 19] on button "Close" at bounding box center [1129, 18] width 20 height 20
